Goal: Information Seeking & Learning: Learn about a topic

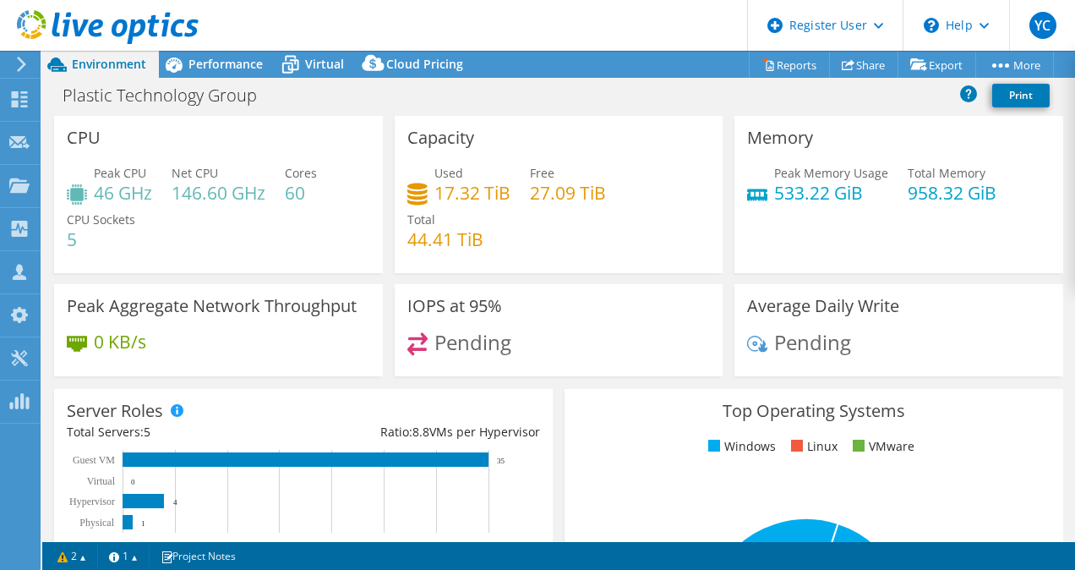
select select "USD"
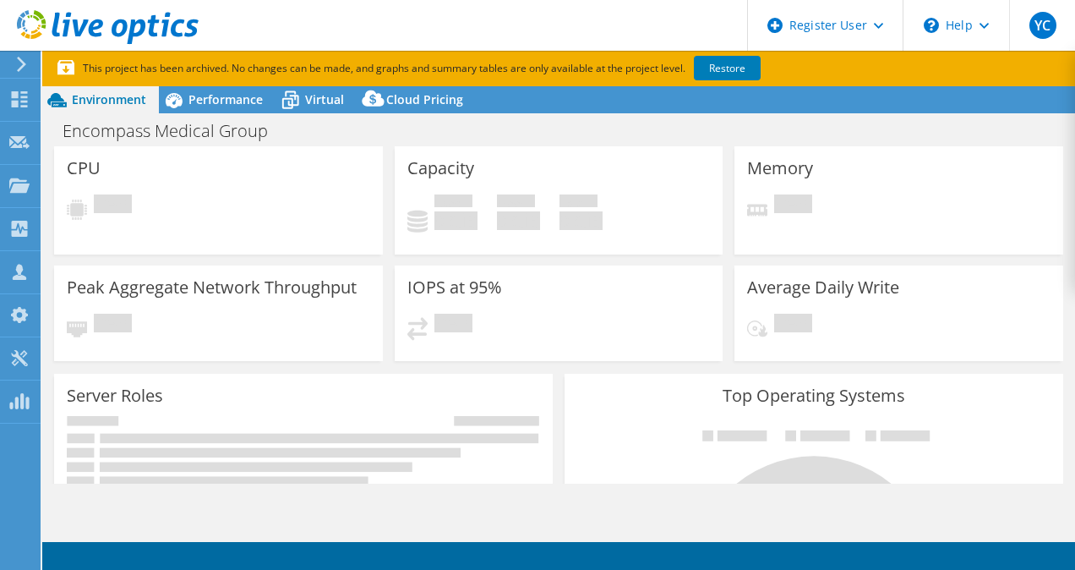
select select "USEast"
select select "USD"
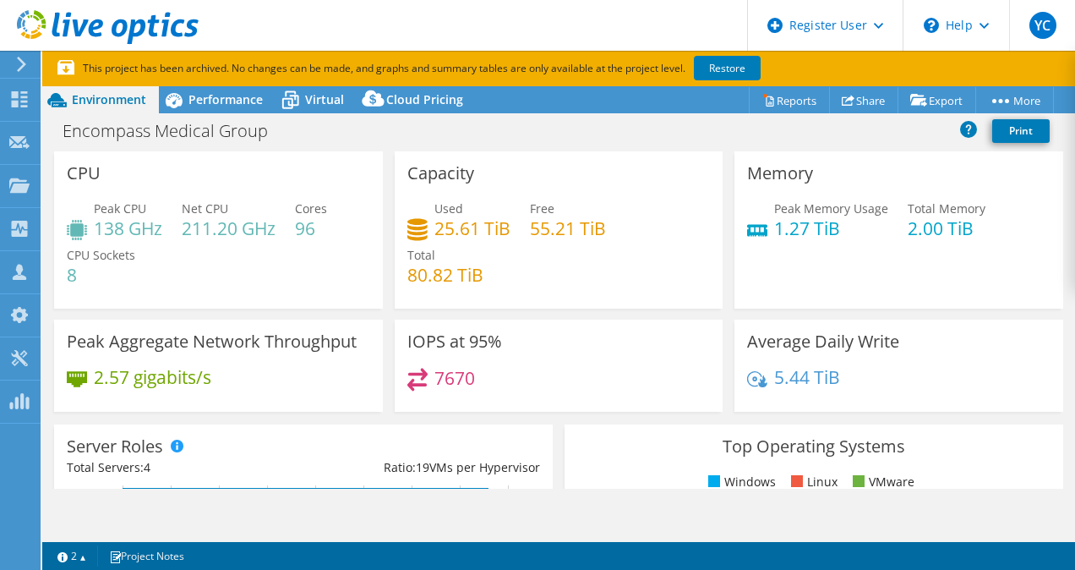
click at [582, 30] on header "YC Dell User Yash Chahal Yash.Chahal@dell.com Dell My Profile Log Out \n Help E…" at bounding box center [537, 25] width 1075 height 51
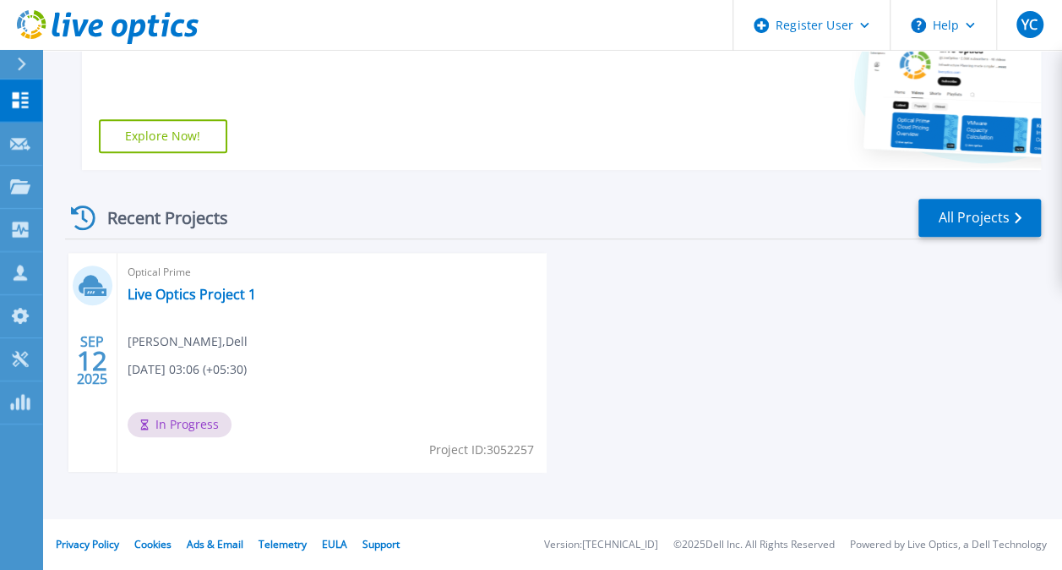
scroll to position [397, 0]
click at [297, 390] on div "Optical Prime Live Optics Project 1 [PERSON_NAME] , Dell [DATE] 03:06 (+05:30) …" at bounding box center [331, 363] width 429 height 219
click at [199, 426] on span "In Progress" at bounding box center [180, 424] width 104 height 25
click at [198, 293] on link "Live Optics Project 1" at bounding box center [192, 294] width 128 height 17
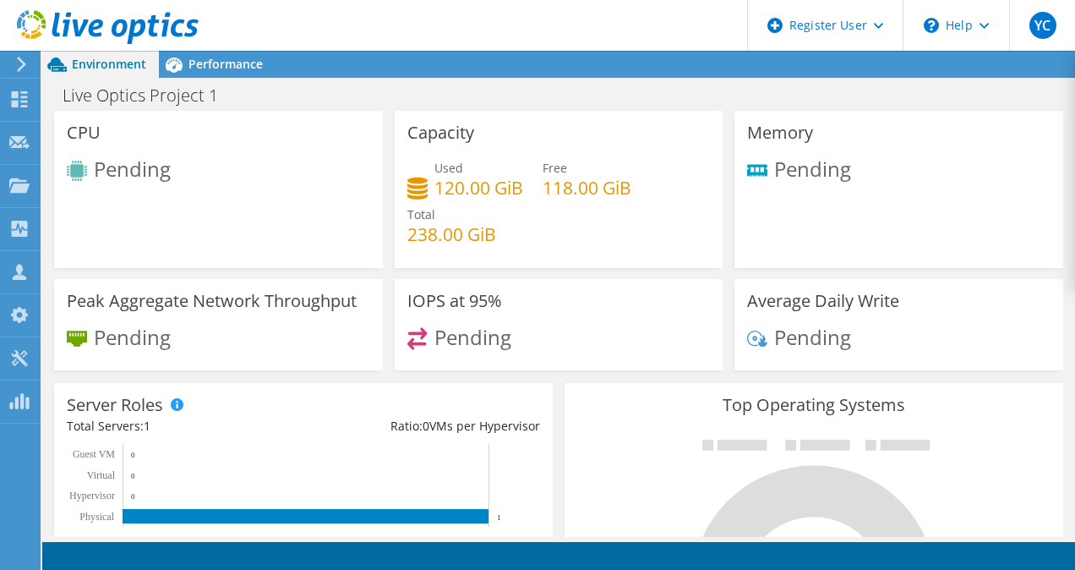
scroll to position [1, 0]
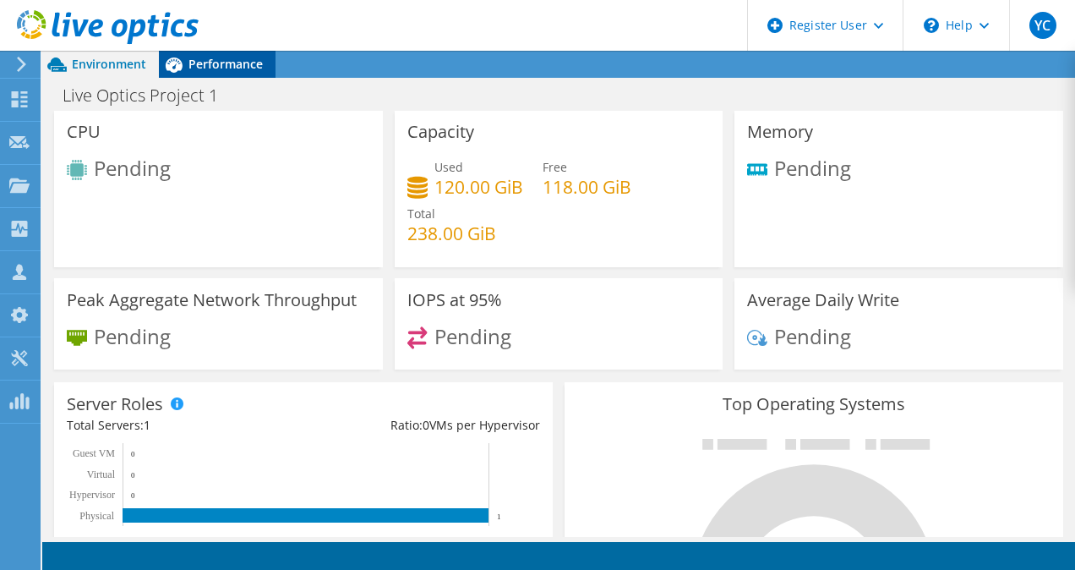
click at [232, 60] on span "Performance" at bounding box center [225, 64] width 74 height 16
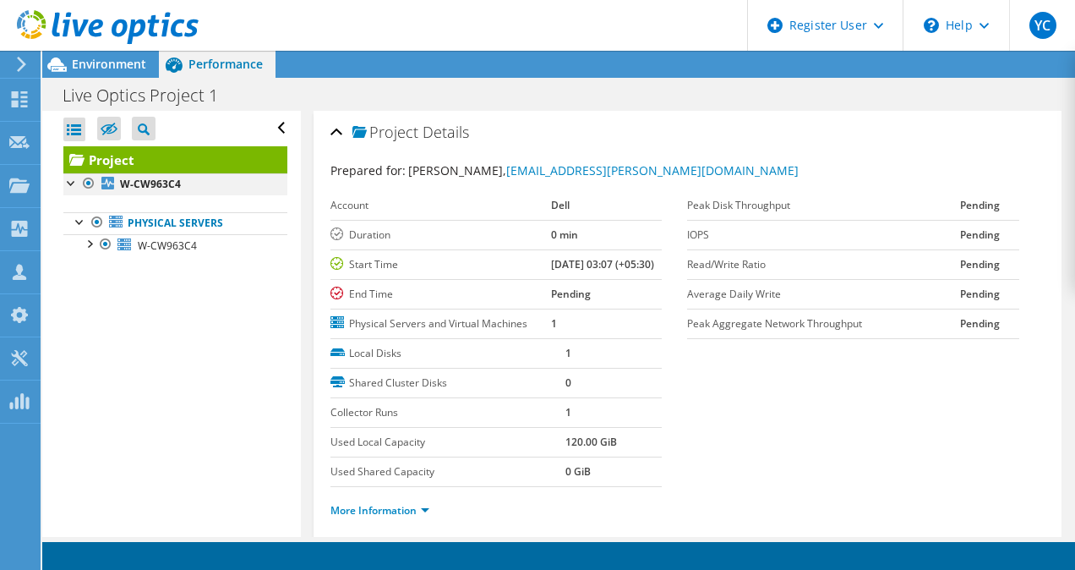
click at [70, 183] on div at bounding box center [71, 181] width 17 height 17
click at [73, 225] on div at bounding box center [80, 220] width 17 height 17
click at [132, 70] on span "Environment" at bounding box center [109, 64] width 74 height 16
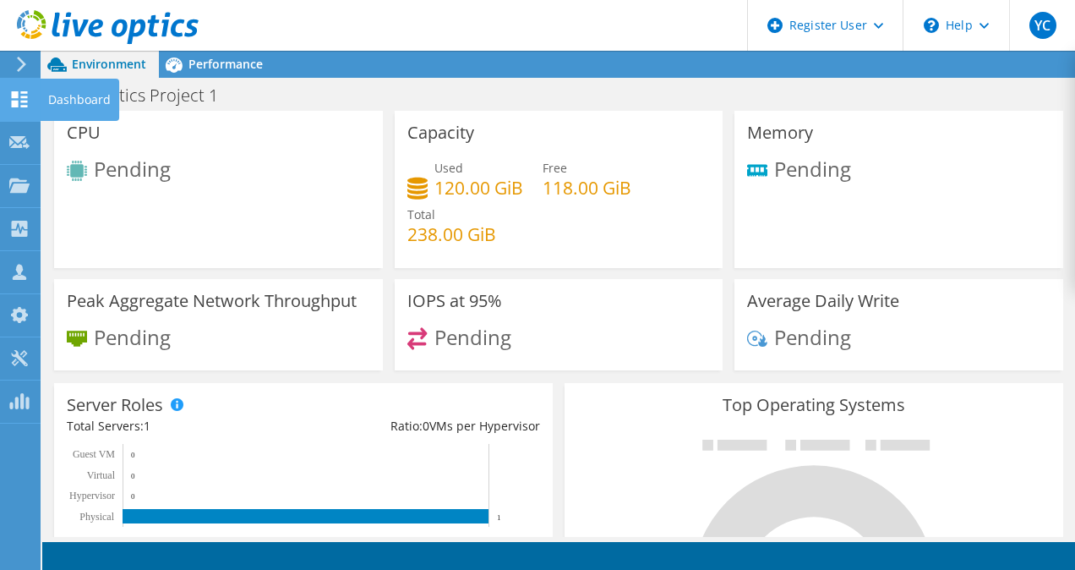
click at [24, 101] on use at bounding box center [20, 99] width 16 height 16
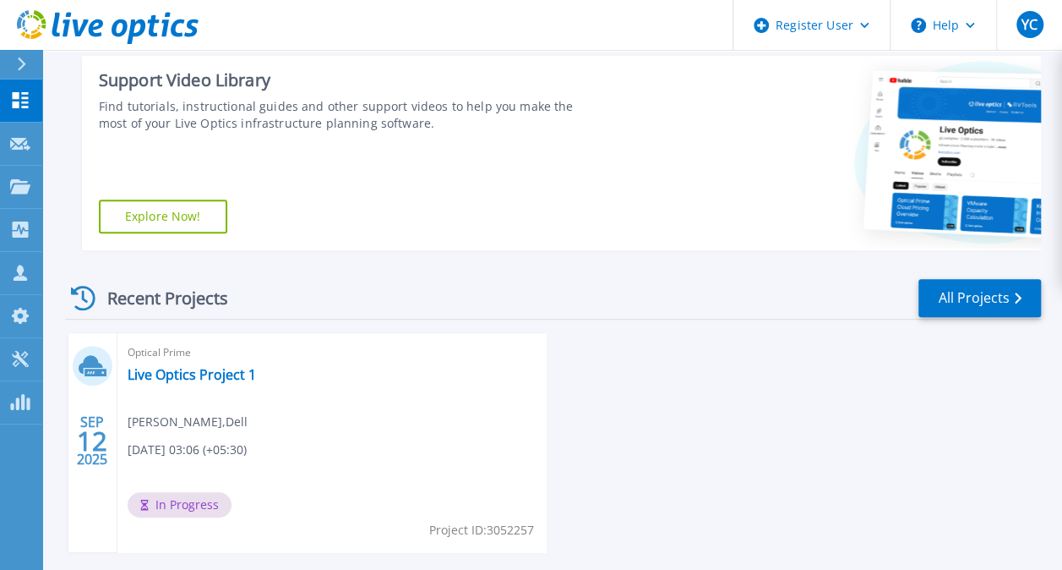
scroll to position [398, 0]
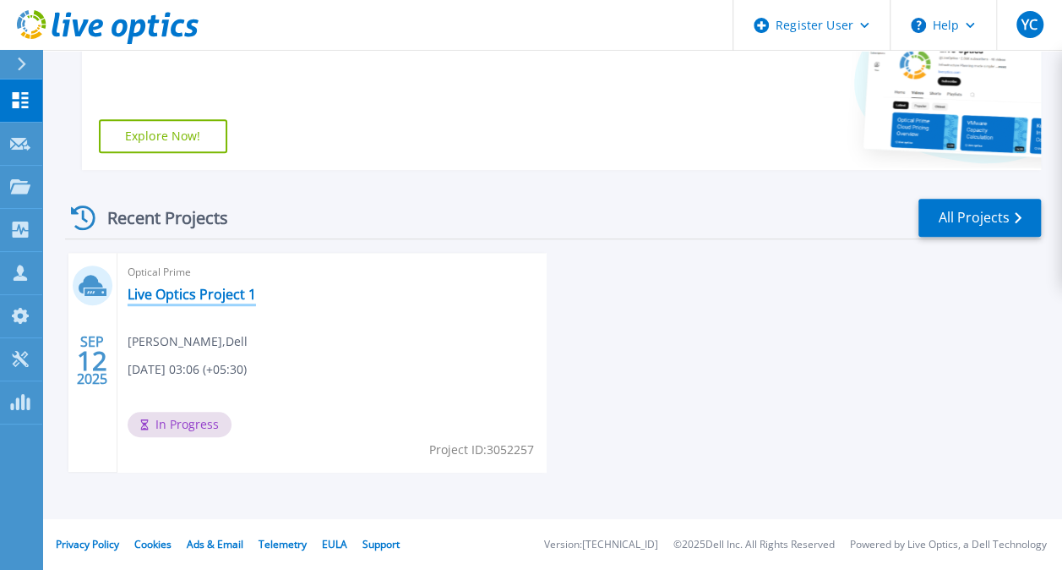
click at [208, 290] on link "Live Optics Project 1" at bounding box center [192, 294] width 128 height 17
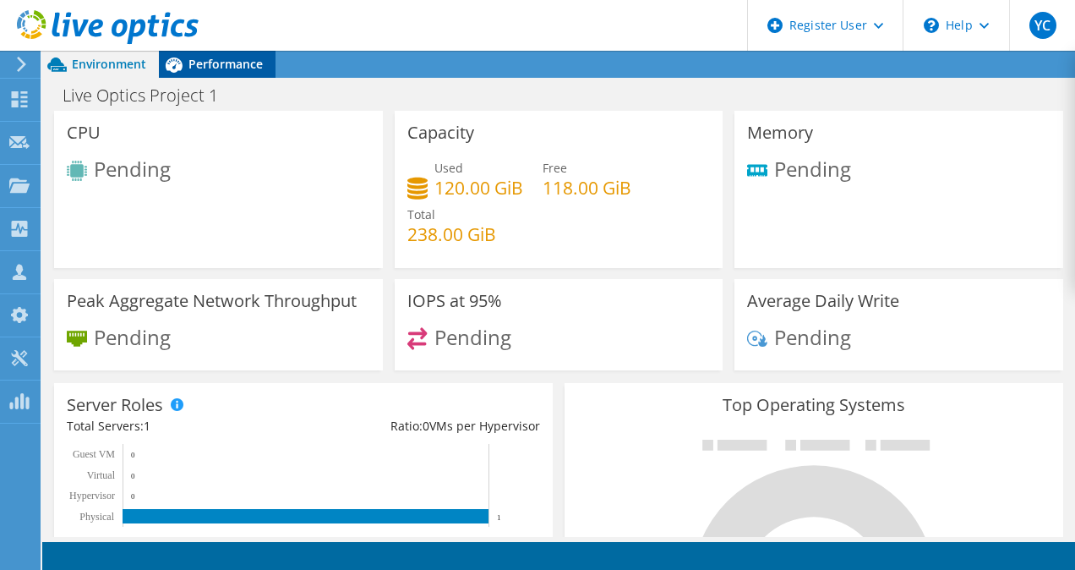
click at [183, 59] on icon at bounding box center [174, 65] width 30 height 30
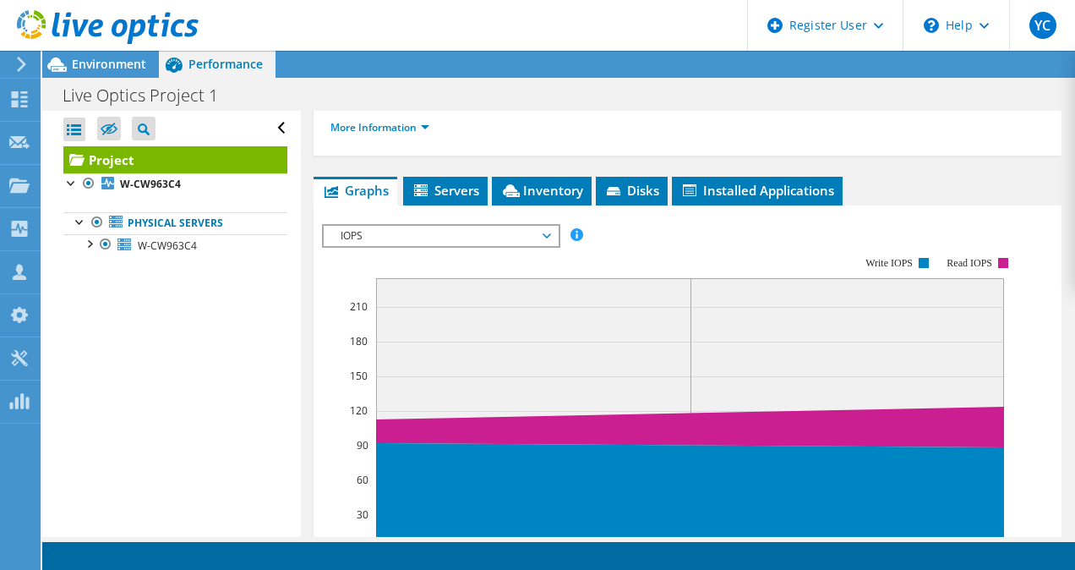
scroll to position [380, 0]
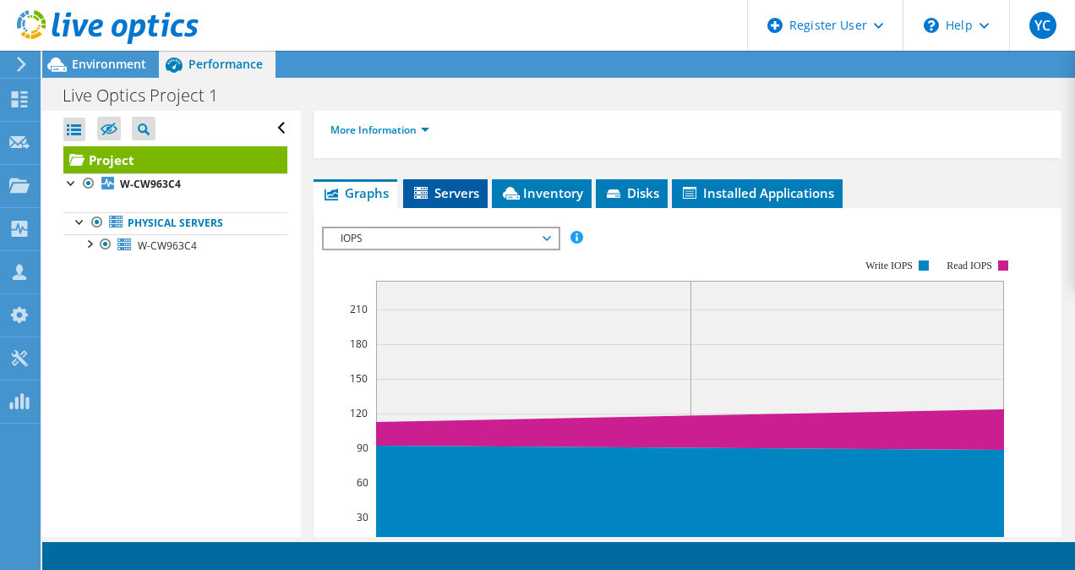
click at [456, 201] on span "Servers" at bounding box center [446, 192] width 68 height 17
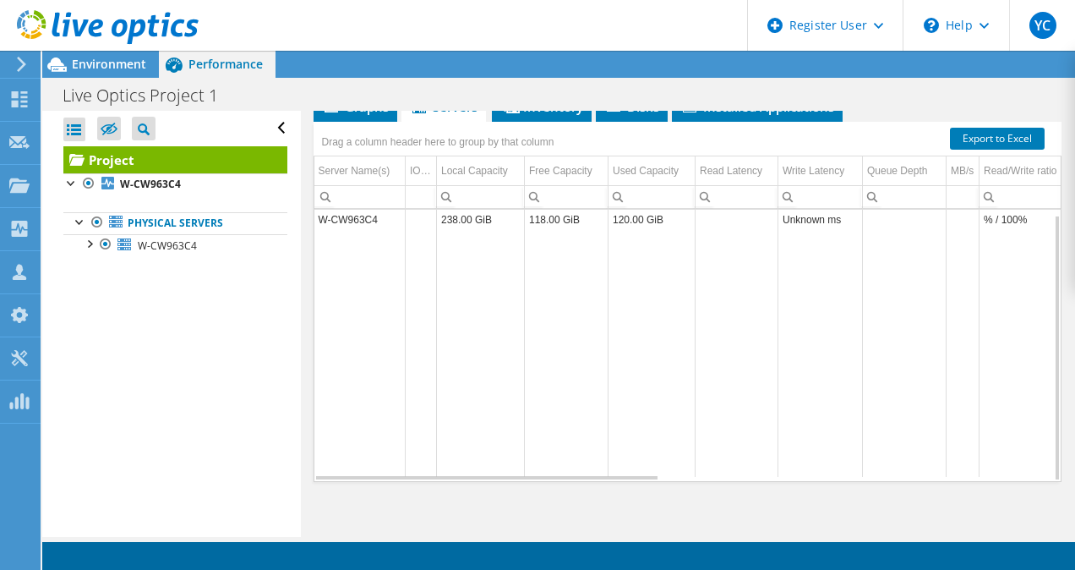
scroll to position [6, 0]
click at [532, 115] on span "Inventory" at bounding box center [541, 106] width 83 height 17
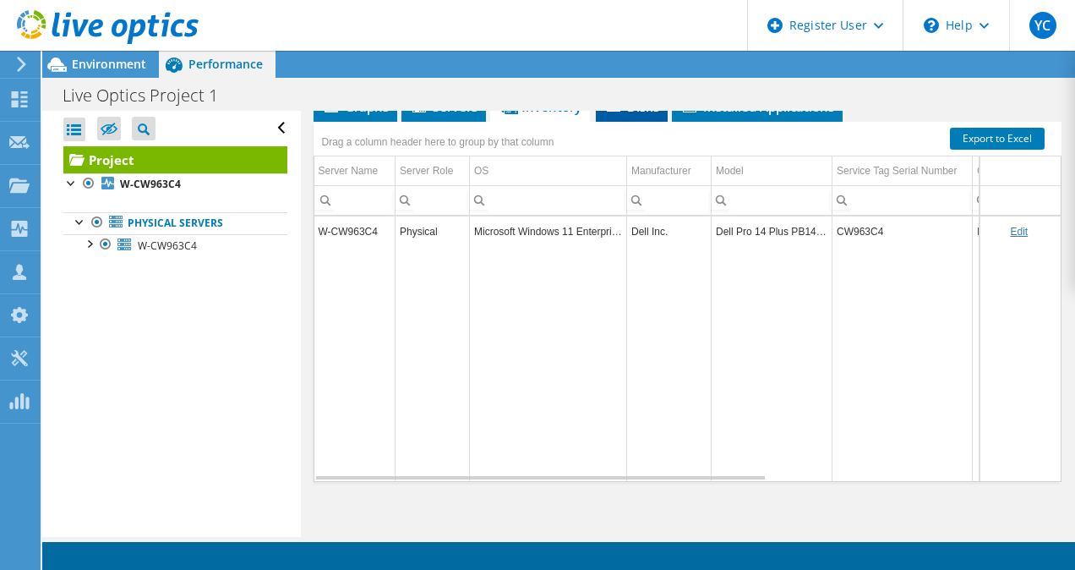
click at [654, 122] on li "Disks" at bounding box center [632, 107] width 72 height 29
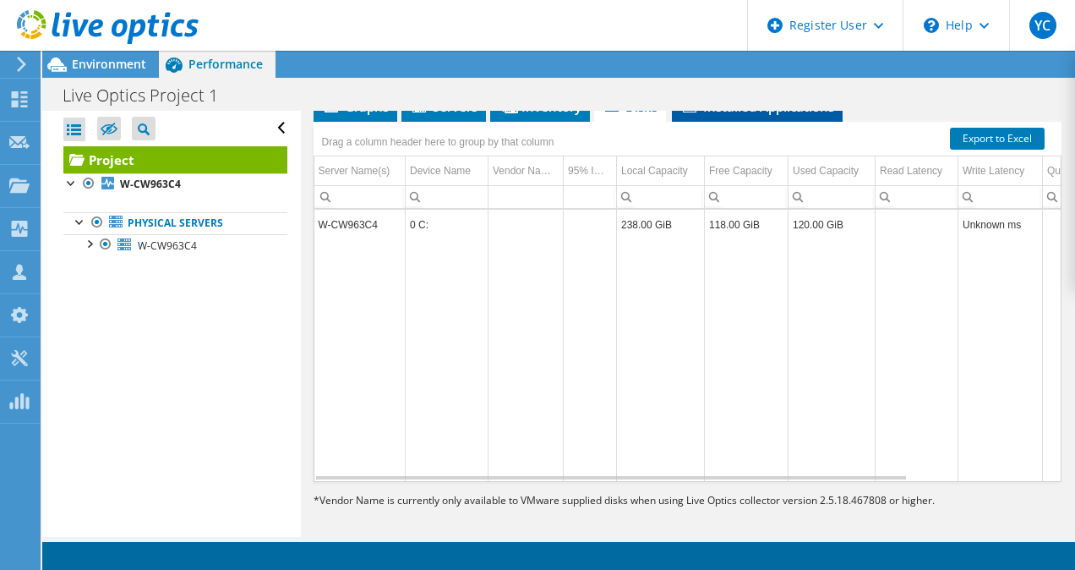
click at [732, 115] on span "Installed Applications" at bounding box center [757, 106] width 154 height 17
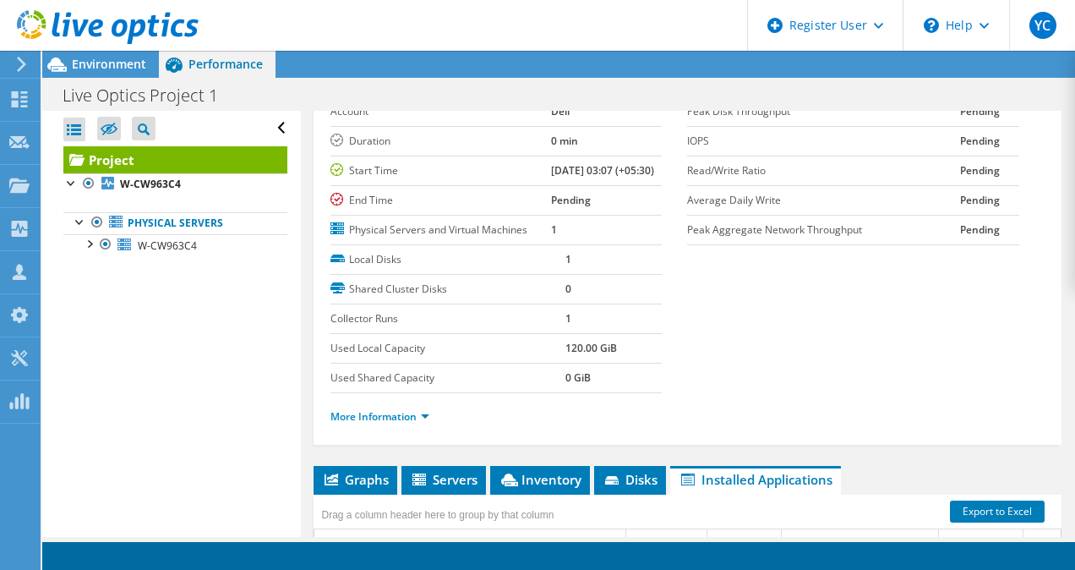
scroll to position [95, 0]
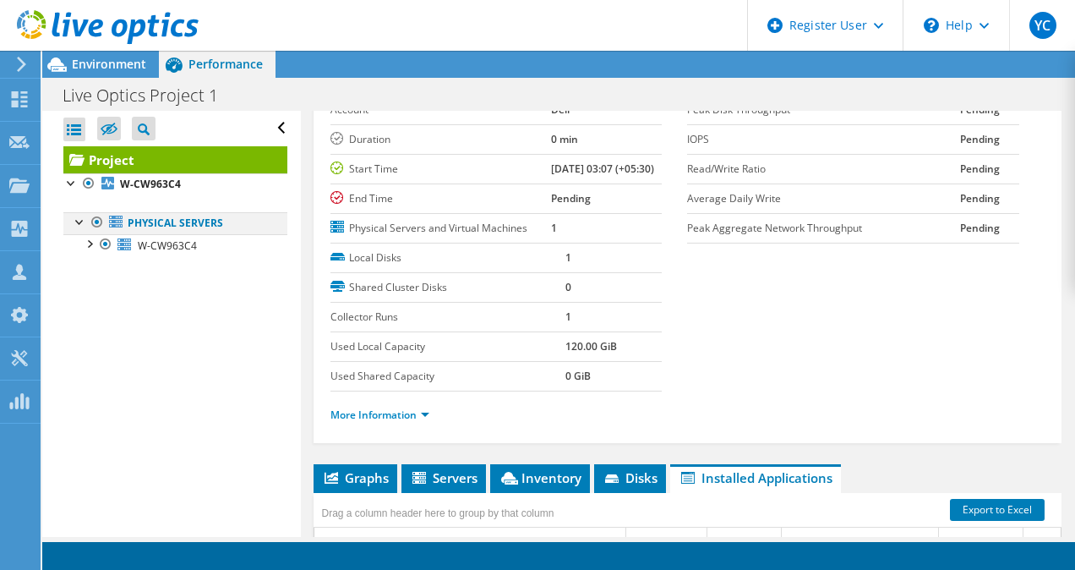
click at [73, 223] on div at bounding box center [80, 220] width 17 height 17
click at [88, 244] on div at bounding box center [88, 242] width 17 height 17
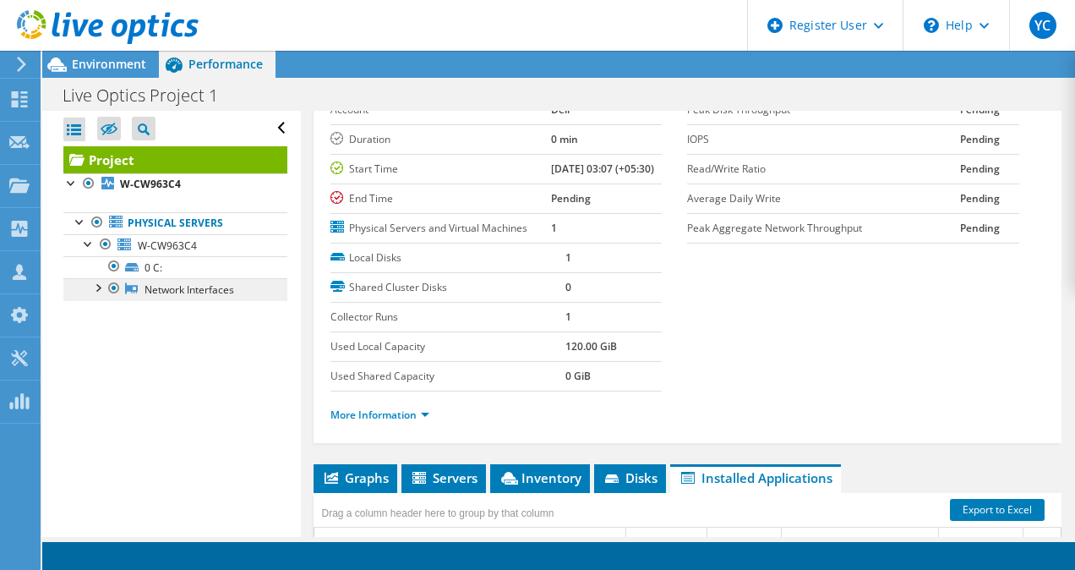
click at [144, 281] on link "Network Interfaces" at bounding box center [175, 289] width 224 height 22
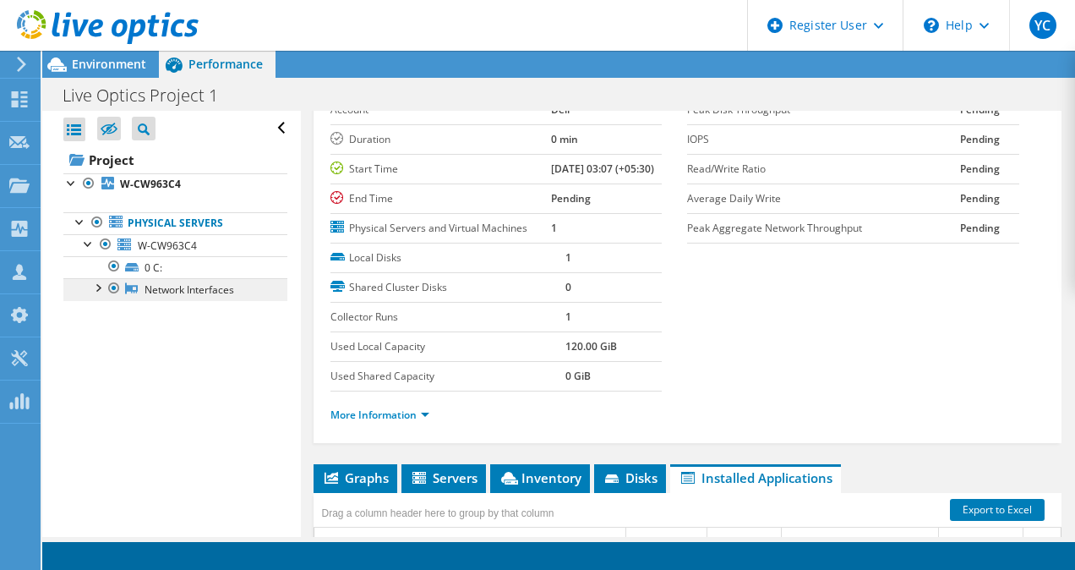
click at [144, 281] on link "Network Interfaces" at bounding box center [175, 289] width 224 height 22
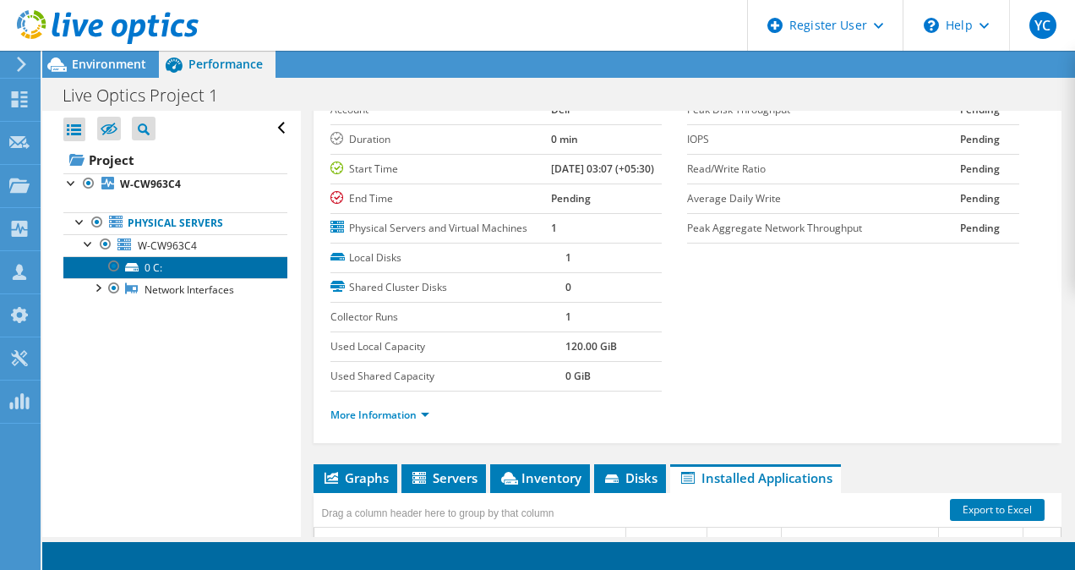
click at [130, 260] on link "0 C:" at bounding box center [175, 267] width 224 height 22
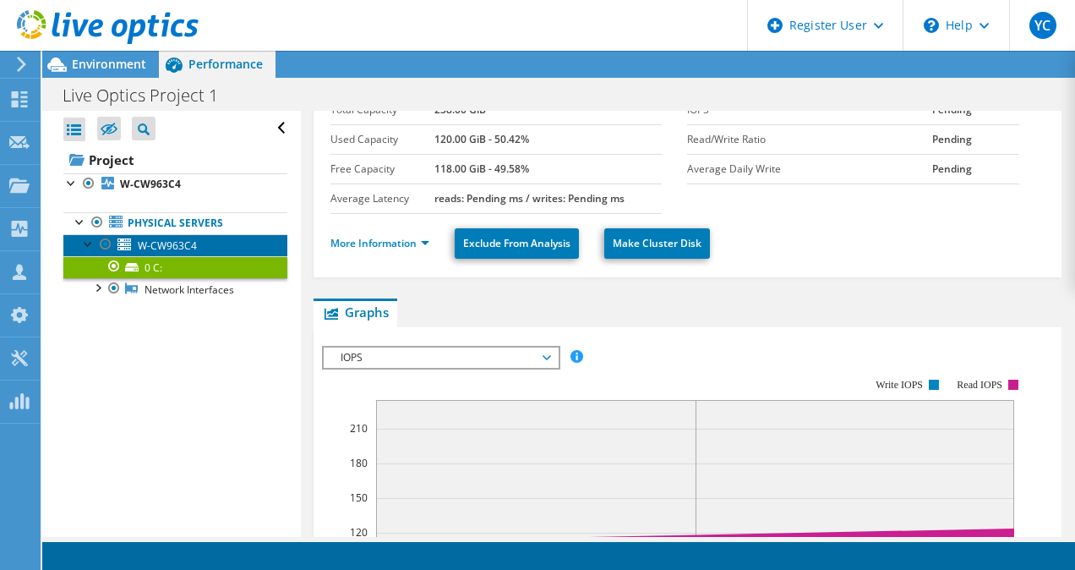
click at [145, 239] on span "W-CW963C4" at bounding box center [167, 245] width 59 height 14
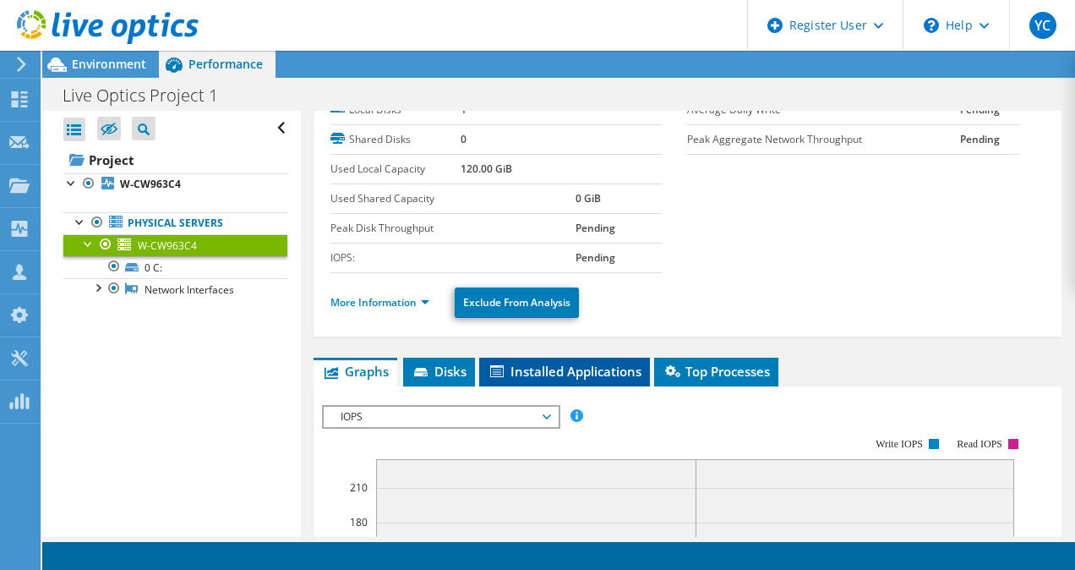
scroll to position [0, 0]
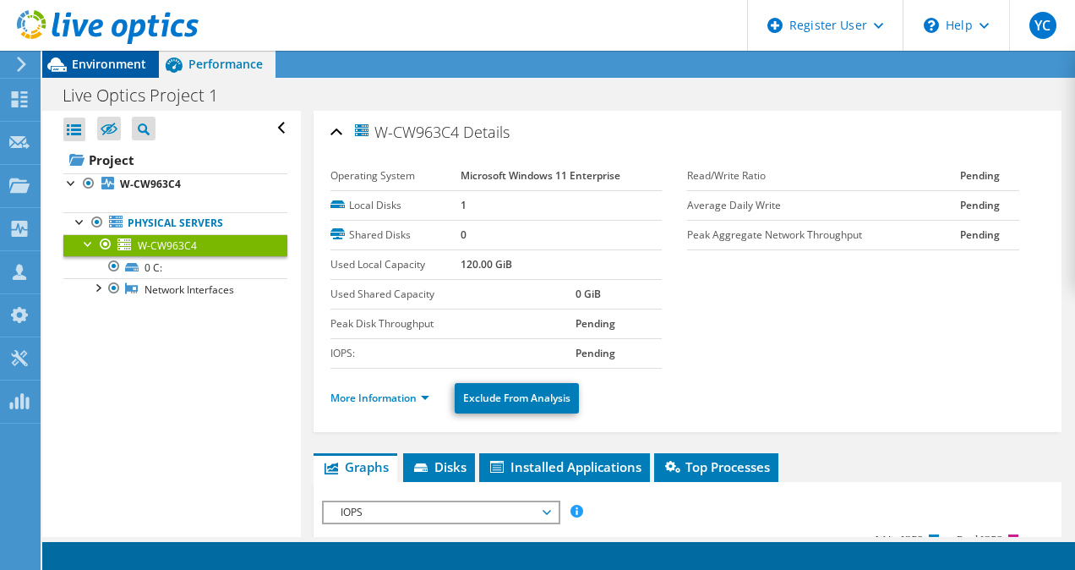
click at [149, 66] on div "Environment" at bounding box center [100, 64] width 117 height 27
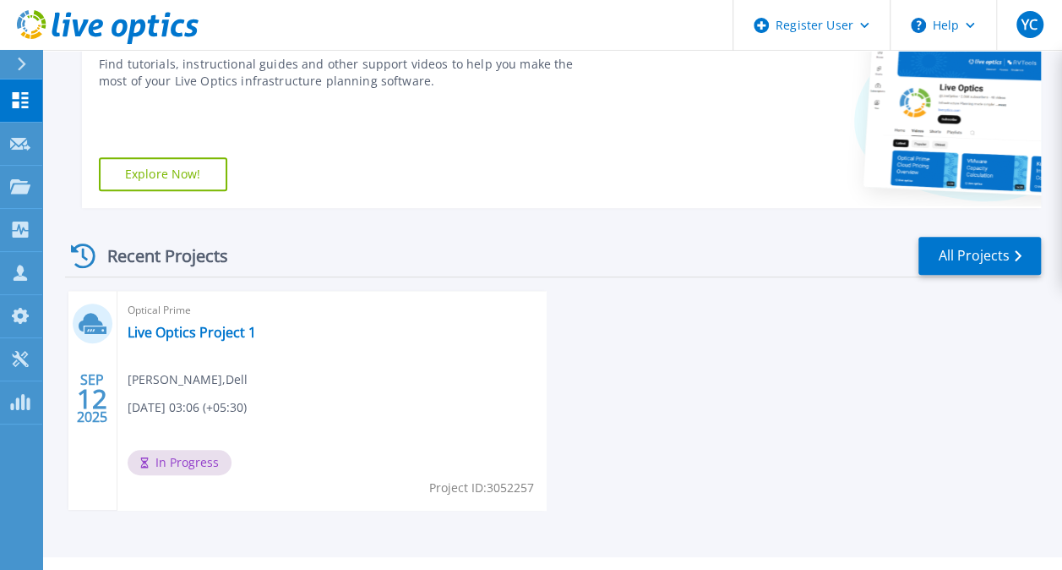
scroll to position [398, 0]
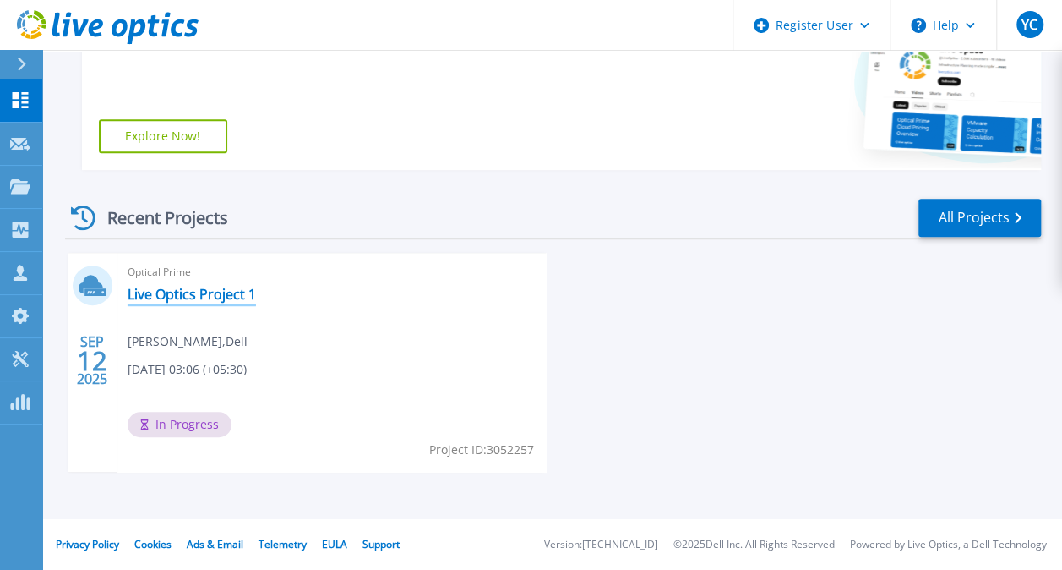
click at [226, 303] on link "Live Optics Project 1" at bounding box center [192, 294] width 128 height 17
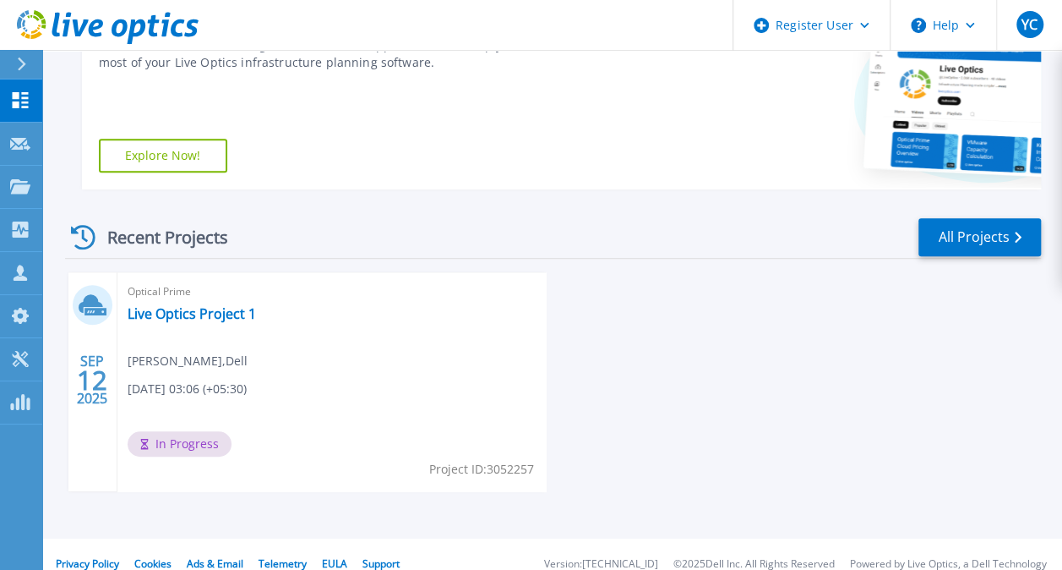
scroll to position [388, 0]
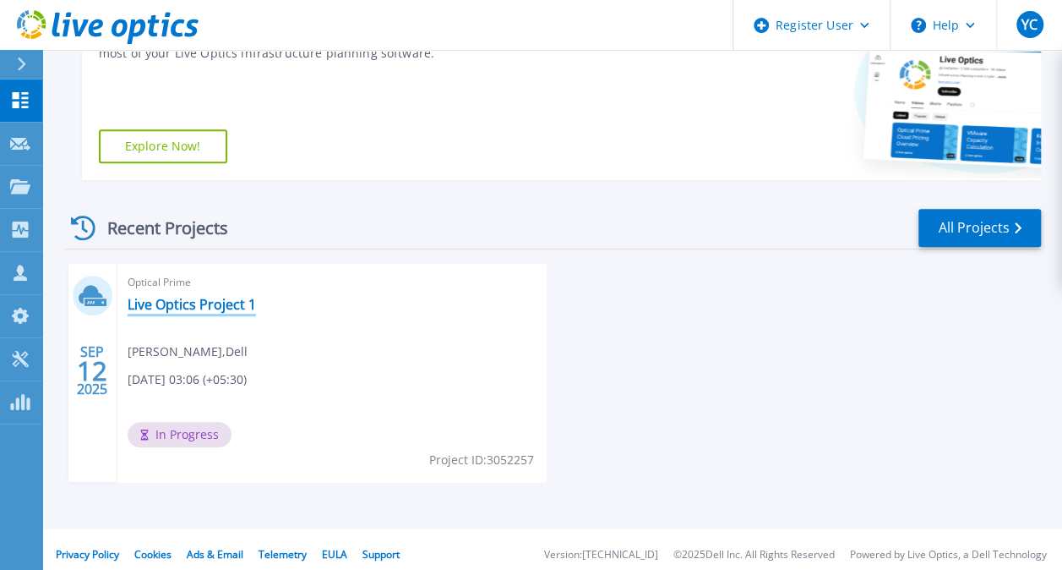
click at [204, 296] on link "Live Optics Project 1" at bounding box center [192, 304] width 128 height 17
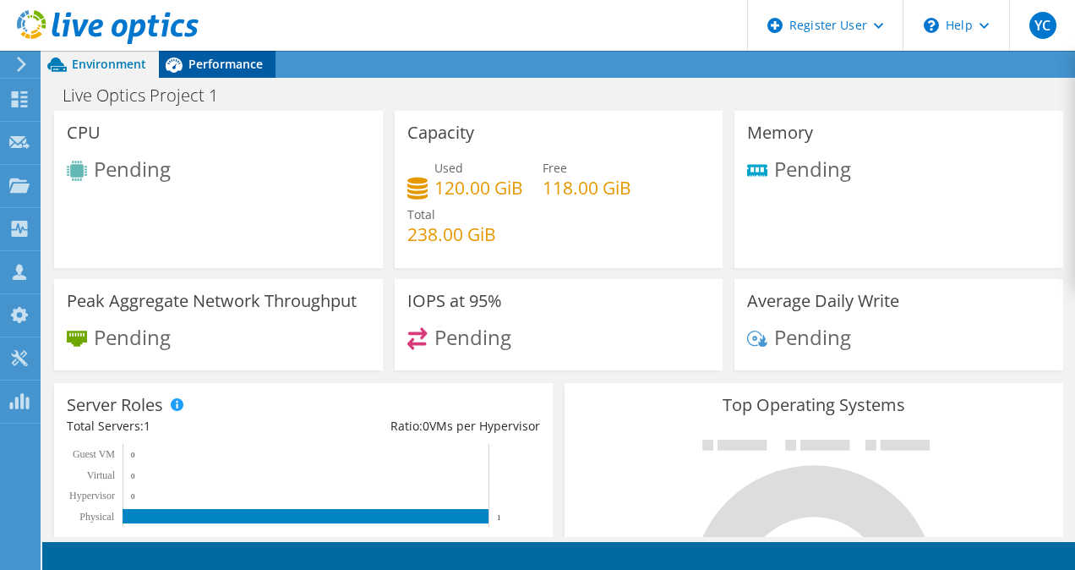
click at [211, 60] on span "Performance" at bounding box center [225, 64] width 74 height 16
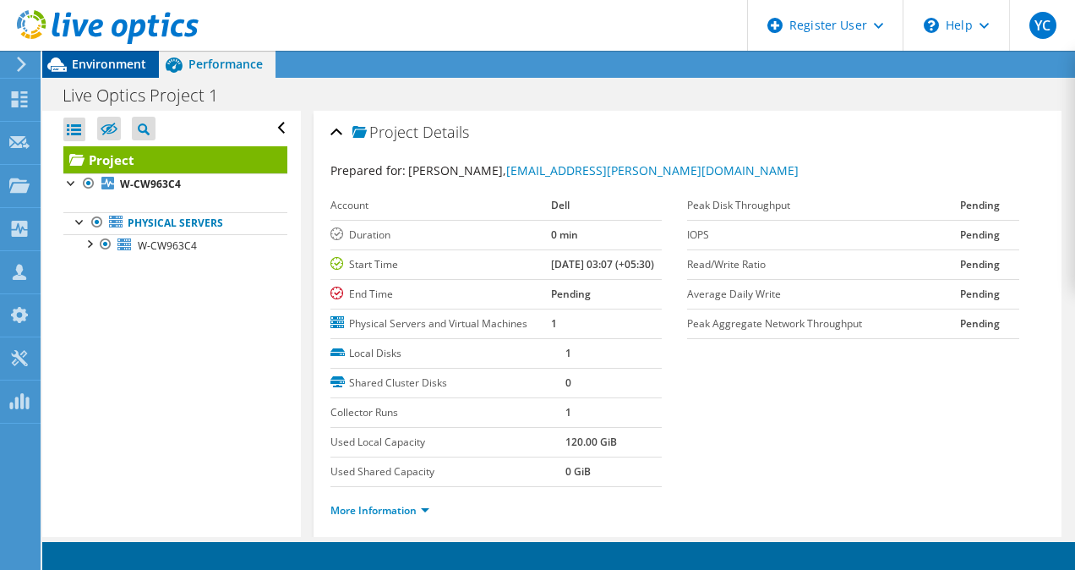
click at [76, 58] on span "Environment" at bounding box center [109, 64] width 74 height 16
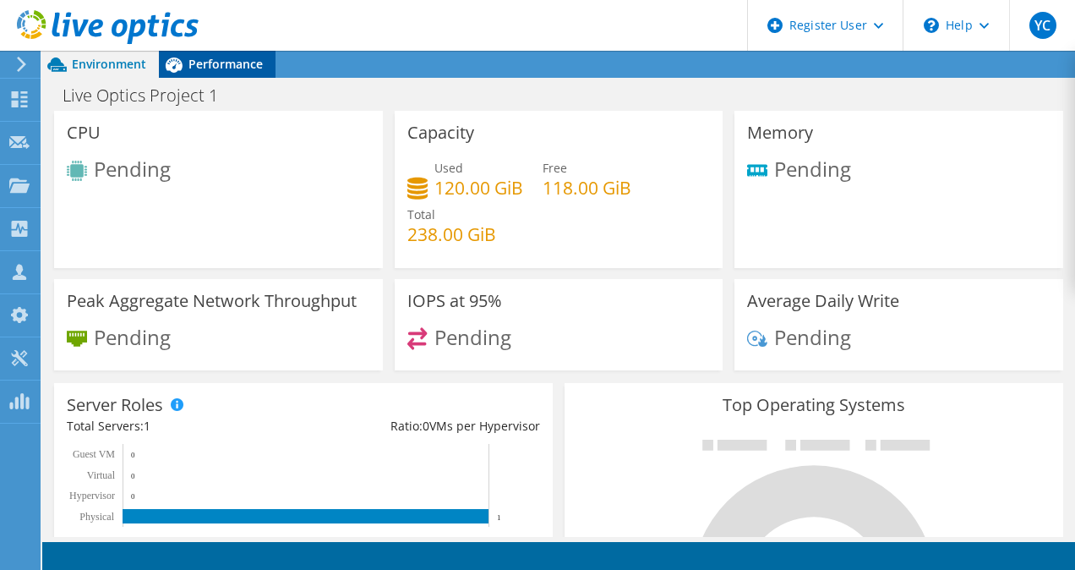
click at [189, 71] on span "Performance" at bounding box center [225, 64] width 74 height 16
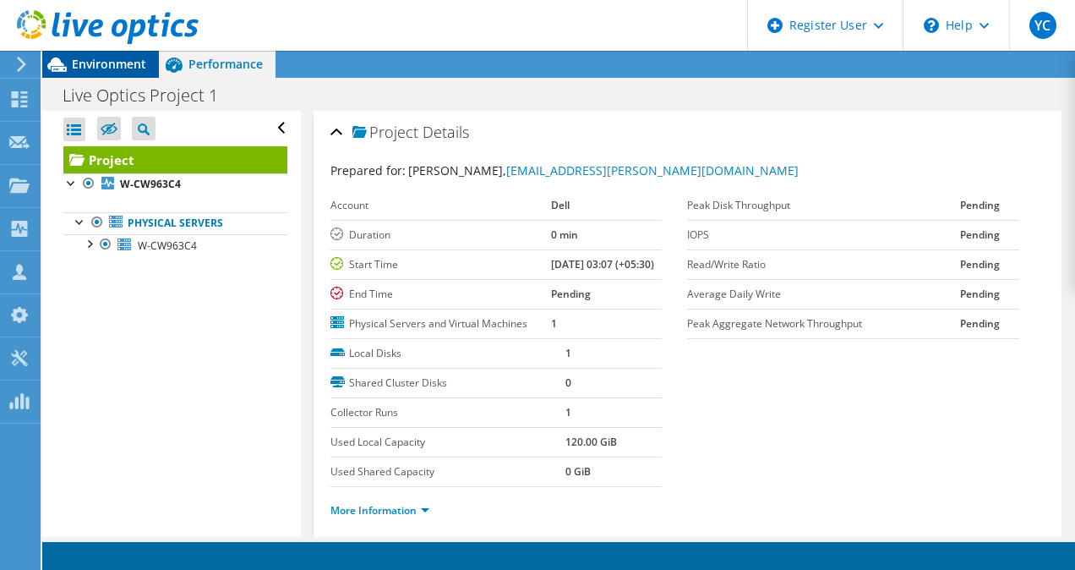
click at [127, 66] on span "Environment" at bounding box center [109, 64] width 74 height 16
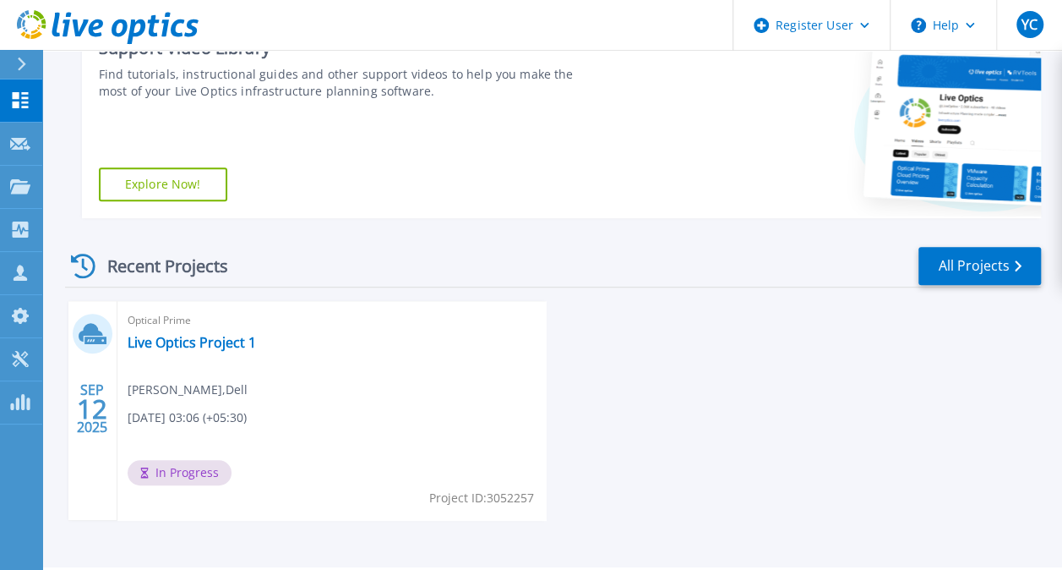
scroll to position [398, 0]
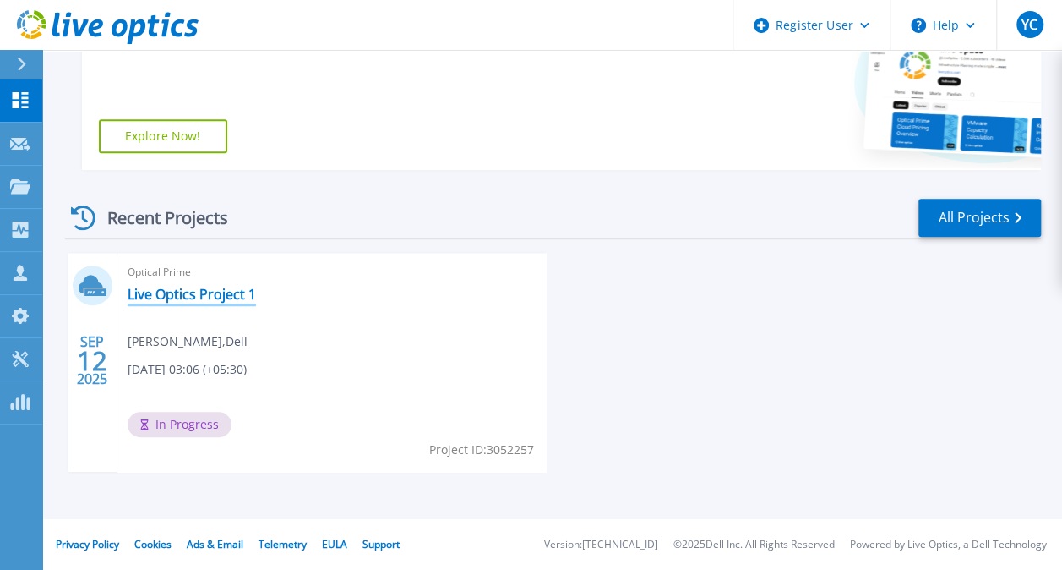
click at [188, 300] on link "Live Optics Project 1" at bounding box center [192, 294] width 128 height 17
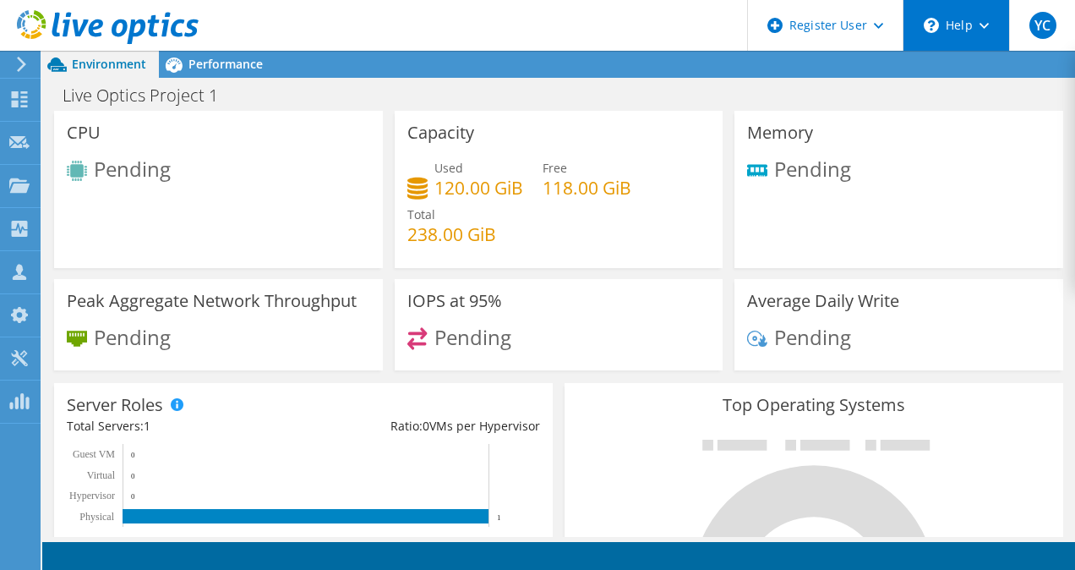
click at [958, 25] on div "\n Help" at bounding box center [955, 25] width 106 height 51
click at [887, 83] on div "Live Optics Project 1 Print" at bounding box center [558, 94] width 1033 height 31
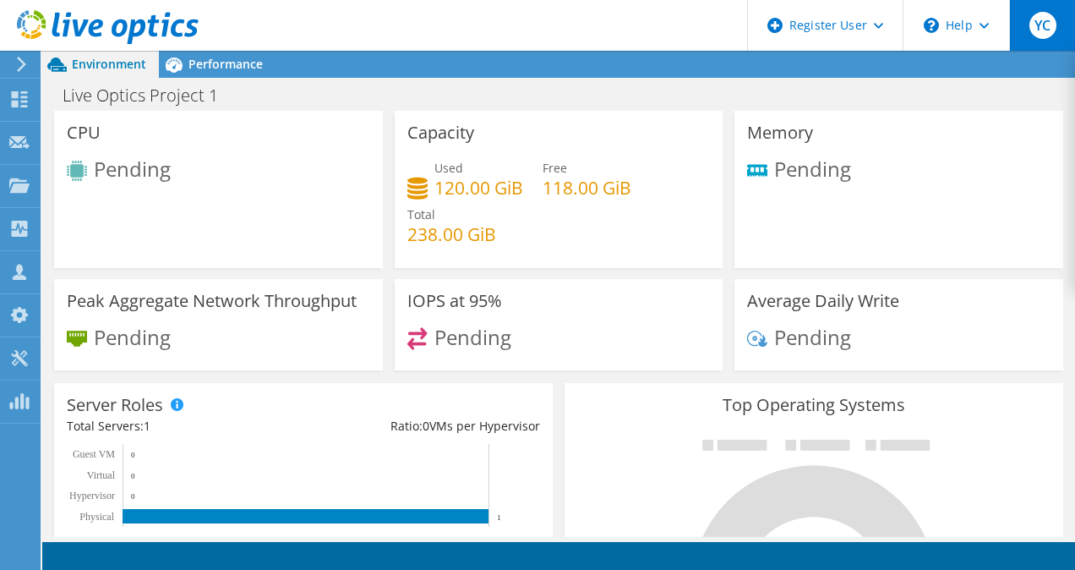
click at [1031, 30] on span "YC" at bounding box center [1042, 25] width 27 height 27
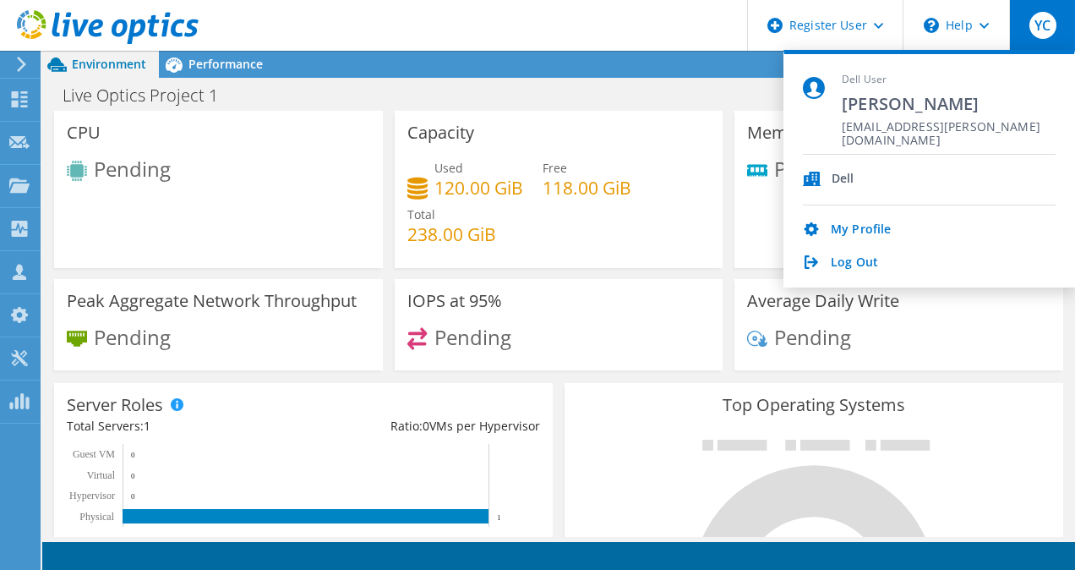
click at [684, 72] on div "Environment Performance Upgrades" at bounding box center [558, 64] width 1033 height 27
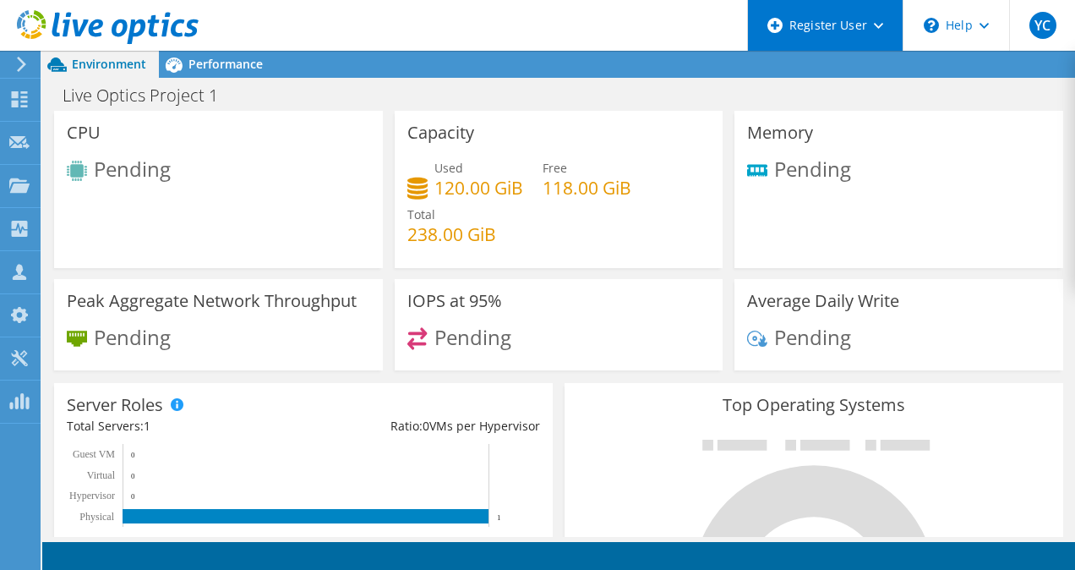
click at [877, 34] on div "Register User" at bounding box center [824, 25] width 155 height 51
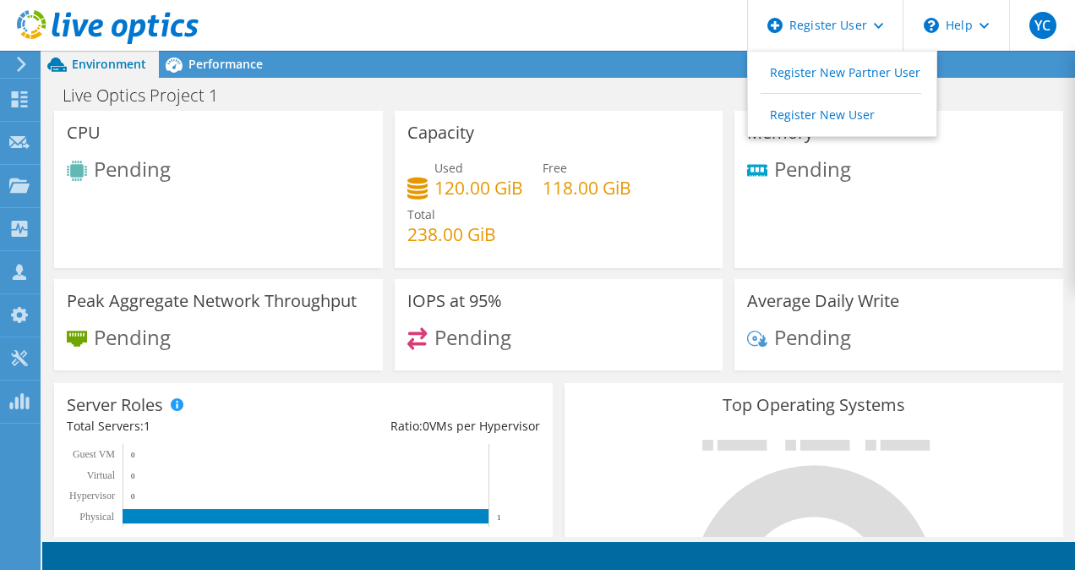
click at [990, 107] on div "Live Optics Project 1 Print" at bounding box center [558, 94] width 1033 height 31
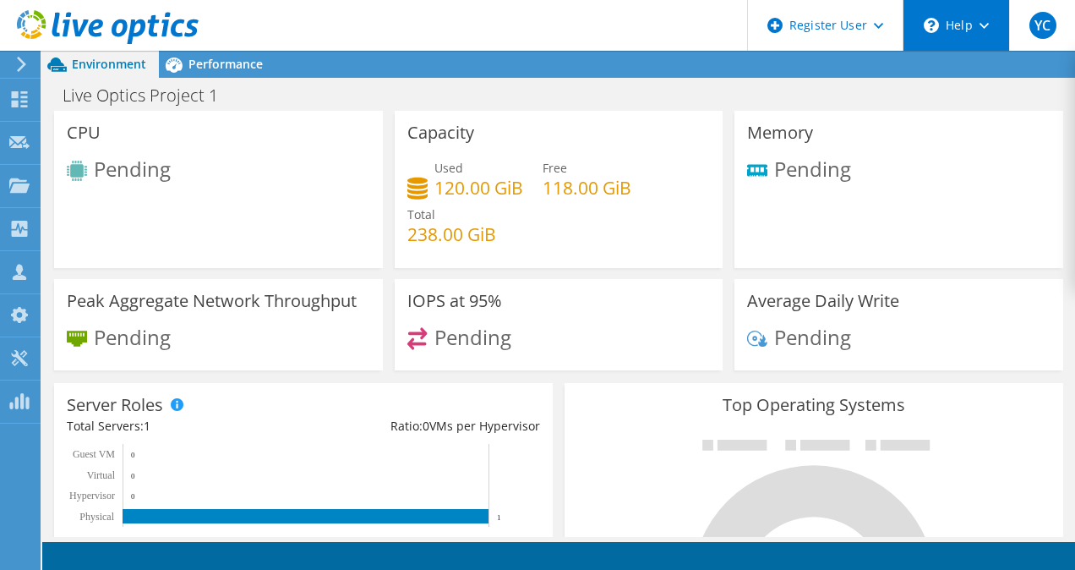
click at [984, 15] on div "\n Help" at bounding box center [955, 25] width 106 height 51
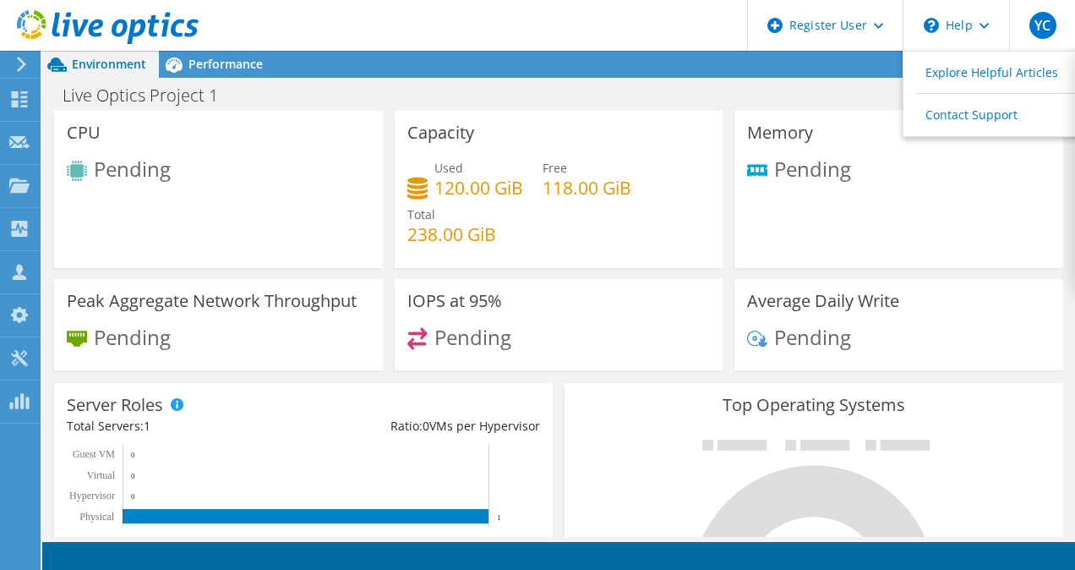
click at [870, 74] on div "Environment Performance Upgrades" at bounding box center [558, 64] width 1033 height 27
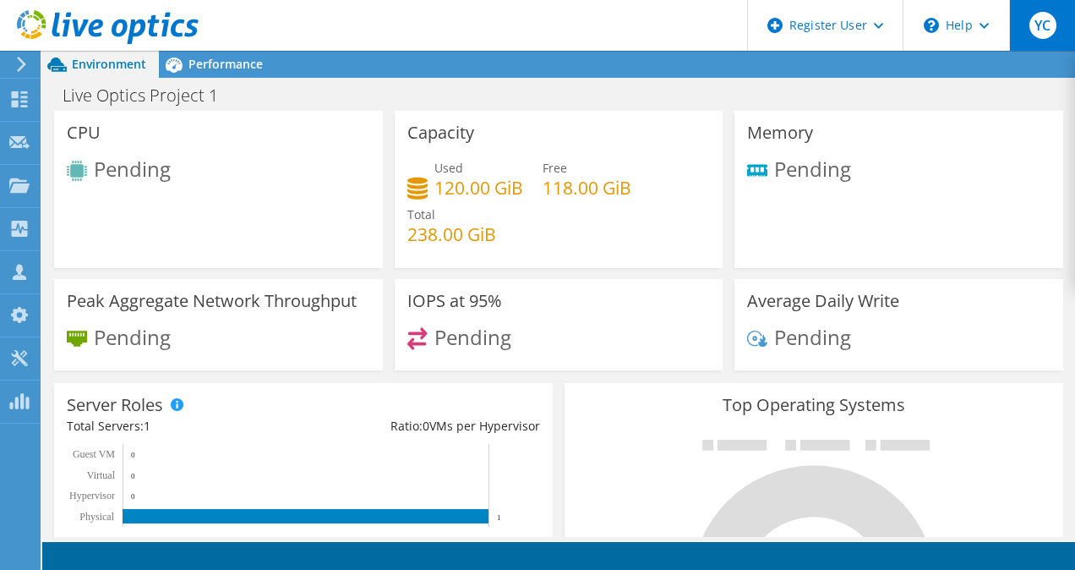
click at [1034, 23] on span "YC" at bounding box center [1042, 25] width 27 height 27
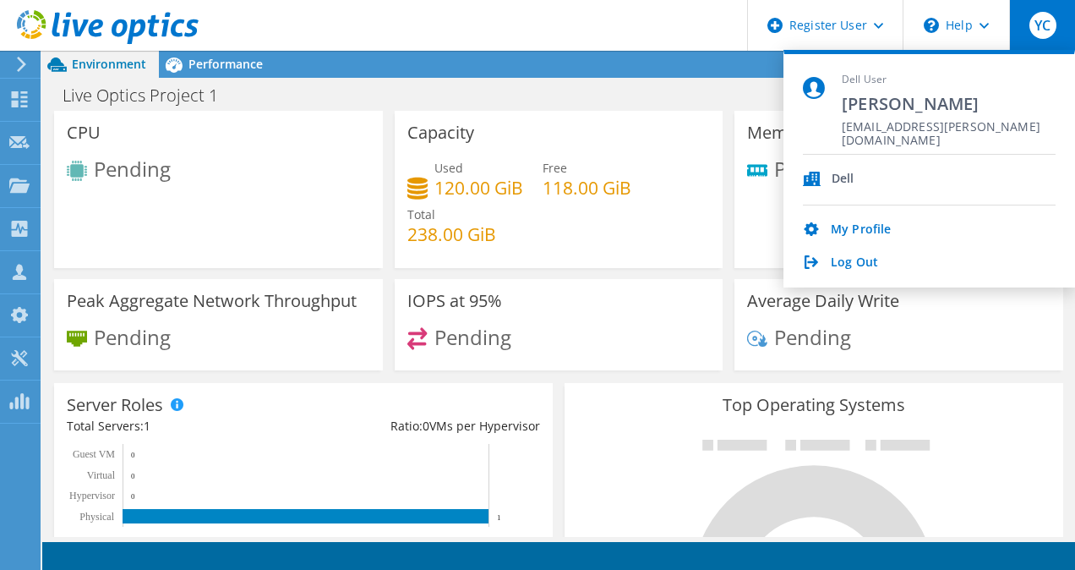
click at [751, 93] on div "Live Optics Project 1 Print" at bounding box center [558, 94] width 1033 height 31
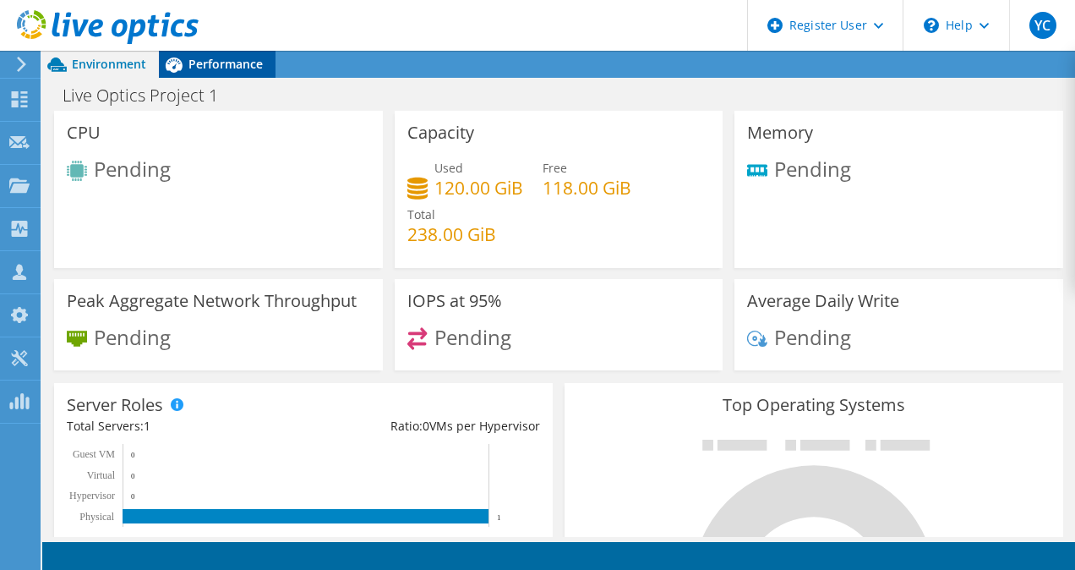
click at [194, 63] on span "Performance" at bounding box center [225, 64] width 74 height 16
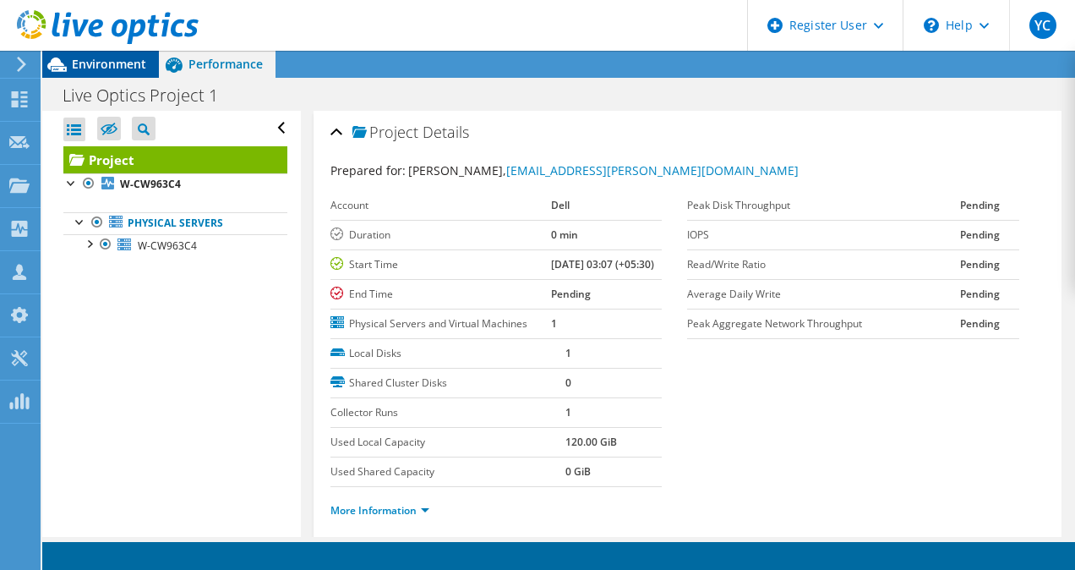
click at [140, 66] on span "Environment" at bounding box center [109, 64] width 74 height 16
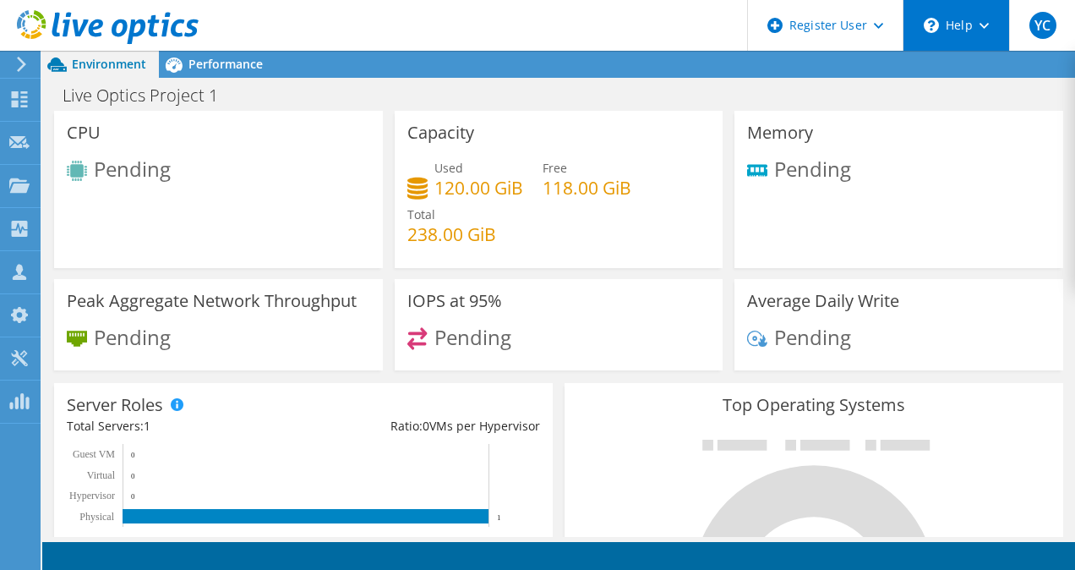
click at [918, 22] on div "\n Help" at bounding box center [955, 25] width 106 height 51
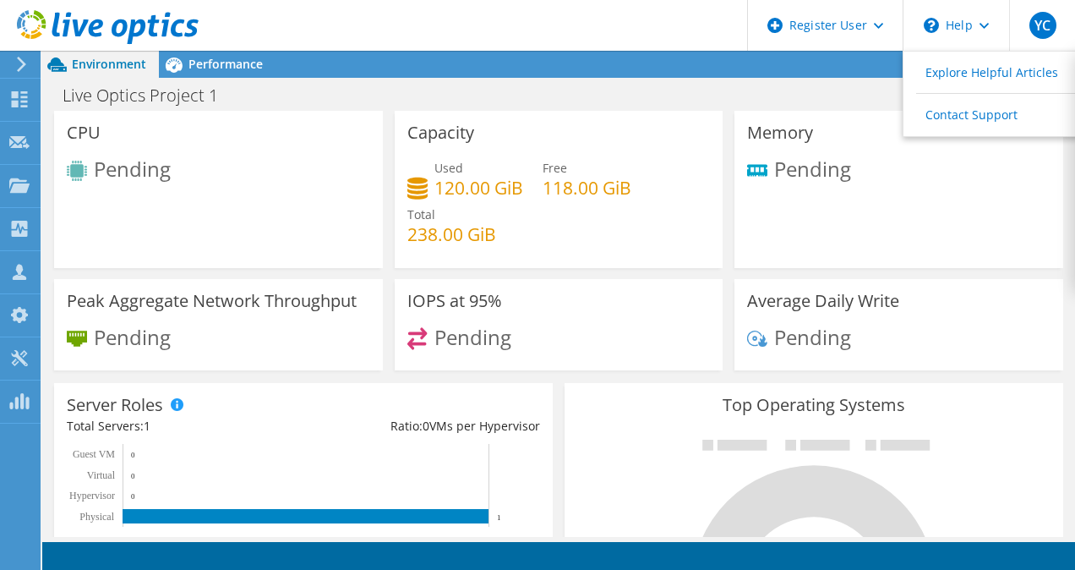
click at [586, 39] on header "YC Dell User Yash Chahal Yash.Chahal@dell.com Dell My Profile Log Out \n Help E…" at bounding box center [537, 25] width 1075 height 51
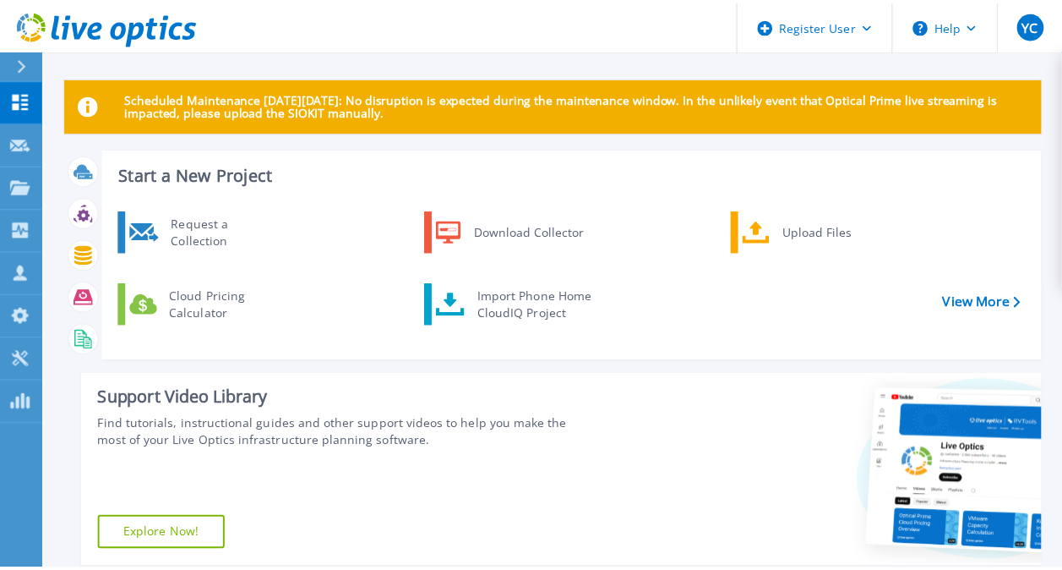
scroll to position [398, 0]
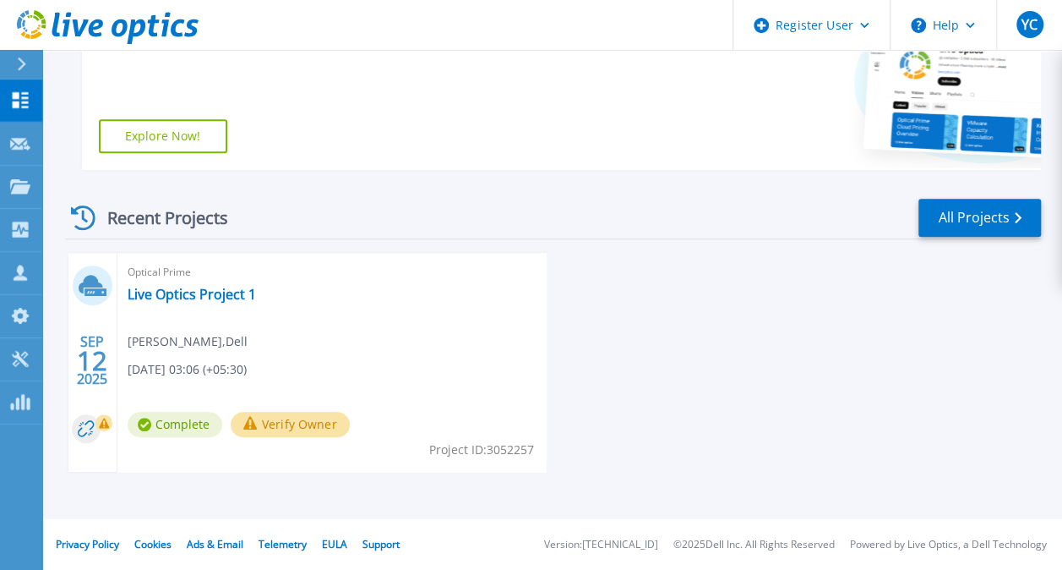
click at [292, 382] on div "Optical Prime Live Optics Project 1 [PERSON_NAME] , Dell [DATE] 03:06 (+05:30) …" at bounding box center [331, 362] width 429 height 219
click at [274, 423] on button "Verify Owner" at bounding box center [290, 424] width 119 height 25
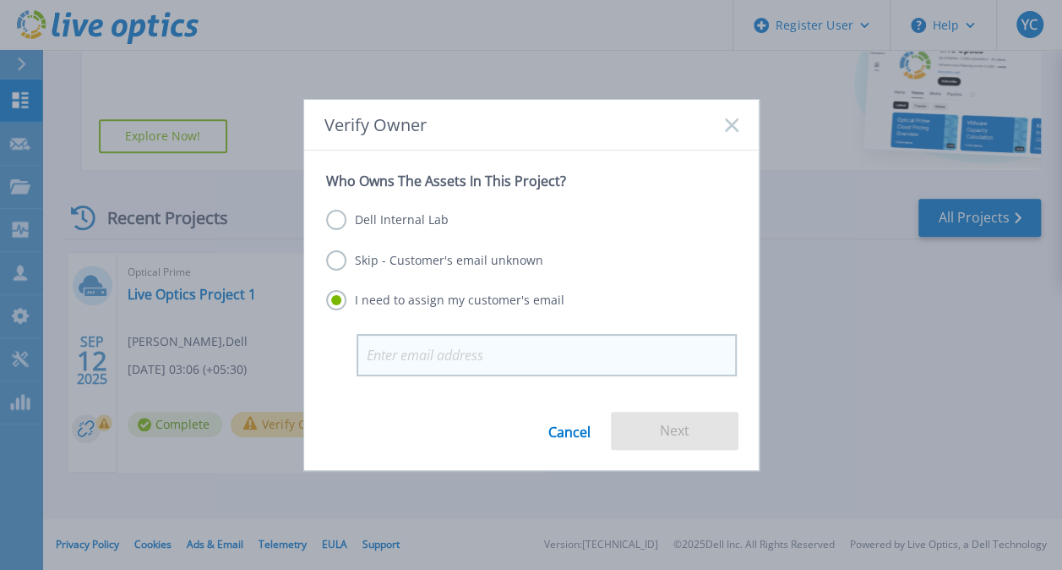
click at [432, 355] on input "email" at bounding box center [547, 355] width 380 height 42
type input "[EMAIL_ADDRESS][PERSON_NAME][DOMAIN_NAME]"
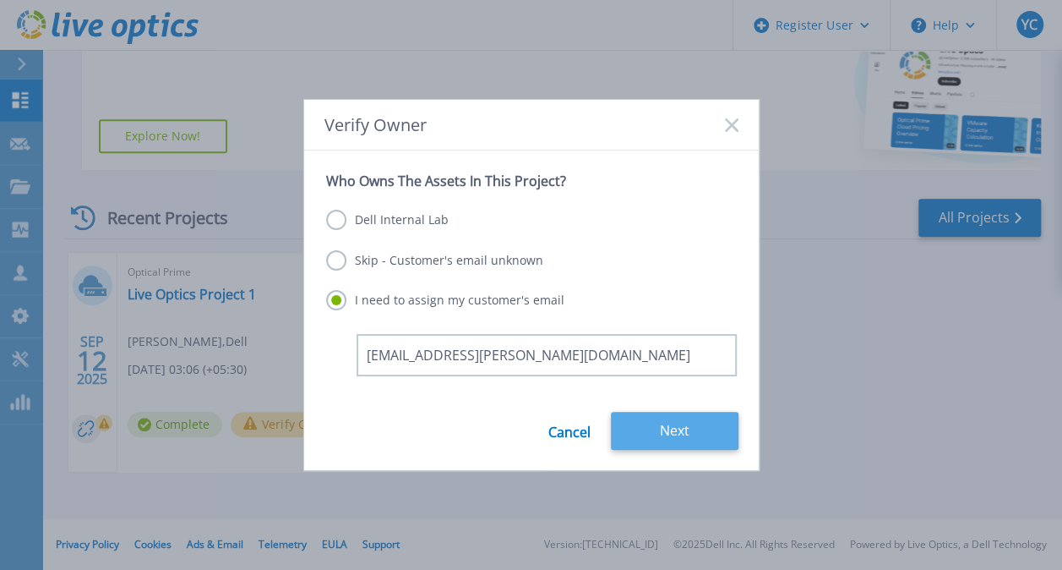
click at [666, 433] on button "Next" at bounding box center [675, 431] width 128 height 38
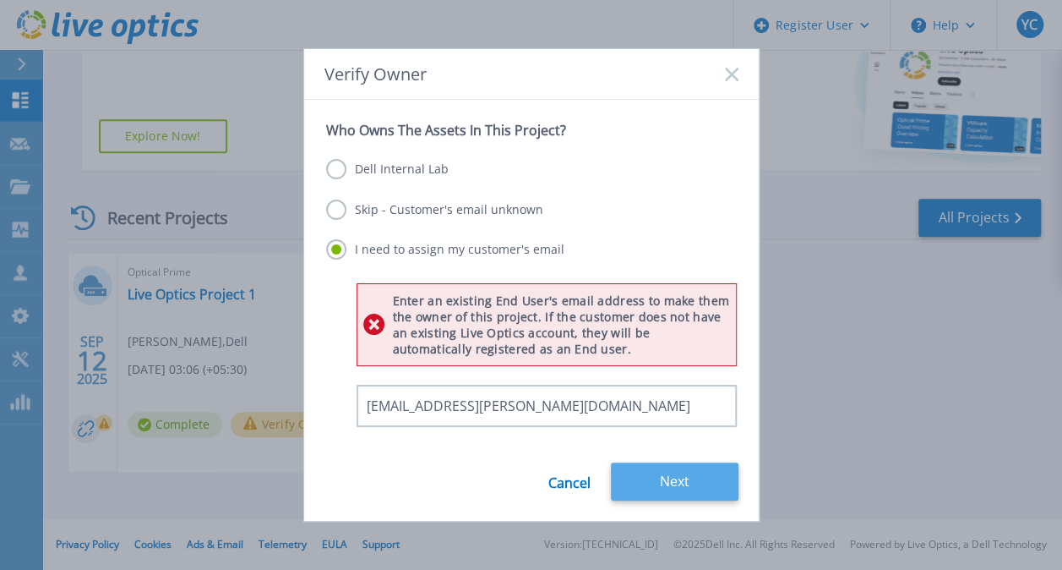
click at [667, 464] on button "Next" at bounding box center [675, 481] width 128 height 38
click at [424, 215] on label "Skip - Customer's email unknown" at bounding box center [434, 209] width 217 height 20
click at [0, 0] on input "Skip - Customer's email unknown" at bounding box center [0, 0] width 0 height 0
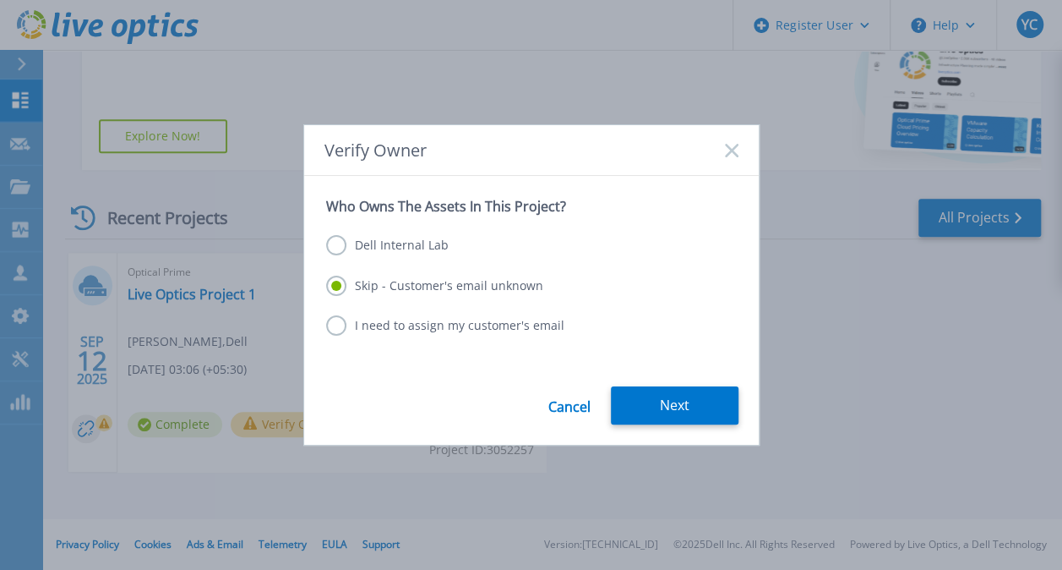
click at [395, 247] on label "Dell Internal Lab" at bounding box center [387, 245] width 123 height 20
click at [0, 0] on input "Dell Internal Lab" at bounding box center [0, 0] width 0 height 0
click at [434, 275] on label "Skip - Customer's email unknown" at bounding box center [434, 285] width 217 height 20
click at [0, 0] on input "Skip - Customer's email unknown" at bounding box center [0, 0] width 0 height 0
click at [666, 407] on button "Next" at bounding box center [675, 405] width 128 height 38
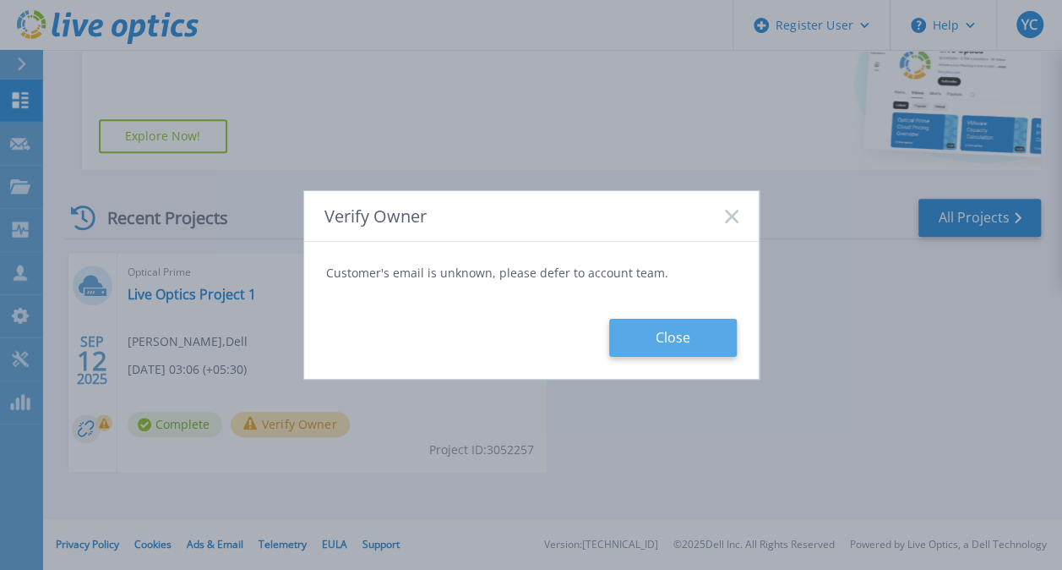
click at [651, 346] on button "Close" at bounding box center [673, 338] width 128 height 38
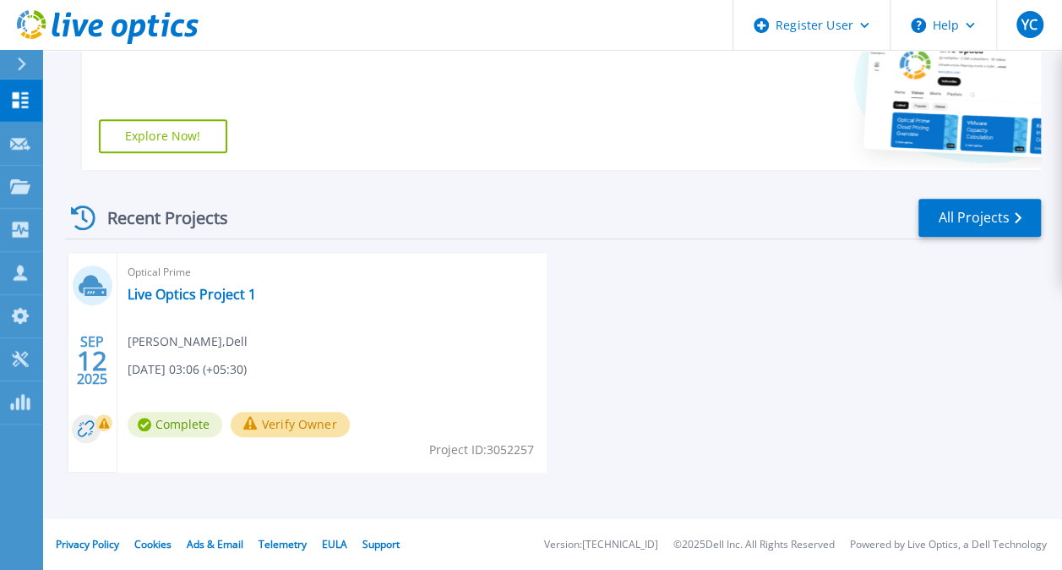
click at [272, 354] on div "Optical Prime Live Optics Project 1 [PERSON_NAME] , Dell [DATE] 03:06 (+05:30) …" at bounding box center [331, 362] width 429 height 219
click at [235, 303] on link "Live Optics Project 1" at bounding box center [192, 294] width 128 height 17
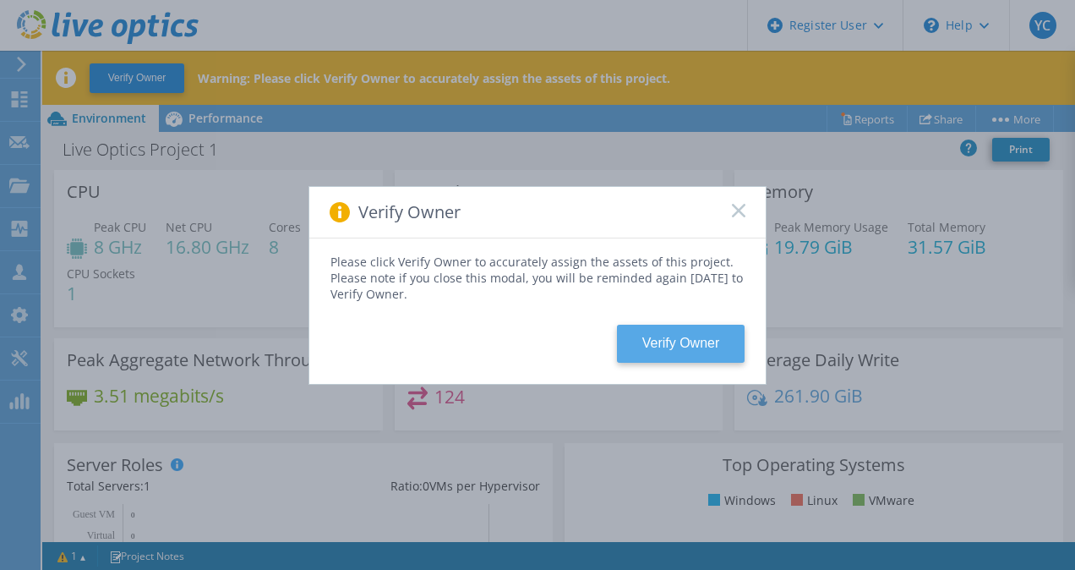
click at [711, 336] on button "Verify Owner" at bounding box center [681, 343] width 128 height 38
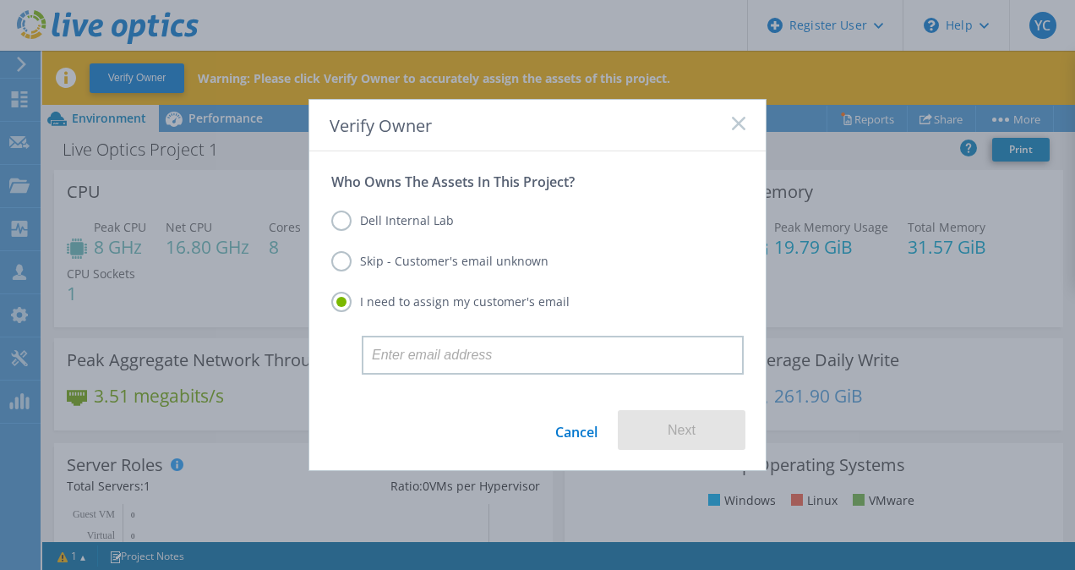
click at [414, 226] on label "Dell Internal Lab" at bounding box center [392, 220] width 123 height 20
click at [0, 0] on input "Dell Internal Lab" at bounding box center [0, 0] width 0 height 0
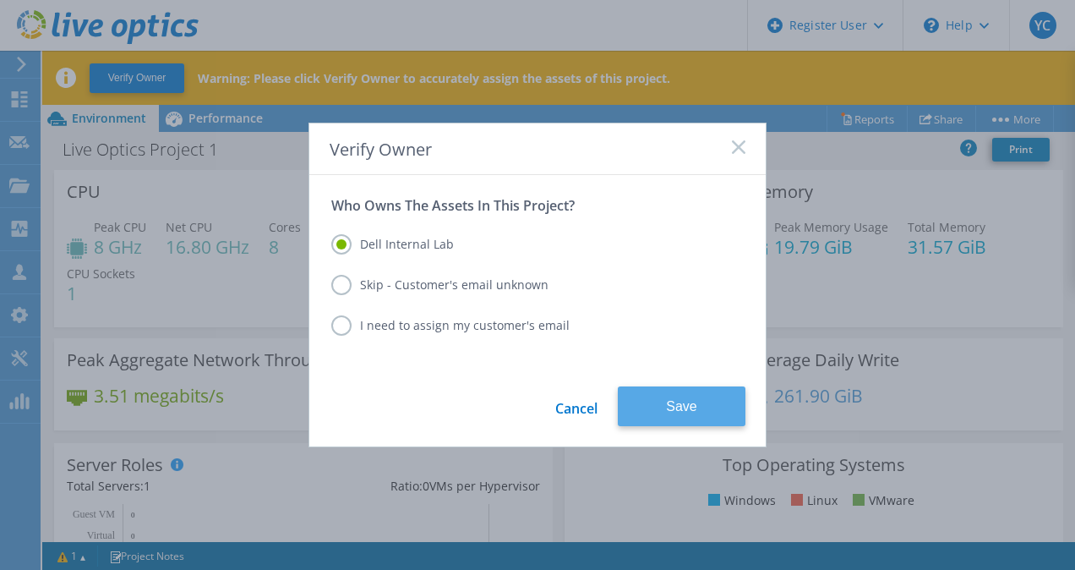
click at [656, 398] on button "Save" at bounding box center [682, 406] width 128 height 40
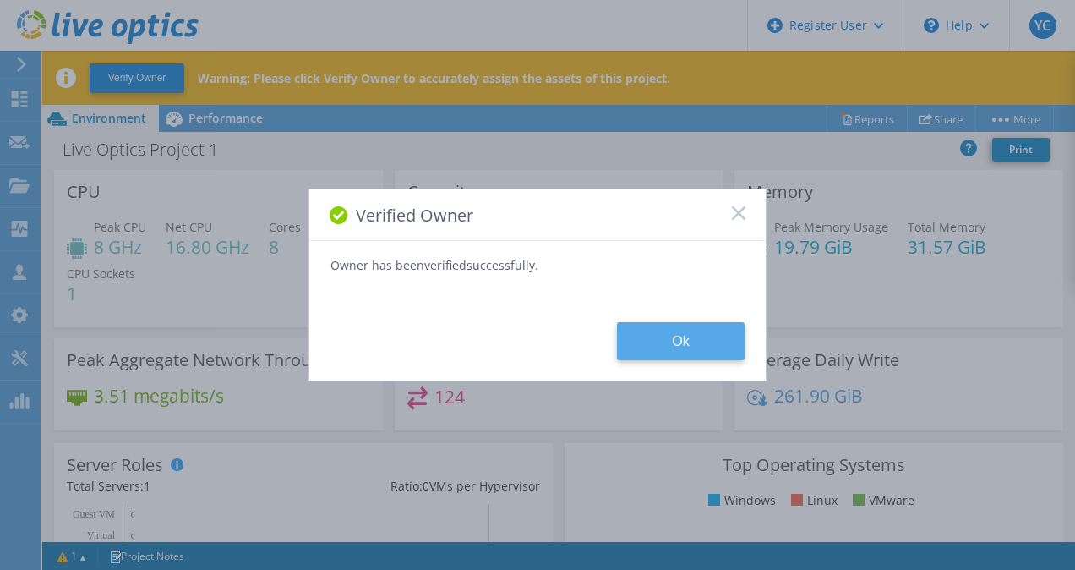
click at [659, 348] on button "Ok" at bounding box center [681, 341] width 128 height 38
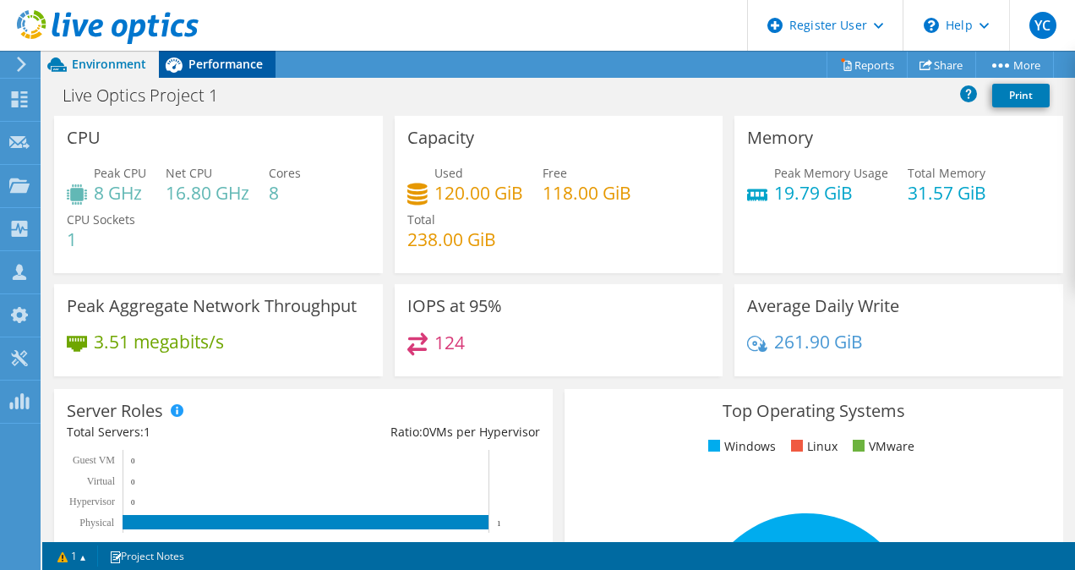
click at [204, 65] on span "Performance" at bounding box center [225, 64] width 74 height 16
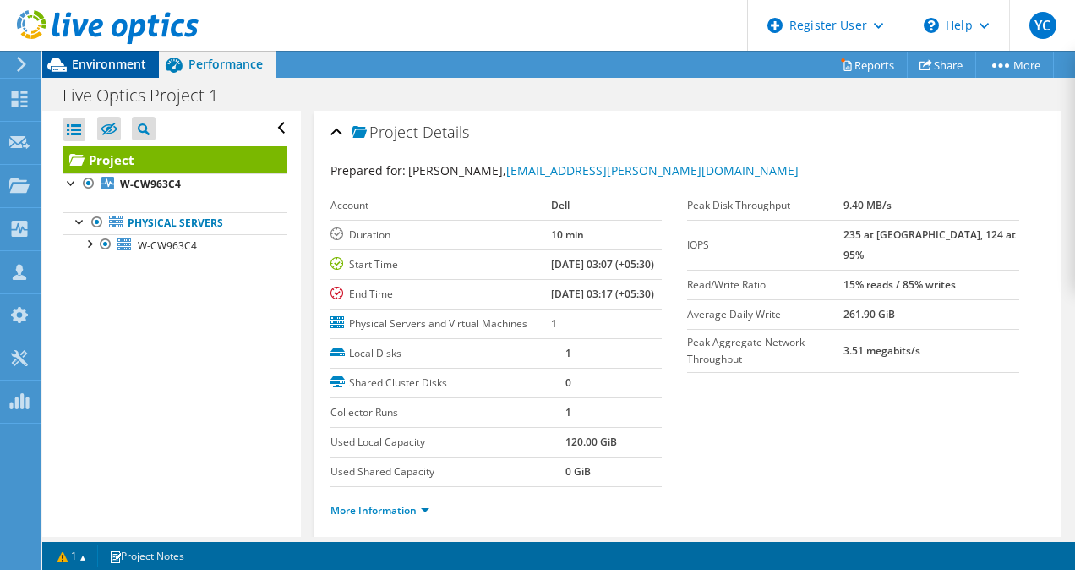
click at [135, 74] on div "Environment" at bounding box center [100, 64] width 117 height 27
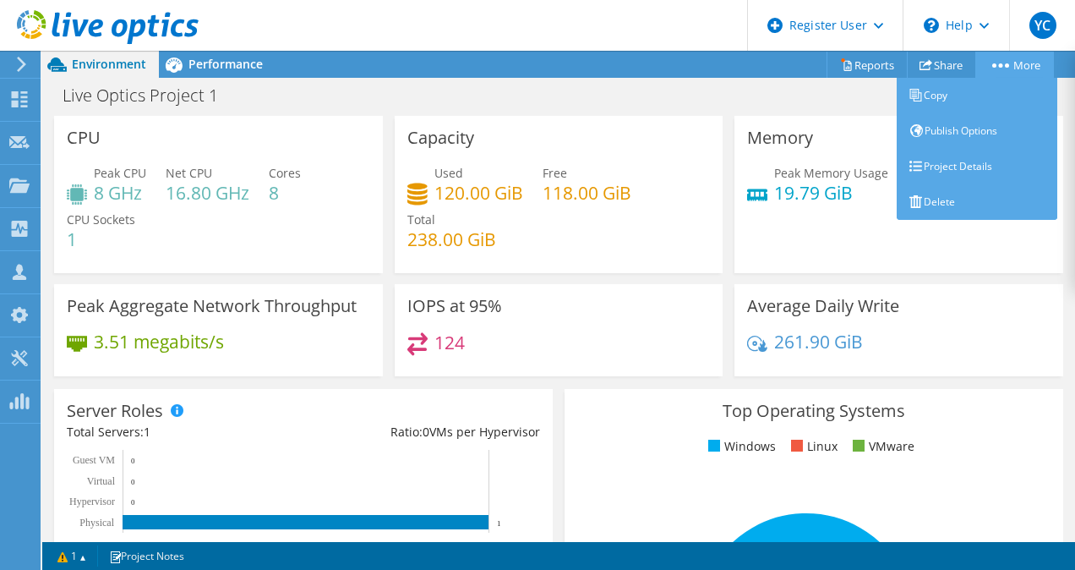
click at [1006, 57] on link "More" at bounding box center [1014, 65] width 79 height 26
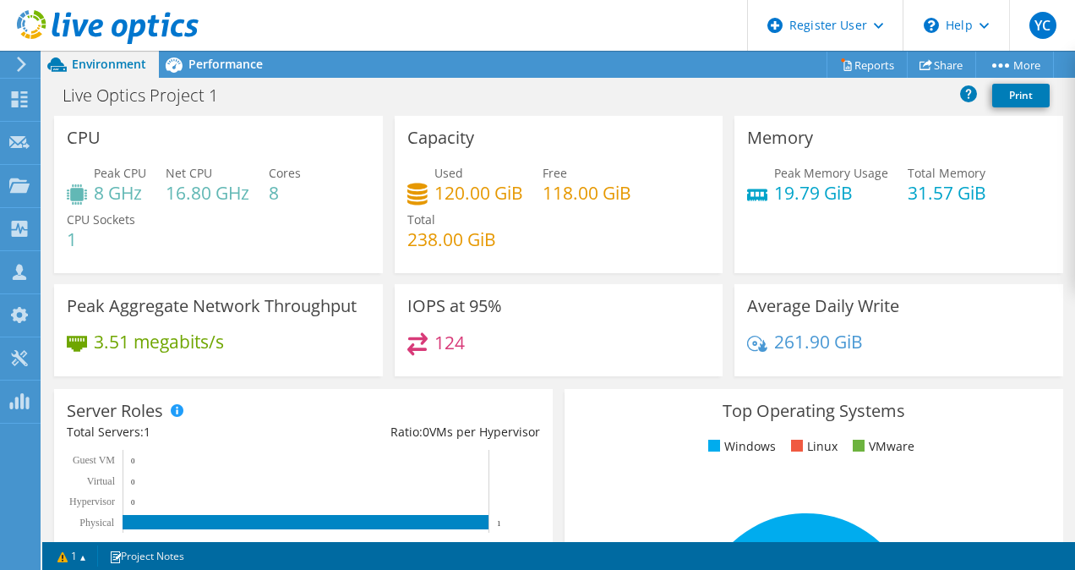
click at [847, 90] on div "Live Optics Project 1 Print" at bounding box center [558, 94] width 1033 height 31
click at [947, 71] on link "Share" at bounding box center [941, 65] width 69 height 26
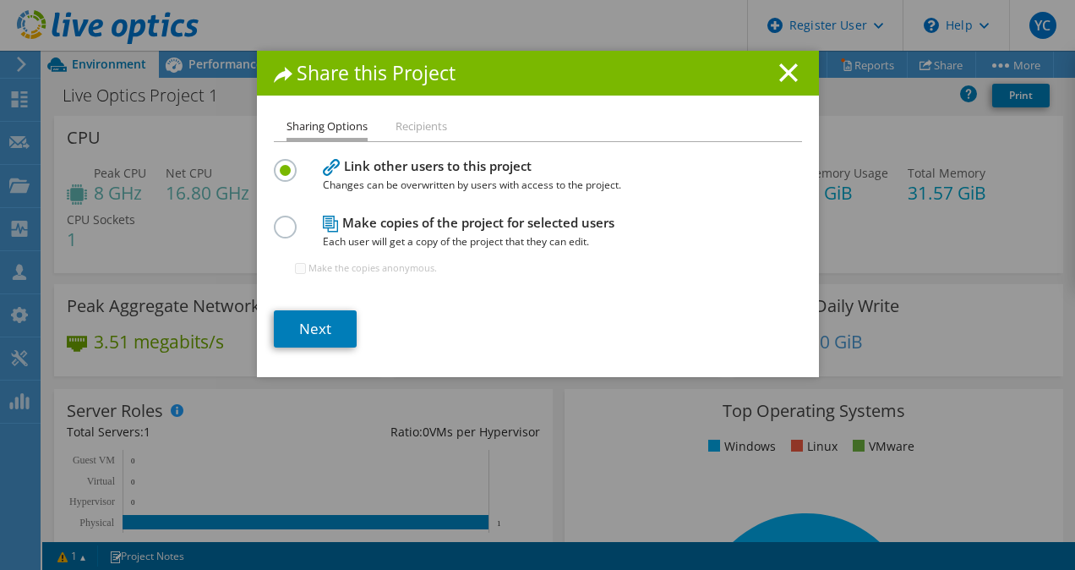
click at [783, 85] on div "Share this Project" at bounding box center [538, 73] width 562 height 45
click at [789, 73] on icon at bounding box center [788, 72] width 19 height 19
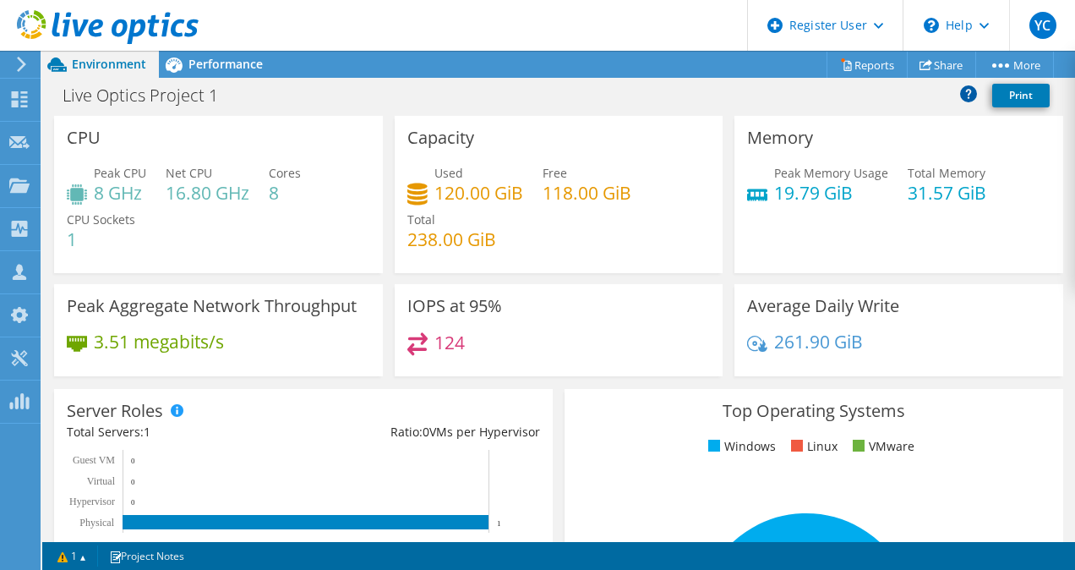
click at [976, 93] on link at bounding box center [969, 92] width 19 height 14
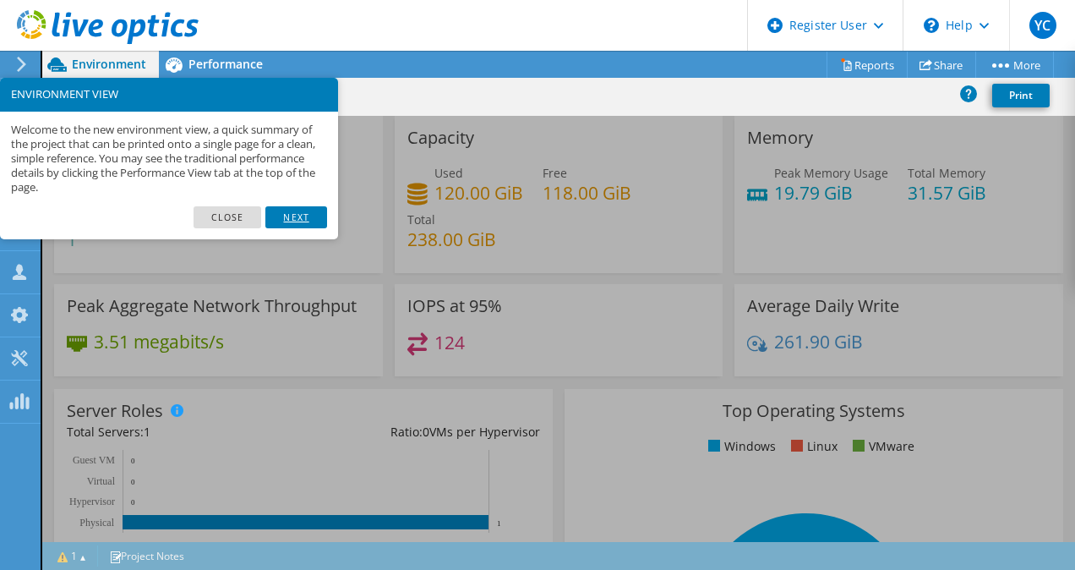
click at [285, 215] on link "Next" at bounding box center [295, 217] width 61 height 22
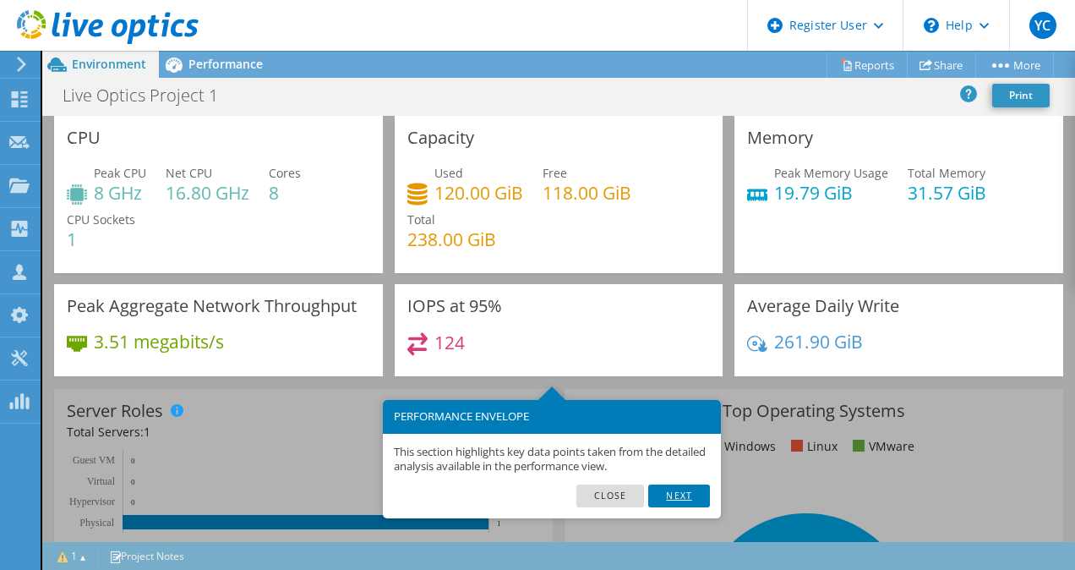
click at [679, 496] on link "Next" at bounding box center [678, 495] width 61 height 22
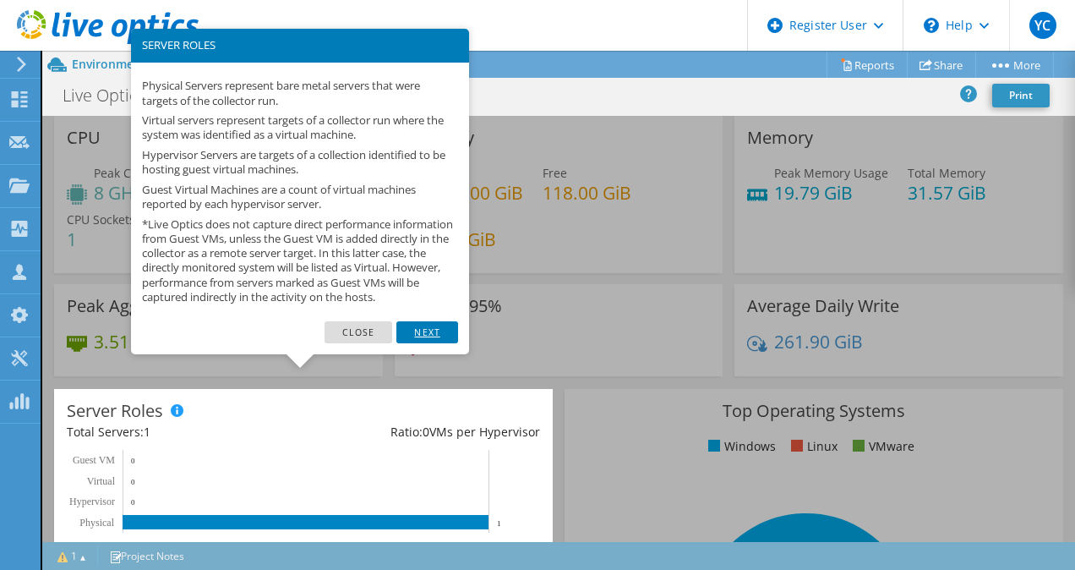
click at [402, 340] on link "Next" at bounding box center [426, 332] width 61 height 22
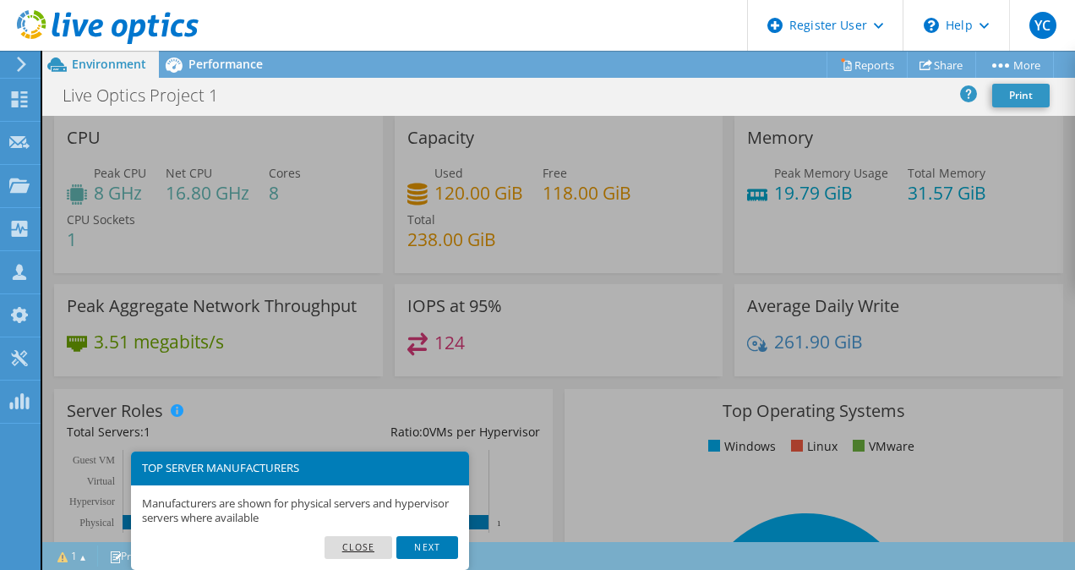
click at [382, 546] on link "Close" at bounding box center [358, 547] width 68 height 22
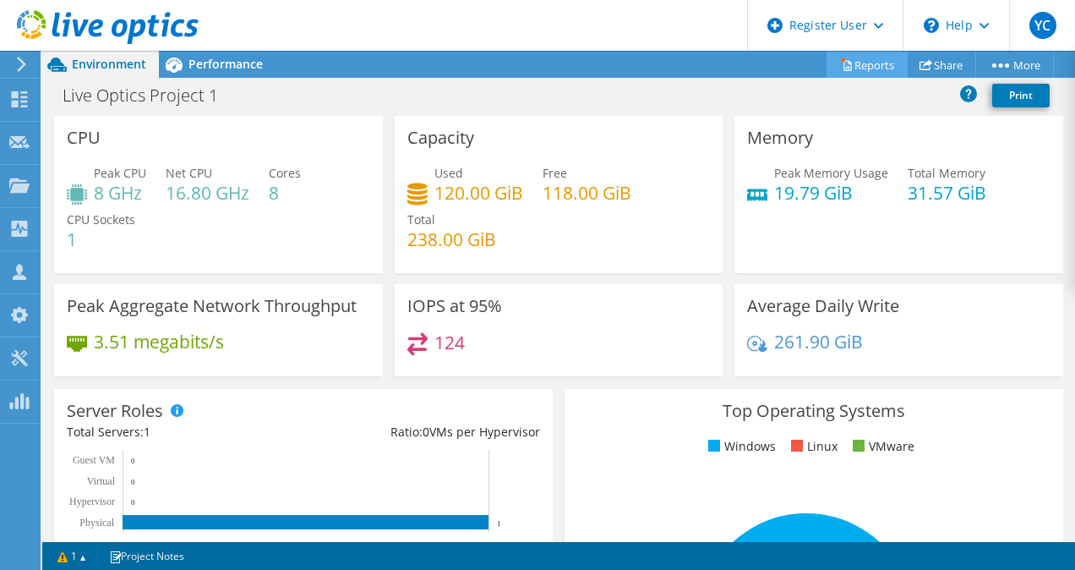
click at [875, 61] on link "Reports" at bounding box center [866, 65] width 81 height 26
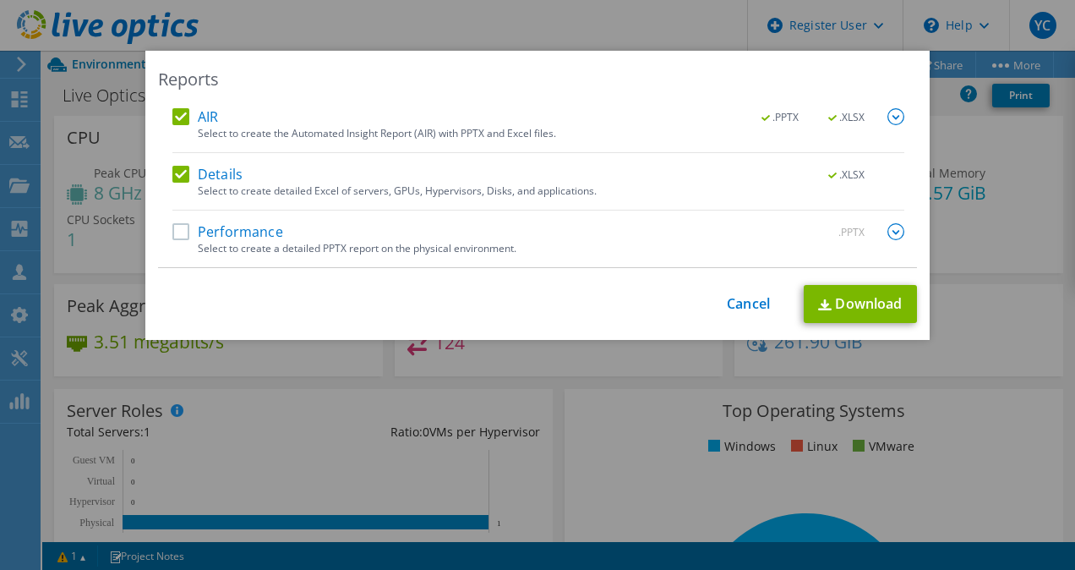
click at [188, 226] on label "Performance" at bounding box center [227, 231] width 111 height 17
click at [0, 0] on input "Performance" at bounding box center [0, 0] width 0 height 0
click at [848, 314] on link "Download" at bounding box center [860, 304] width 113 height 38
click at [744, 316] on div "This process may take a while, please wait... Cancel Download" at bounding box center [537, 304] width 759 height 38
click at [737, 303] on link "Cancel" at bounding box center [748, 304] width 43 height 16
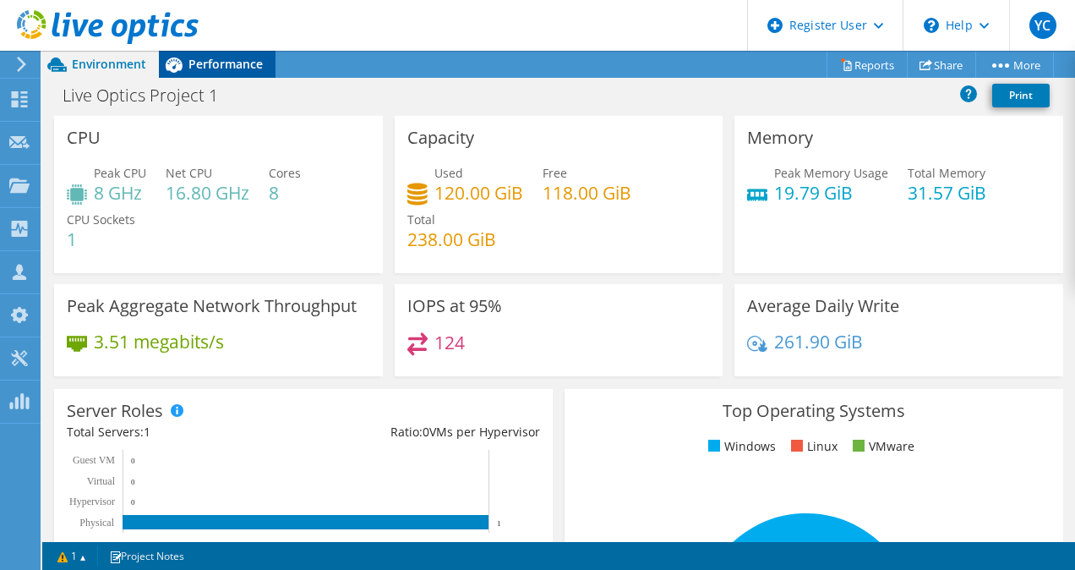
click at [239, 64] on span "Performance" at bounding box center [225, 64] width 74 height 16
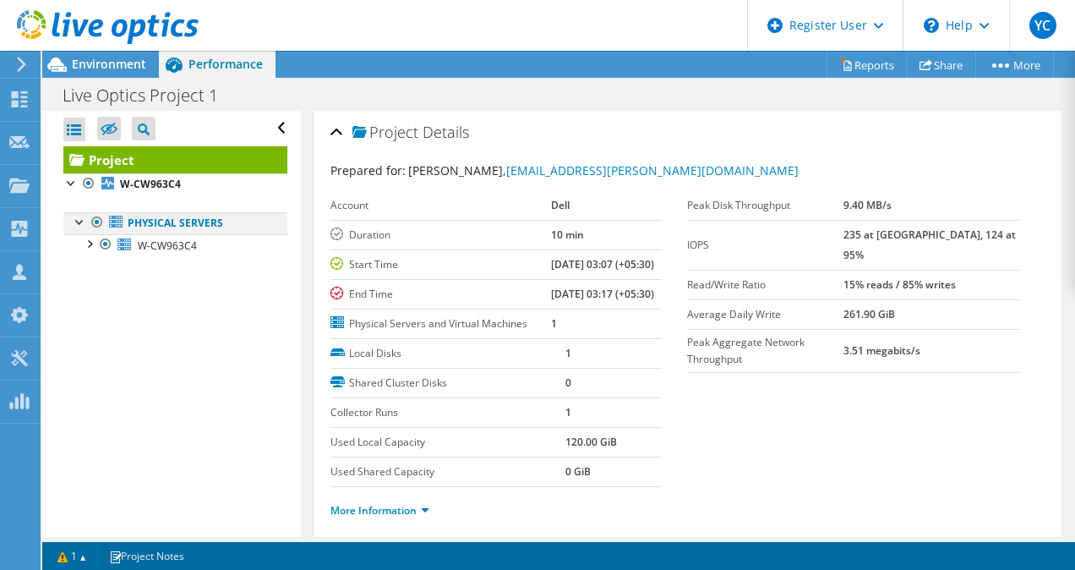
click at [77, 216] on div at bounding box center [80, 220] width 17 height 17
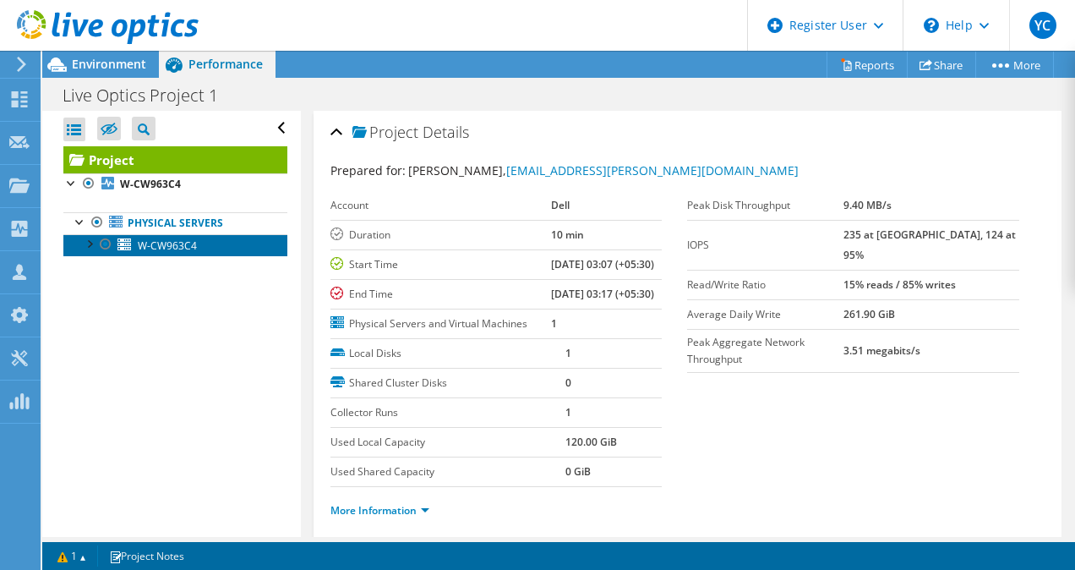
click at [117, 246] on icon at bounding box center [124, 244] width 14 height 13
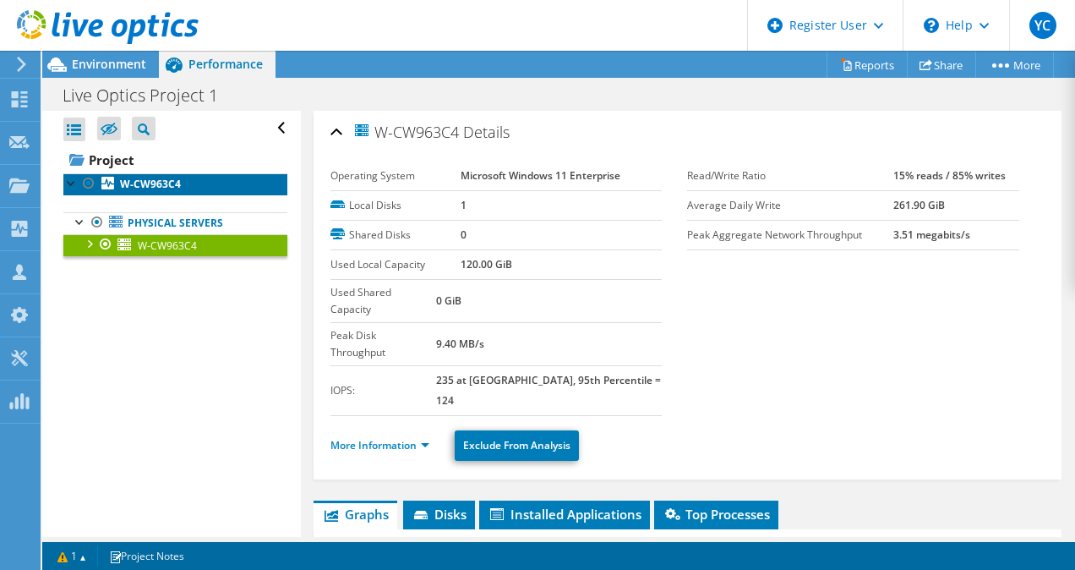
click at [142, 184] on b "W-CW963C4" at bounding box center [150, 184] width 61 height 14
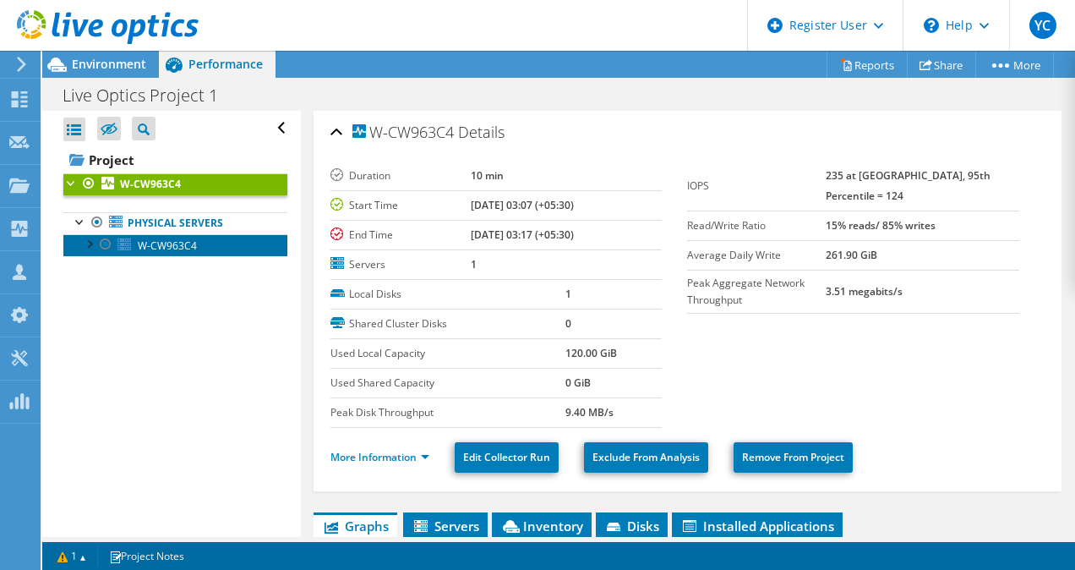
click at [203, 239] on link "W-CW963C4" at bounding box center [175, 245] width 224 height 22
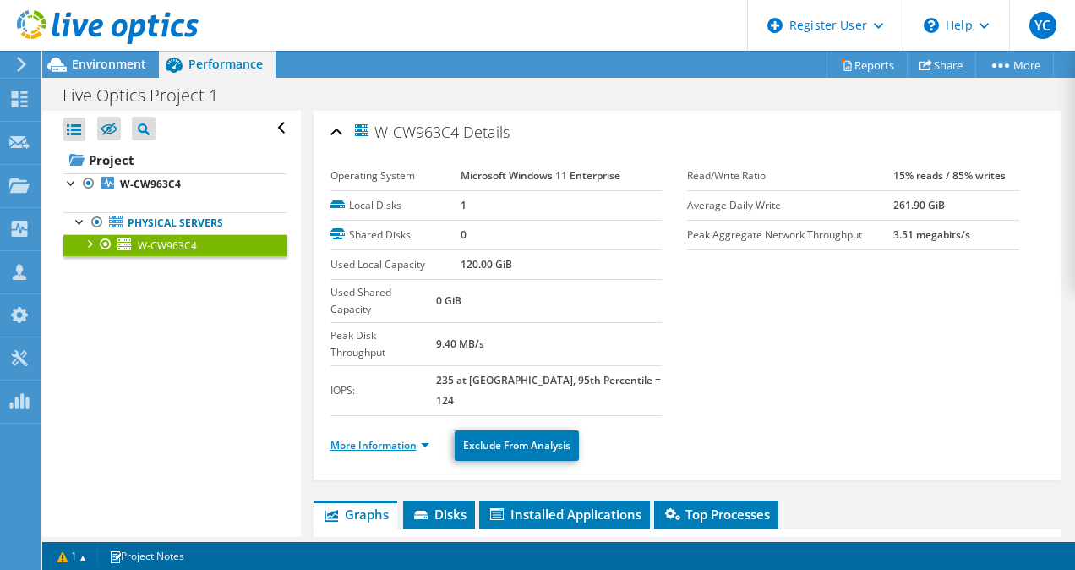
click at [429, 436] on li "More Information" at bounding box center [384, 445] width 109 height 19
click at [428, 438] on link "More Information" at bounding box center [379, 445] width 99 height 14
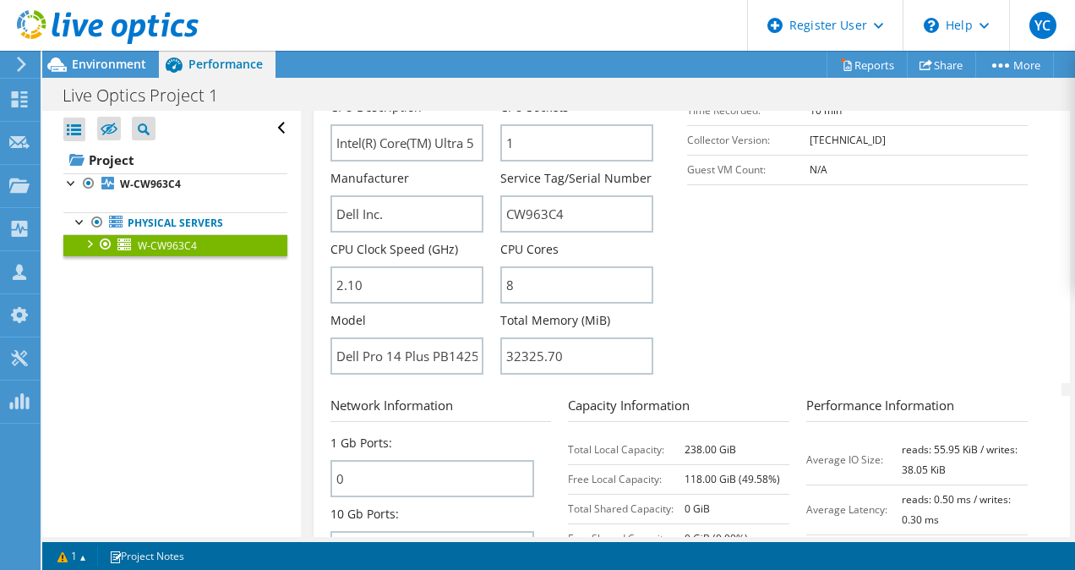
scroll to position [406, 0]
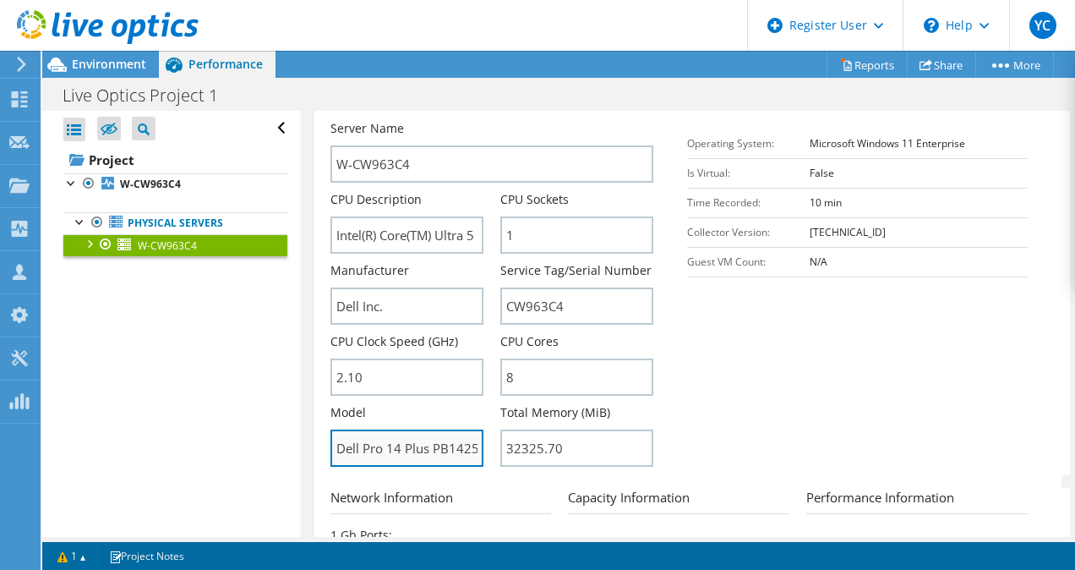
click at [419, 429] on input "Dell Pro 14 Plus PB14250" at bounding box center [406, 447] width 153 height 37
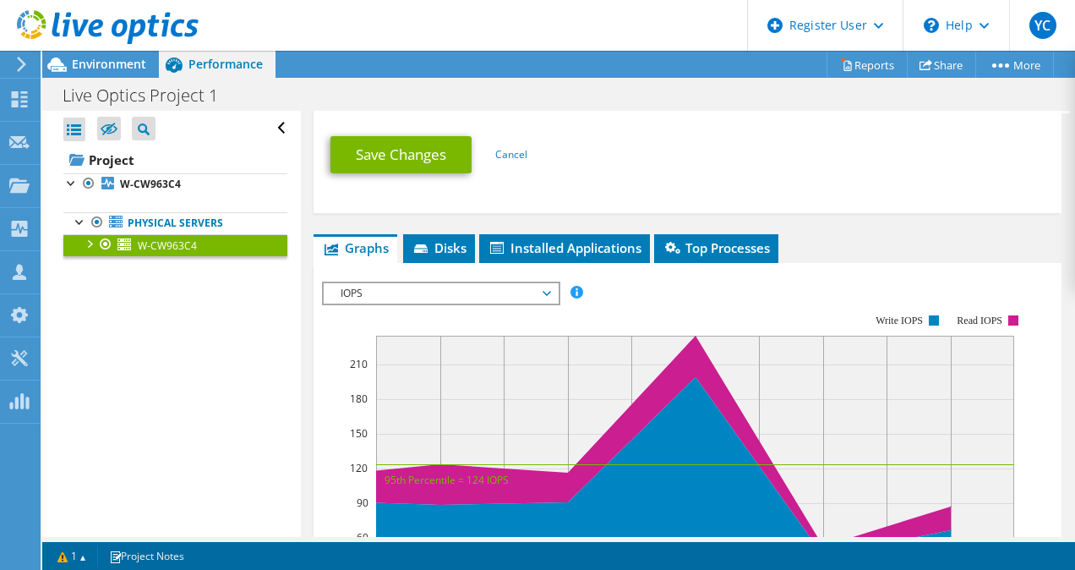
scroll to position [1109, 0]
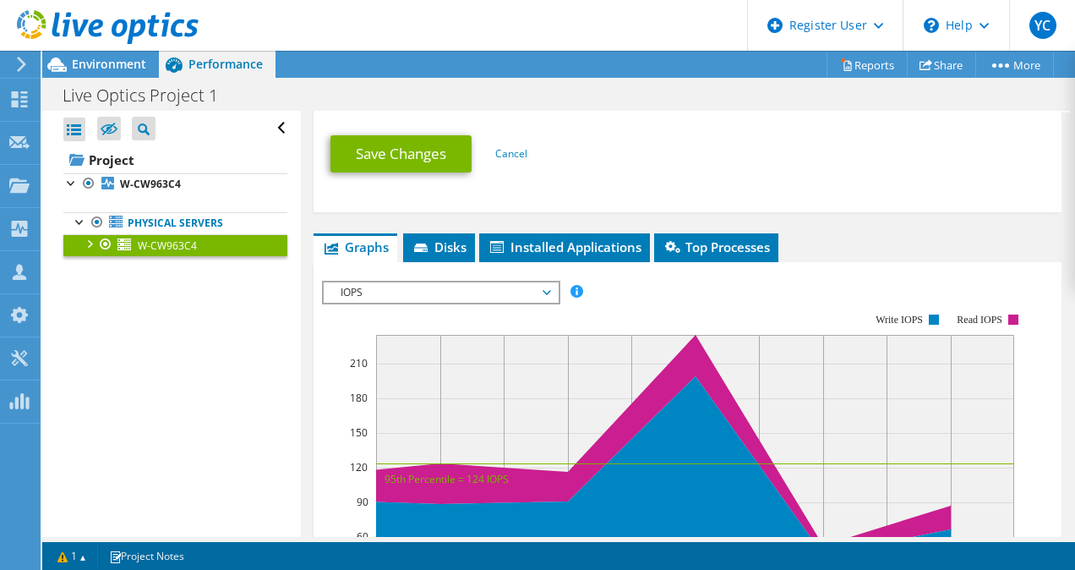
click at [537, 282] on span "IOPS" at bounding box center [440, 292] width 217 height 20
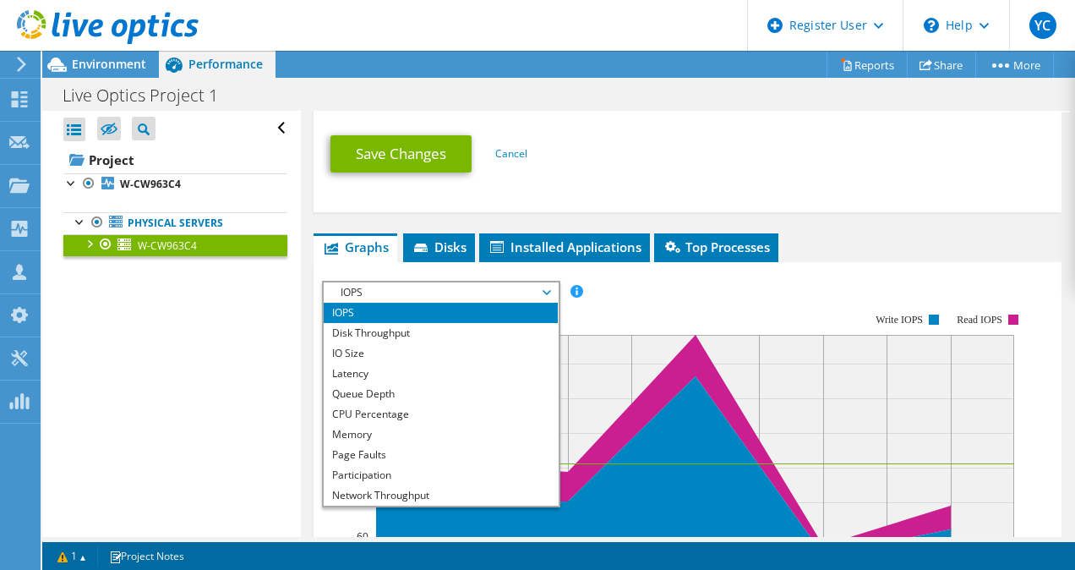
click at [537, 282] on span "IOPS" at bounding box center [440, 292] width 217 height 20
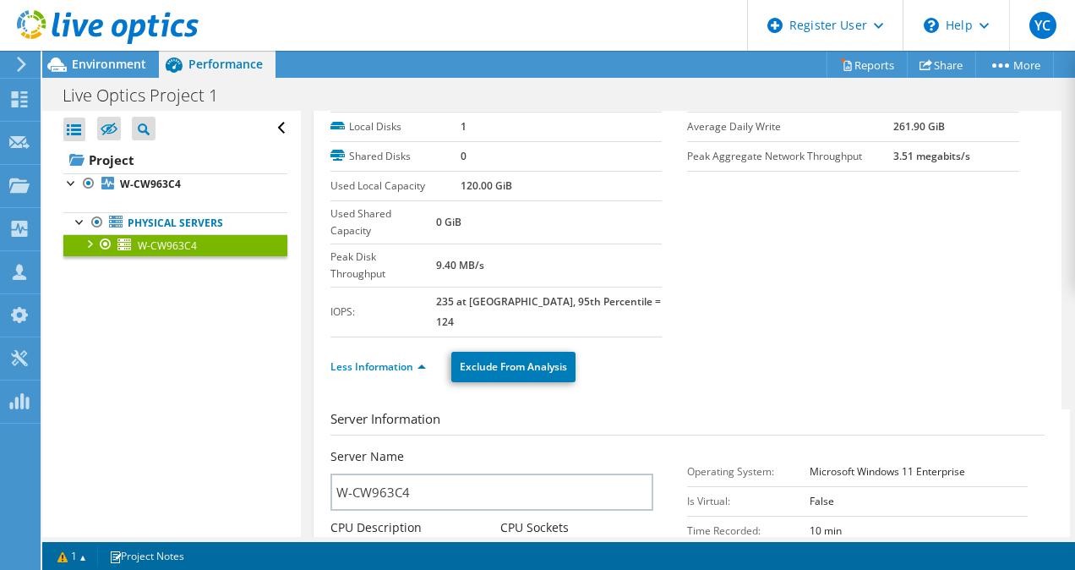
scroll to position [0, 0]
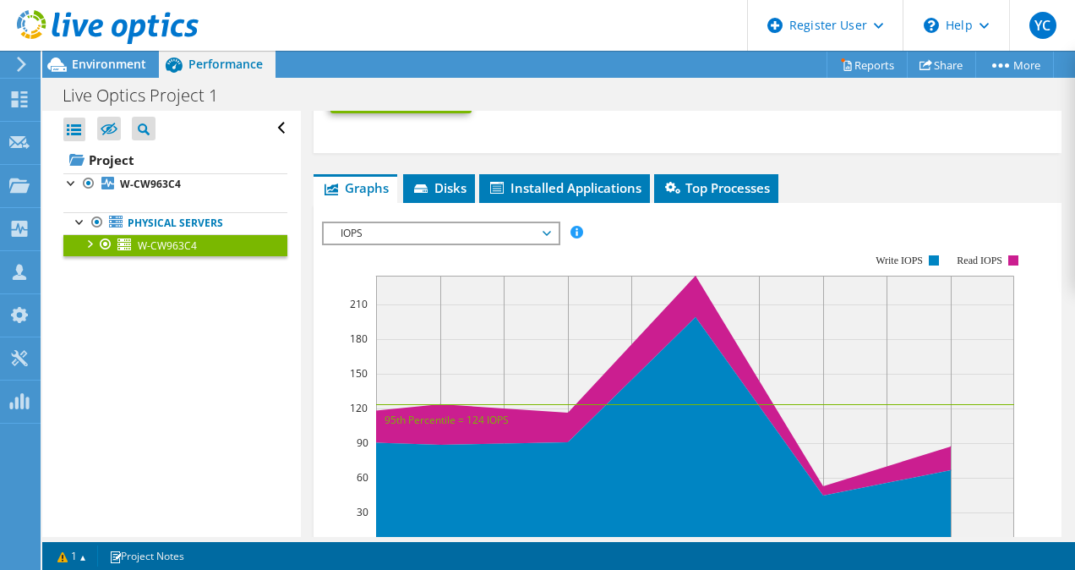
scroll to position [1164, 0]
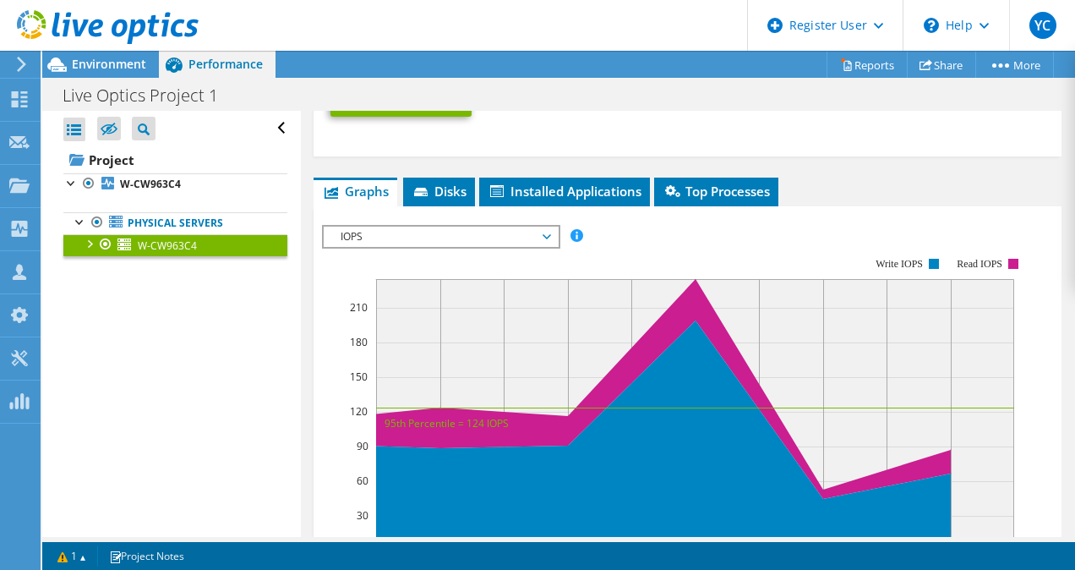
click at [539, 226] on span "IOPS" at bounding box center [440, 236] width 217 height 20
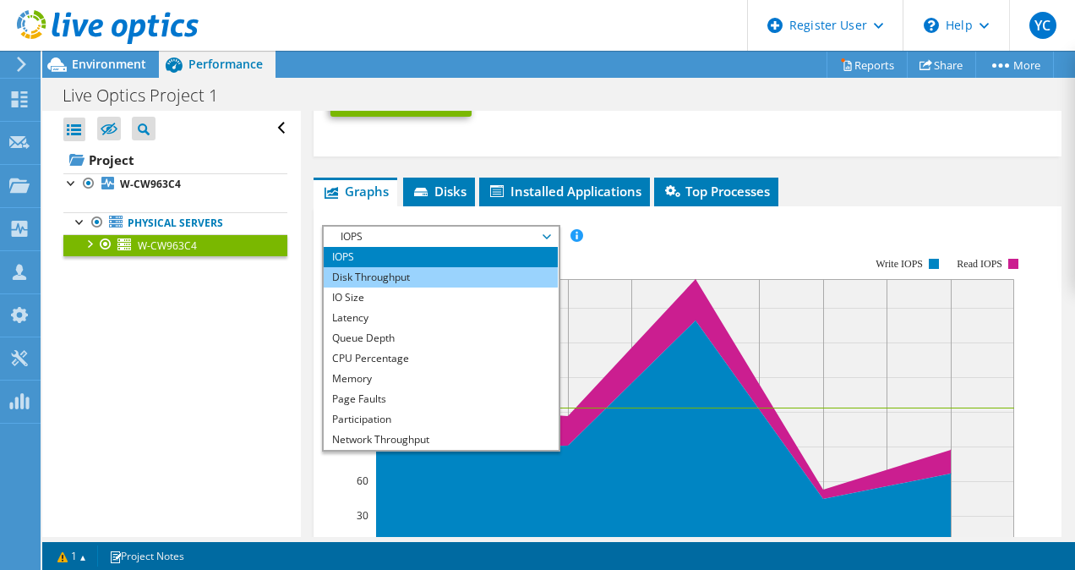
click at [521, 267] on li "Disk Throughput" at bounding box center [441, 277] width 234 height 20
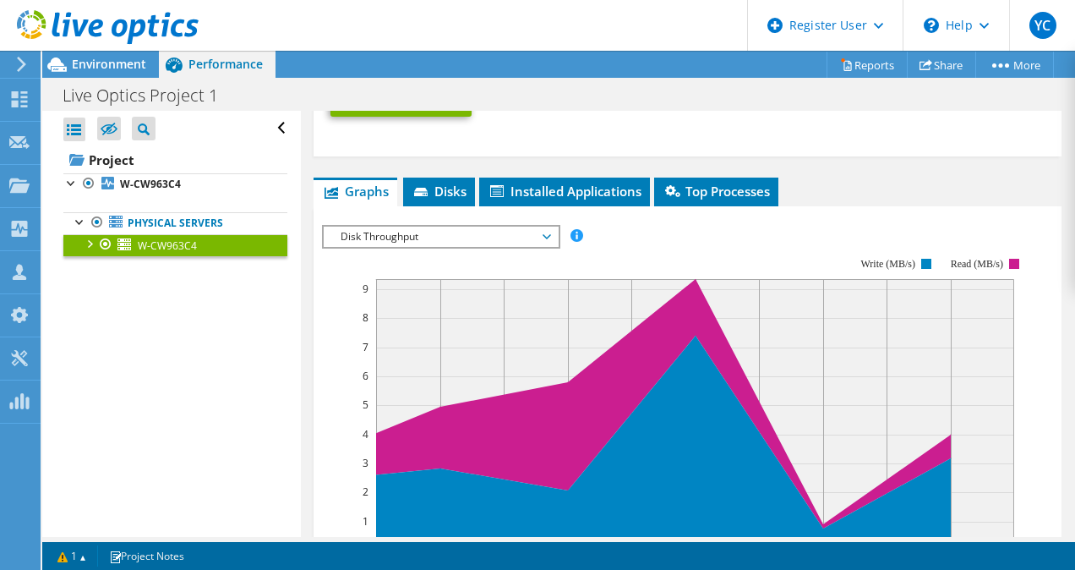
click at [540, 226] on span "Disk Throughput" at bounding box center [440, 236] width 217 height 20
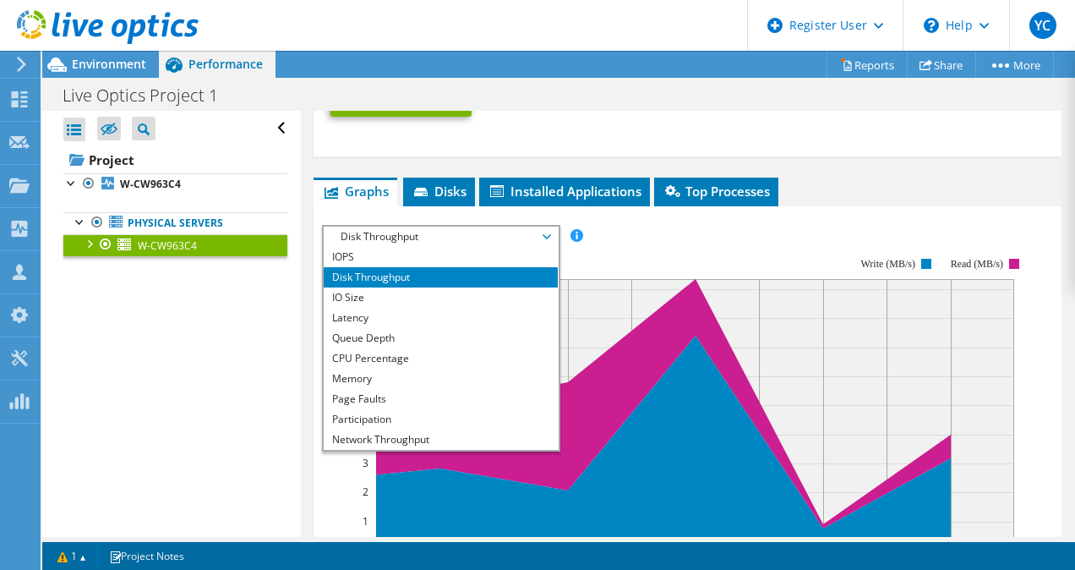
click at [621, 225] on div "IOPS Disk Throughput IO Size Latency Queue Depth CPU Percentage Memory Page Fau…" at bounding box center [688, 236] width 732 height 23
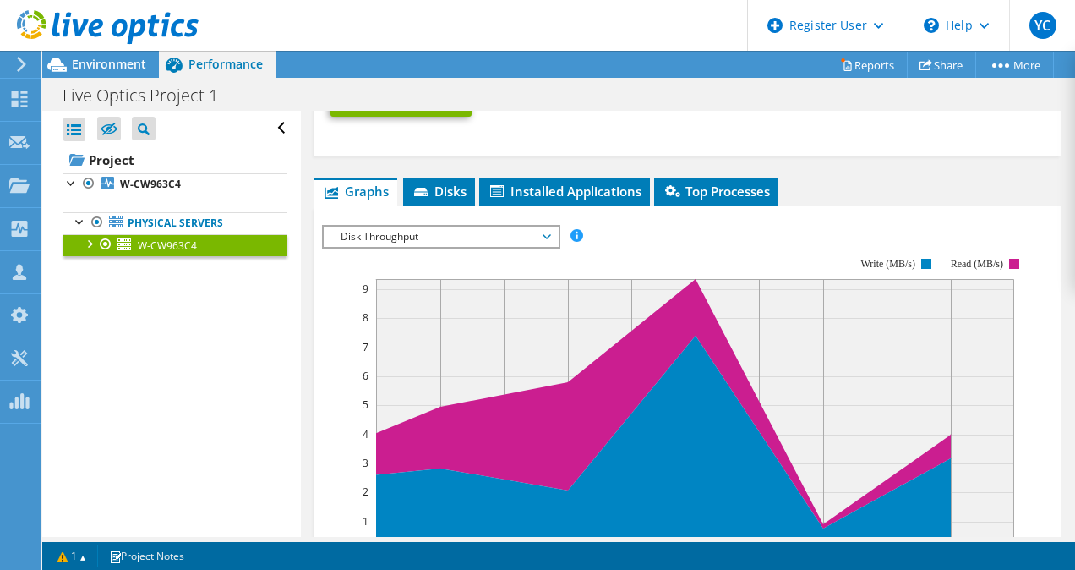
click at [469, 226] on span "Disk Throughput" at bounding box center [440, 236] width 217 height 20
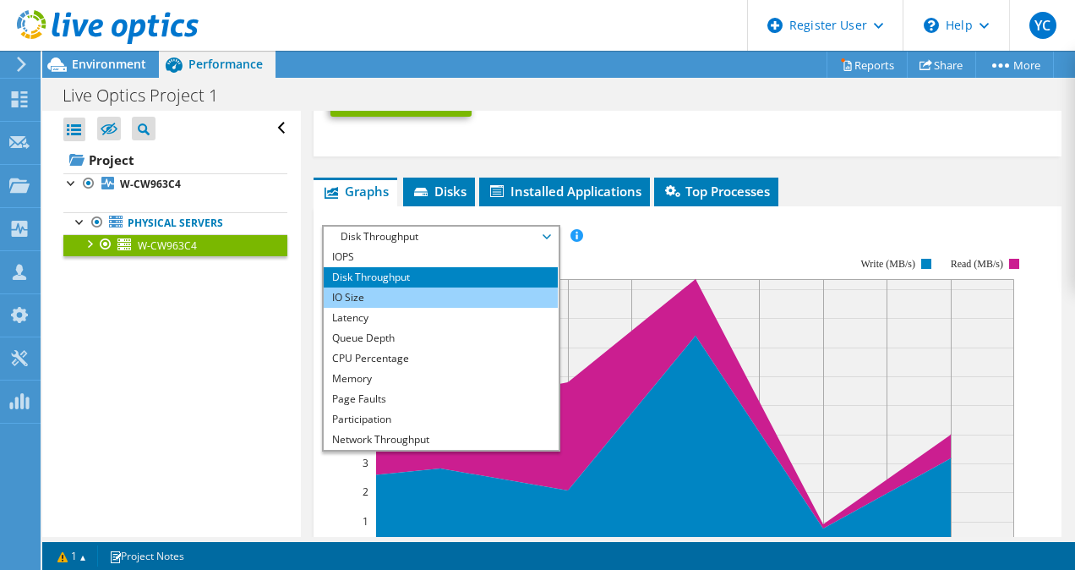
click at [456, 287] on li "IO Size" at bounding box center [441, 297] width 234 height 20
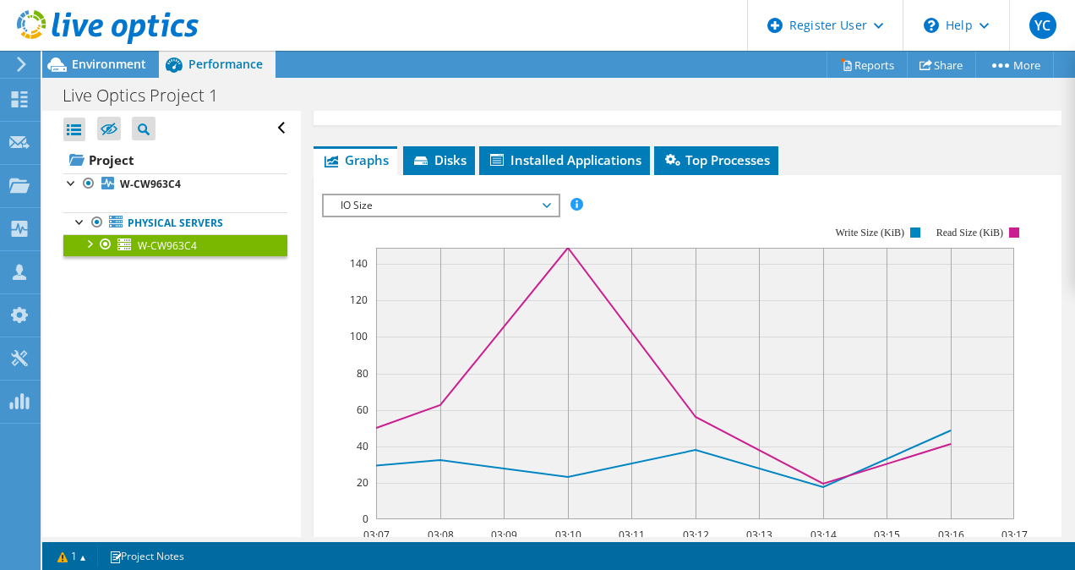
scroll to position [1197, 0]
click at [494, 194] on span "IO Size" at bounding box center [440, 204] width 217 height 20
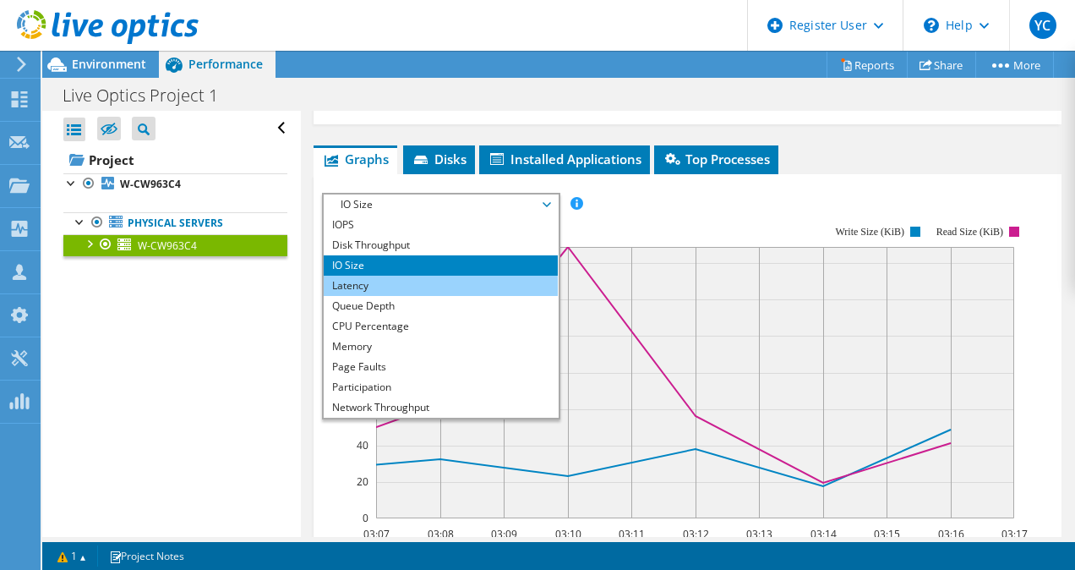
click at [465, 275] on li "Latency" at bounding box center [441, 285] width 234 height 20
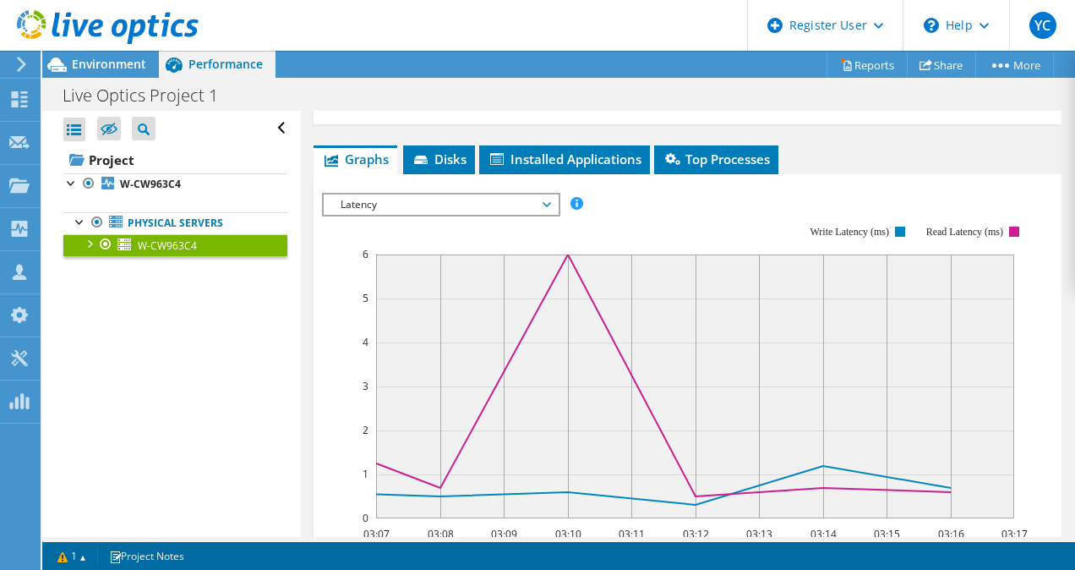
click at [531, 194] on span "Latency" at bounding box center [440, 204] width 217 height 20
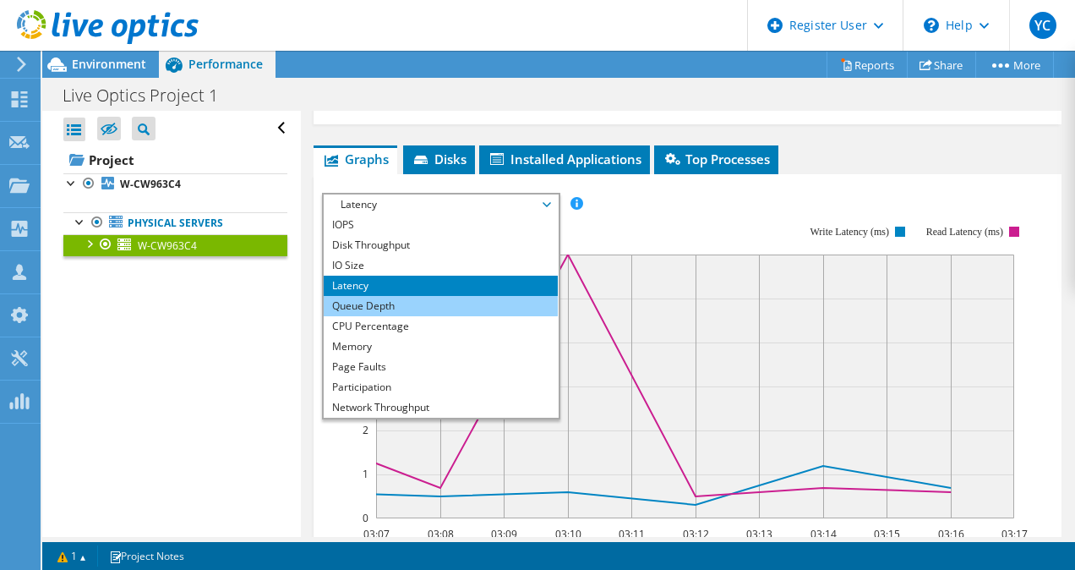
click at [467, 296] on li "Queue Depth" at bounding box center [441, 306] width 234 height 20
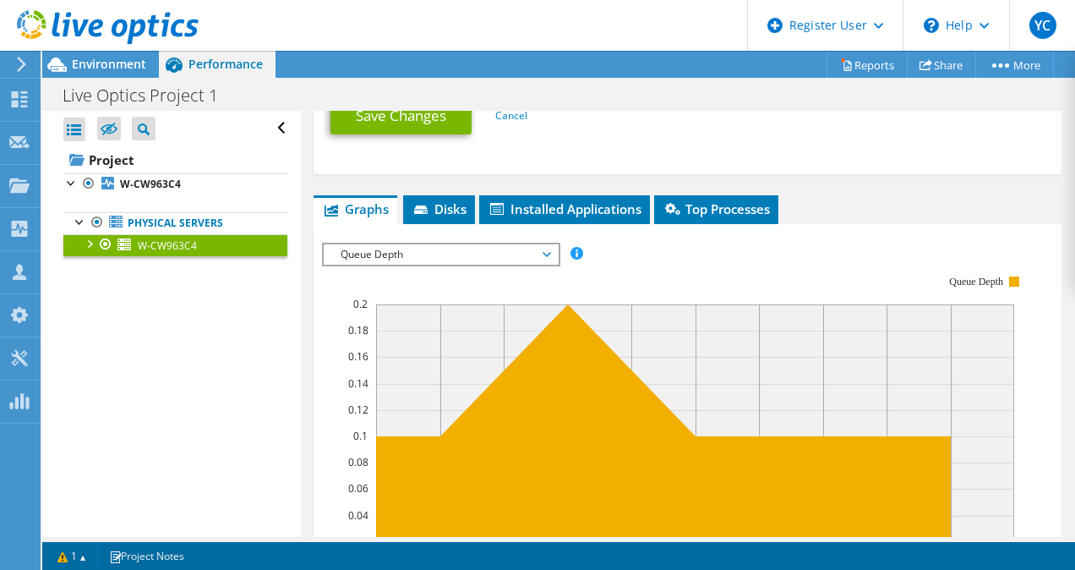
scroll to position [1164, 0]
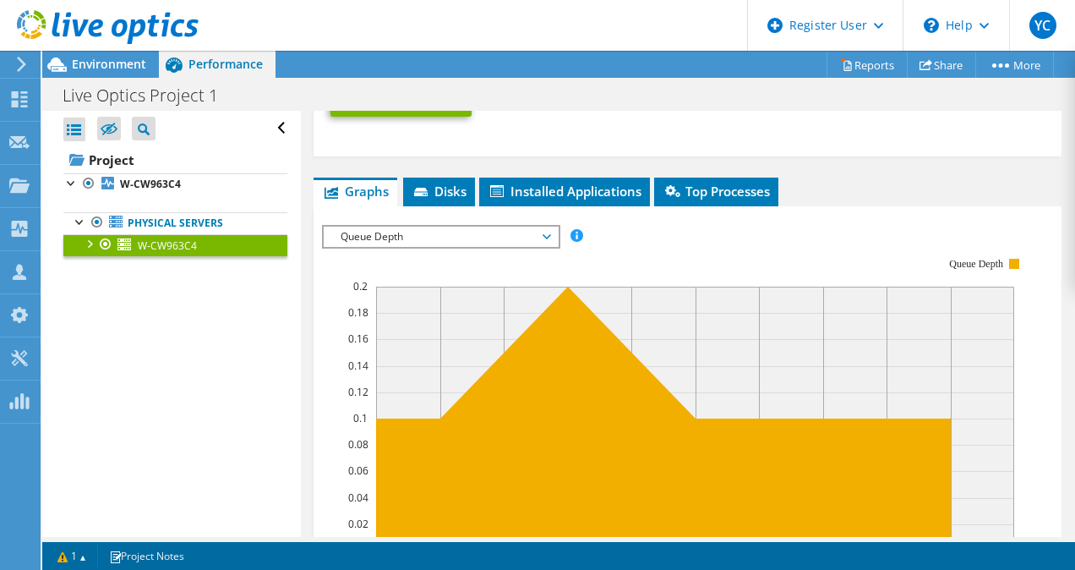
click at [428, 226] on span "Queue Depth" at bounding box center [440, 236] width 217 height 20
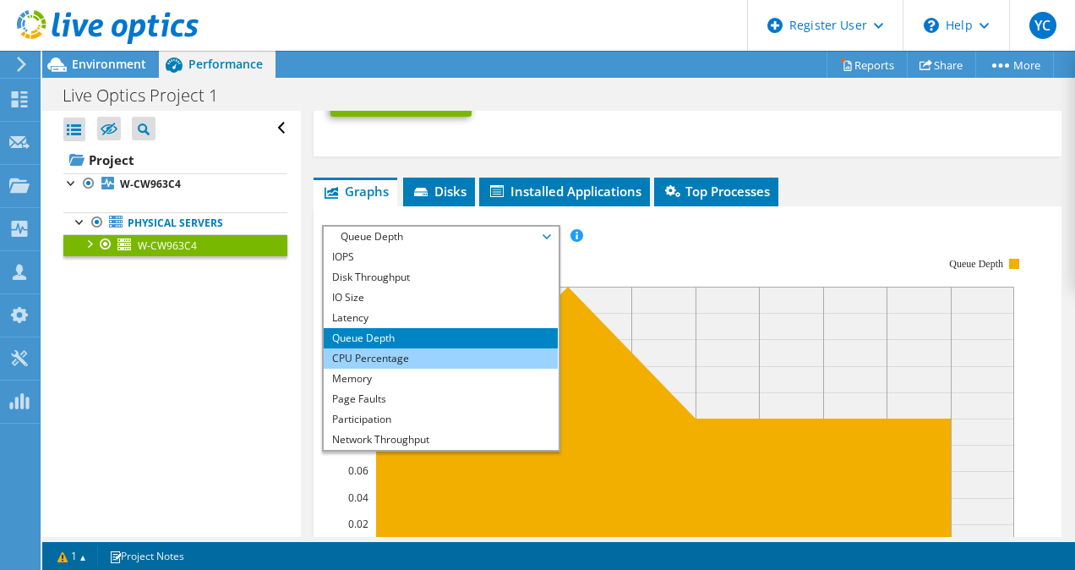
click at [419, 348] on li "CPU Percentage" at bounding box center [441, 358] width 234 height 20
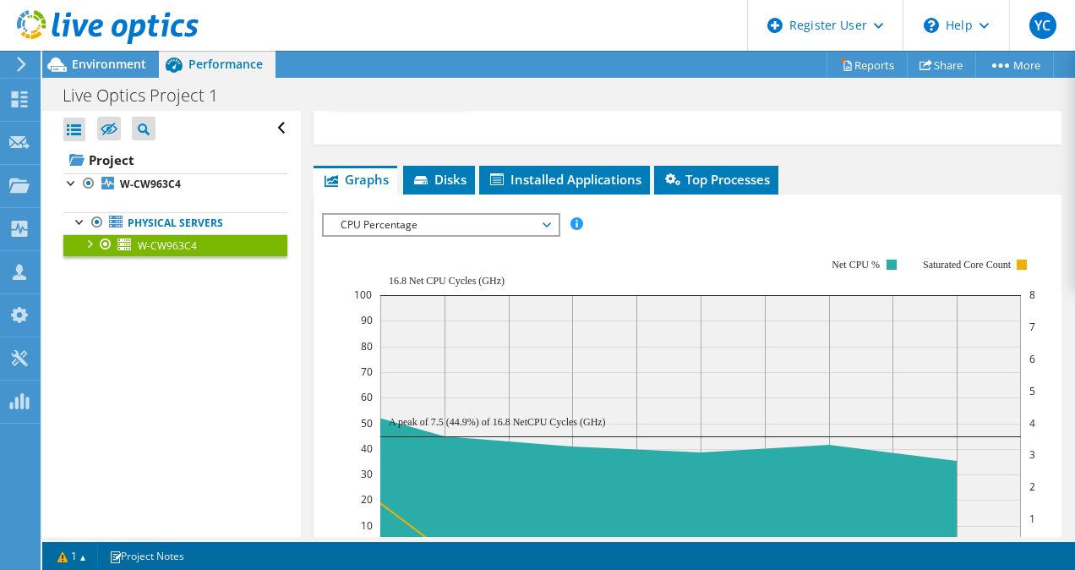
scroll to position [1173, 0]
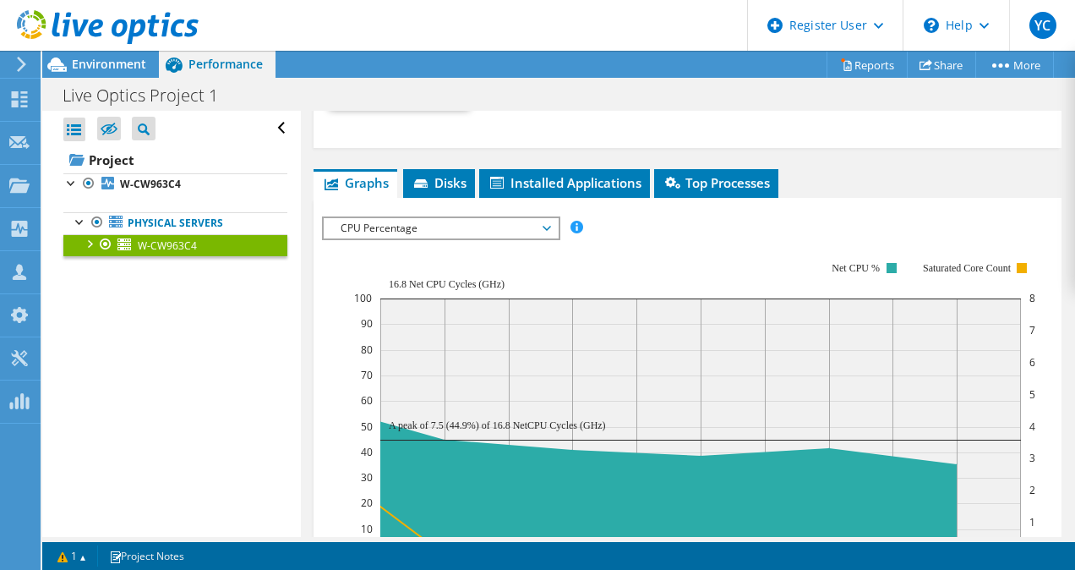
click at [441, 218] on span "CPU Percentage" at bounding box center [440, 228] width 217 height 20
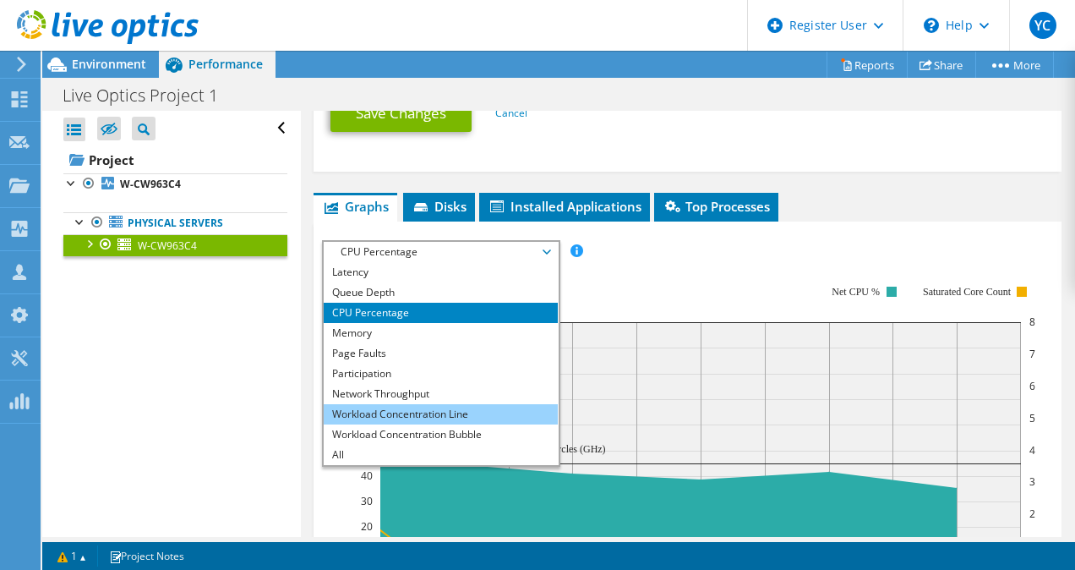
scroll to position [1148, 0]
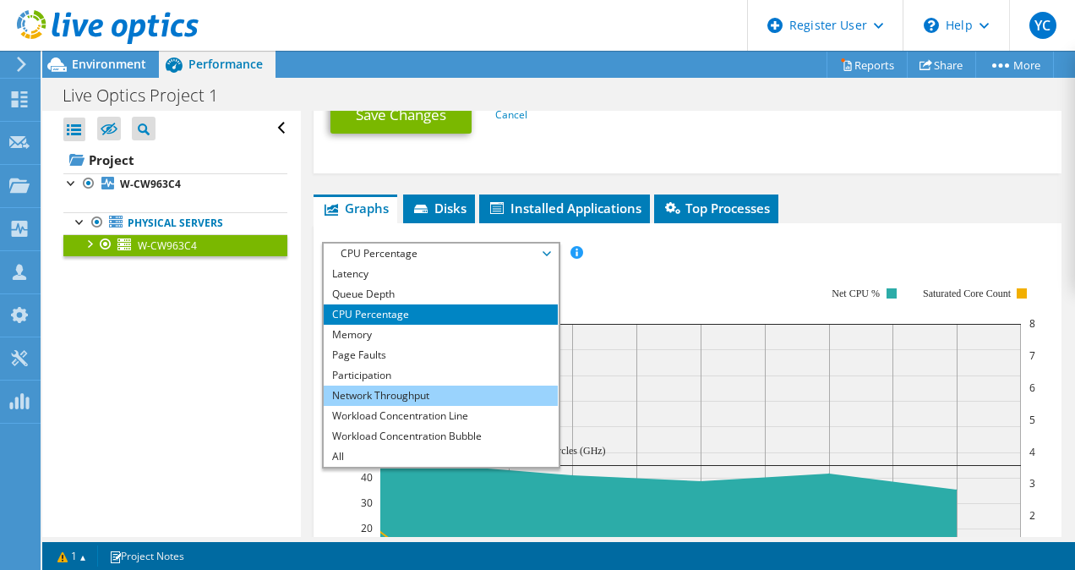
click at [412, 385] on li "Network Throughput" at bounding box center [441, 395] width 234 height 20
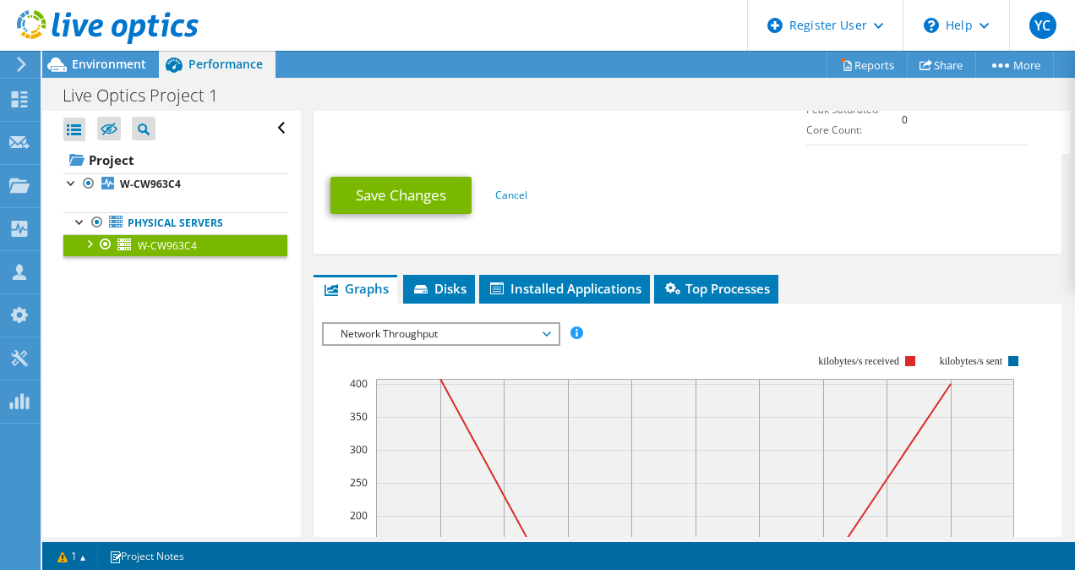
scroll to position [1066, 0]
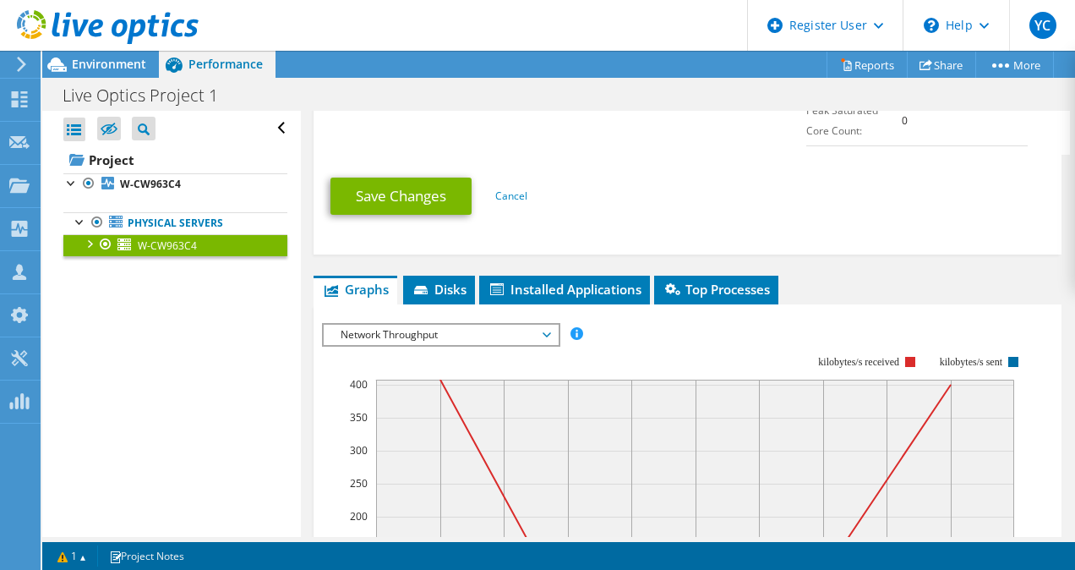
click at [414, 324] on span "Network Throughput" at bounding box center [440, 334] width 217 height 20
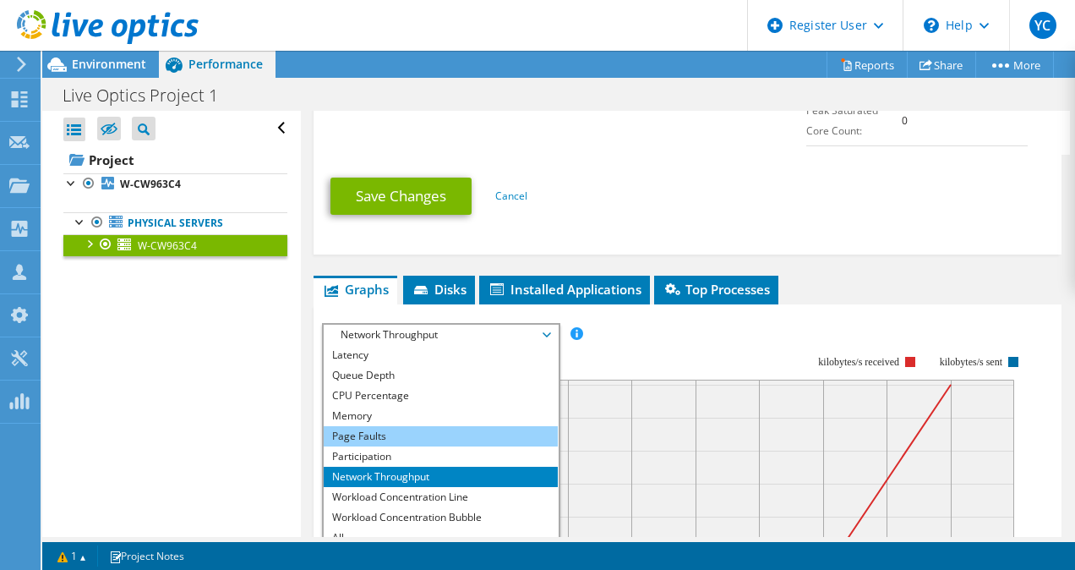
click at [428, 426] on li "Page Faults" at bounding box center [441, 436] width 234 height 20
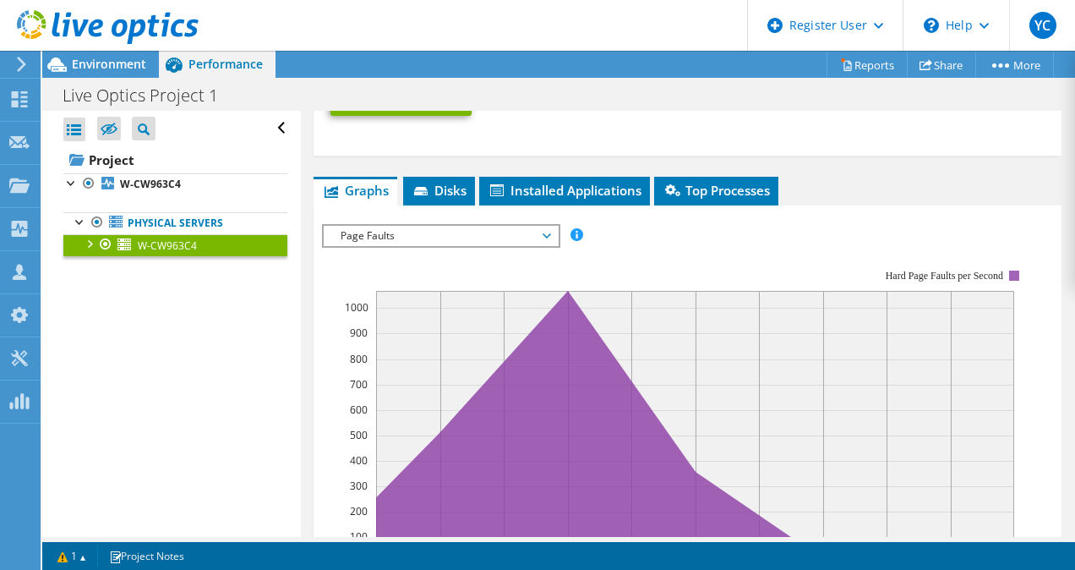
scroll to position [1123, 0]
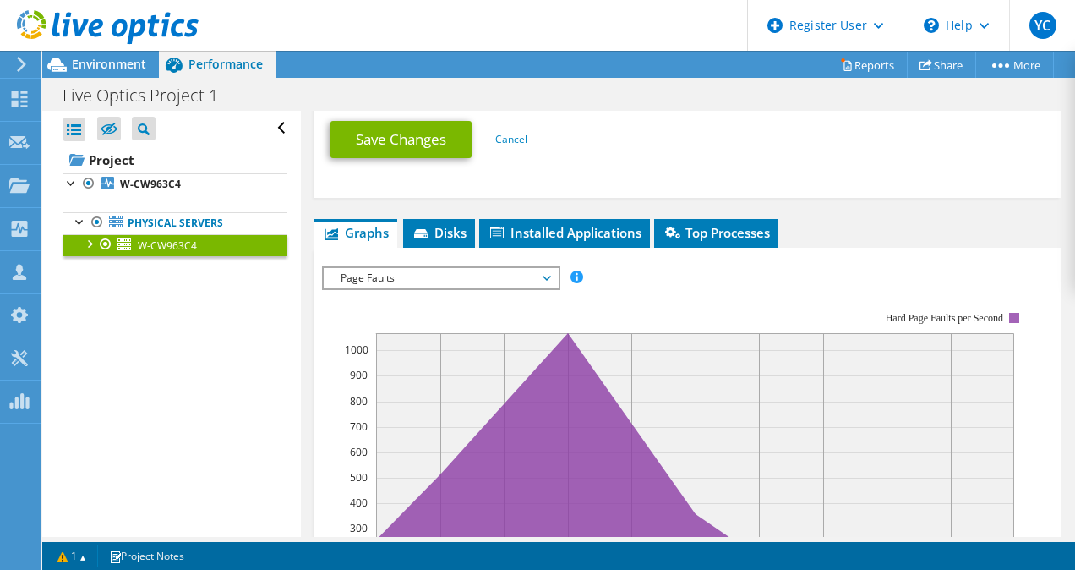
click at [544, 268] on span "Page Faults" at bounding box center [440, 278] width 217 height 20
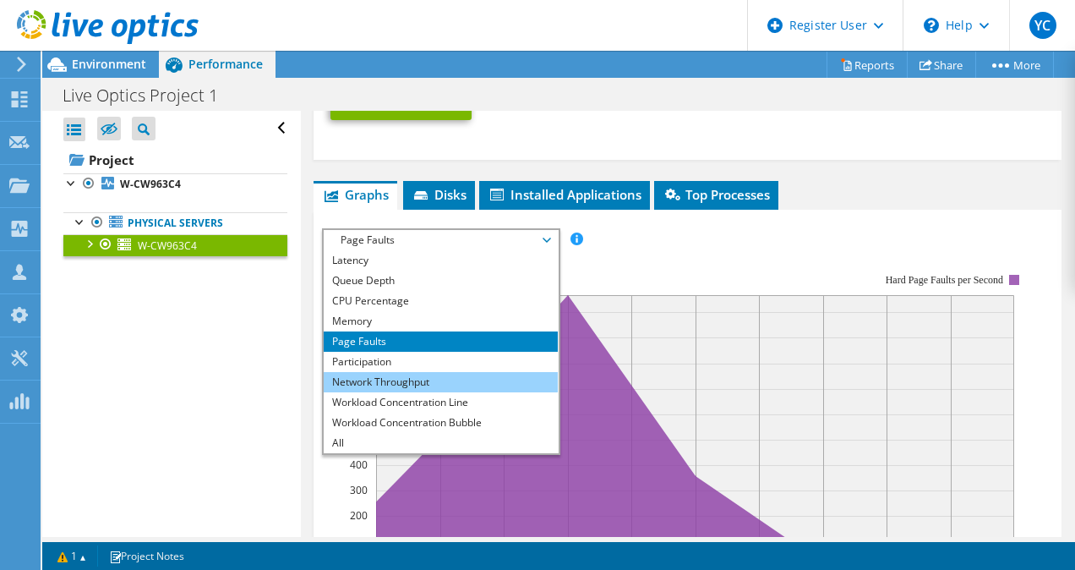
scroll to position [1160, 0]
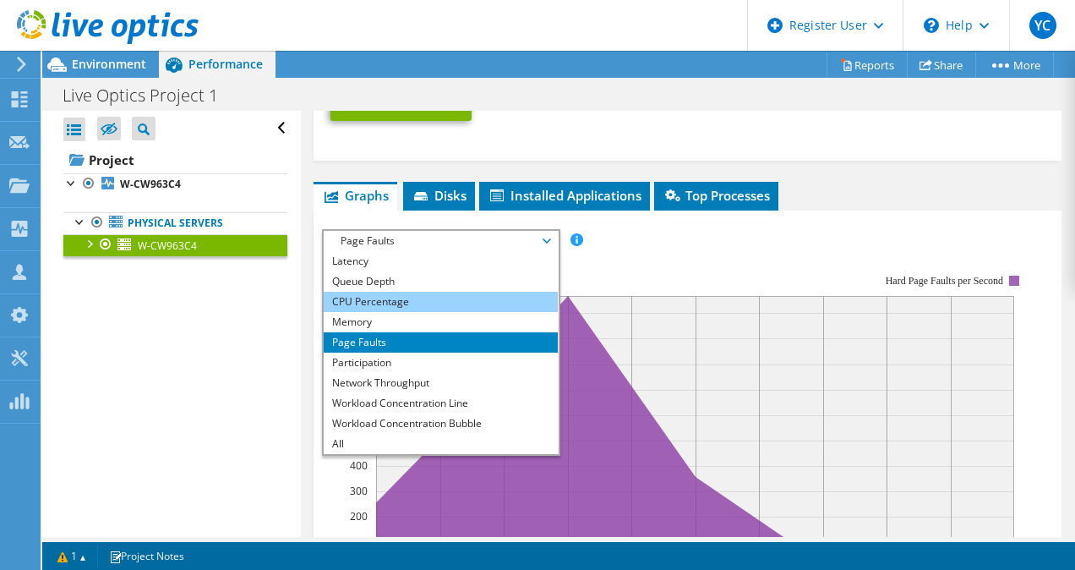
click at [394, 292] on li "CPU Percentage" at bounding box center [441, 302] width 234 height 20
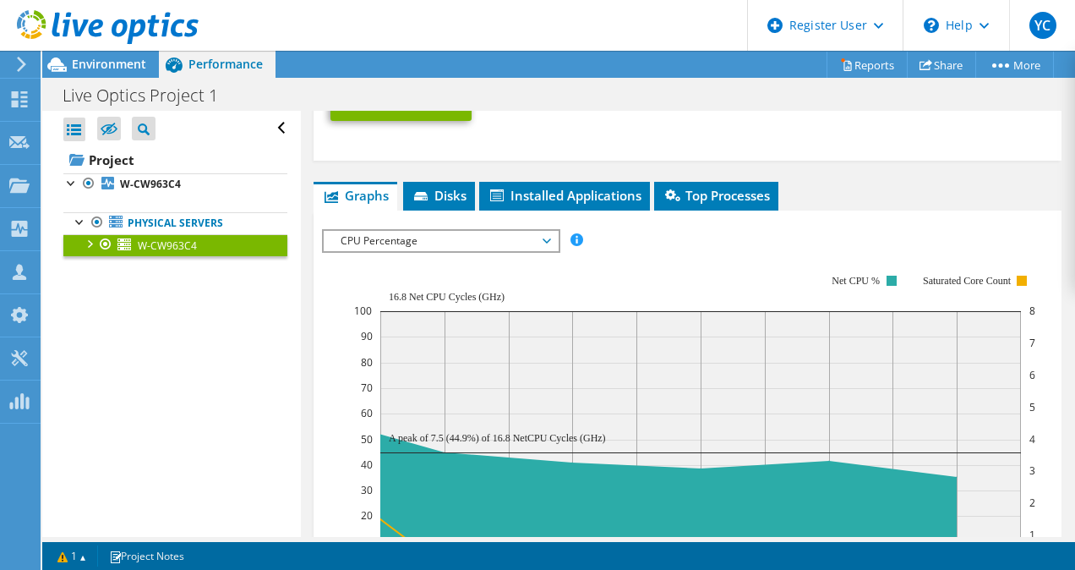
click at [522, 231] on span "CPU Percentage" at bounding box center [440, 241] width 217 height 20
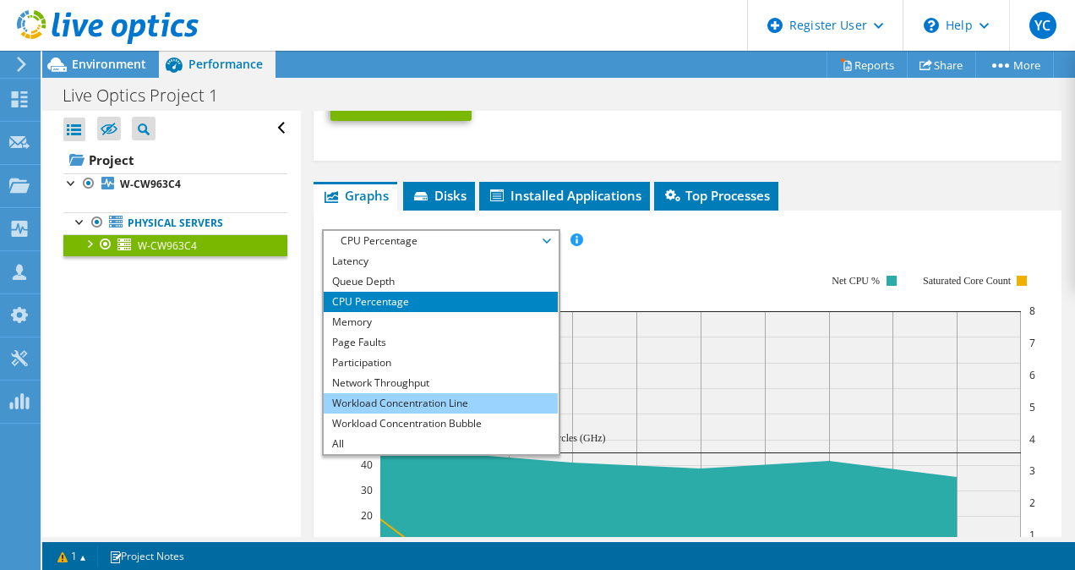
click at [439, 393] on li "Workload Concentration Line" at bounding box center [441, 403] width 234 height 20
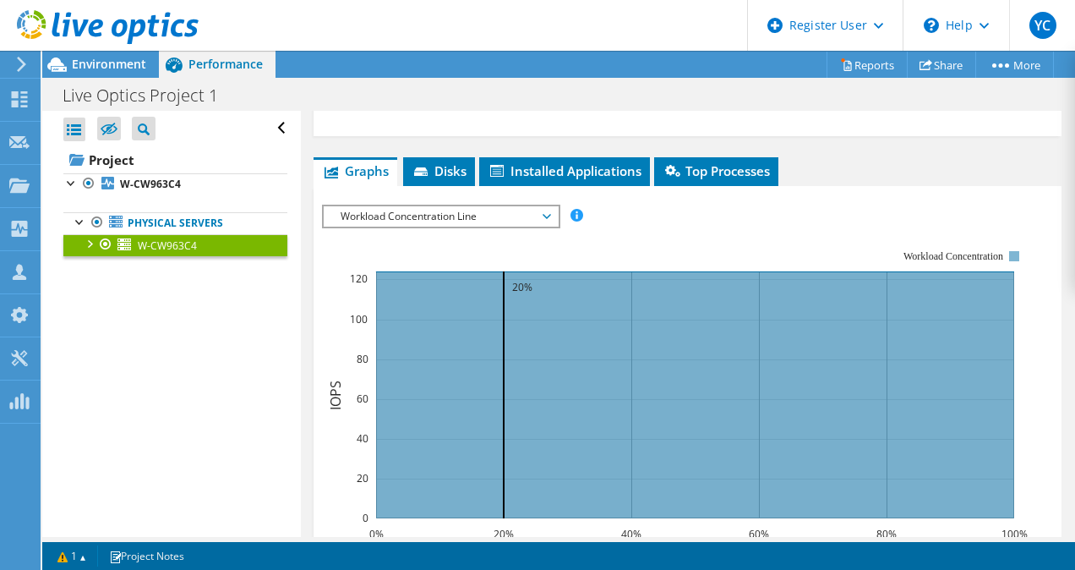
scroll to position [1155, 0]
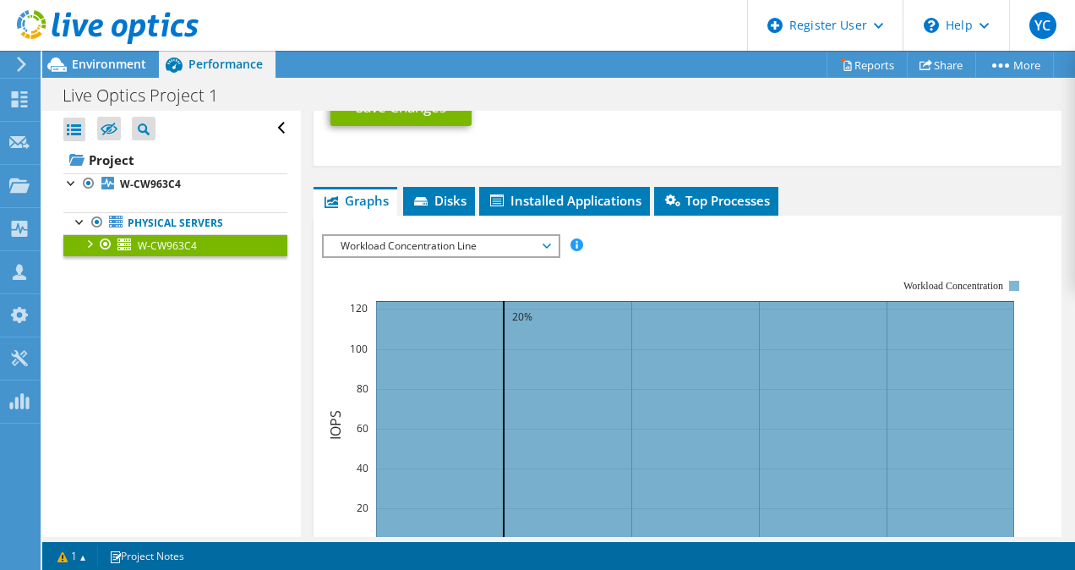
click at [493, 257] on rect at bounding box center [675, 426] width 706 height 338
click at [489, 236] on span "Workload Concentration Line" at bounding box center [440, 246] width 217 height 20
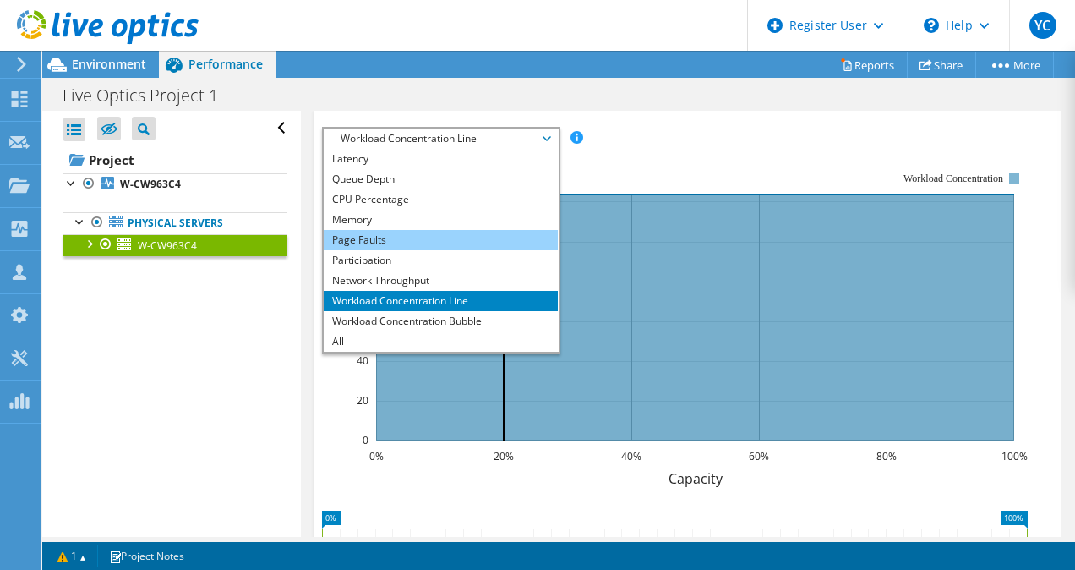
scroll to position [1265, 0]
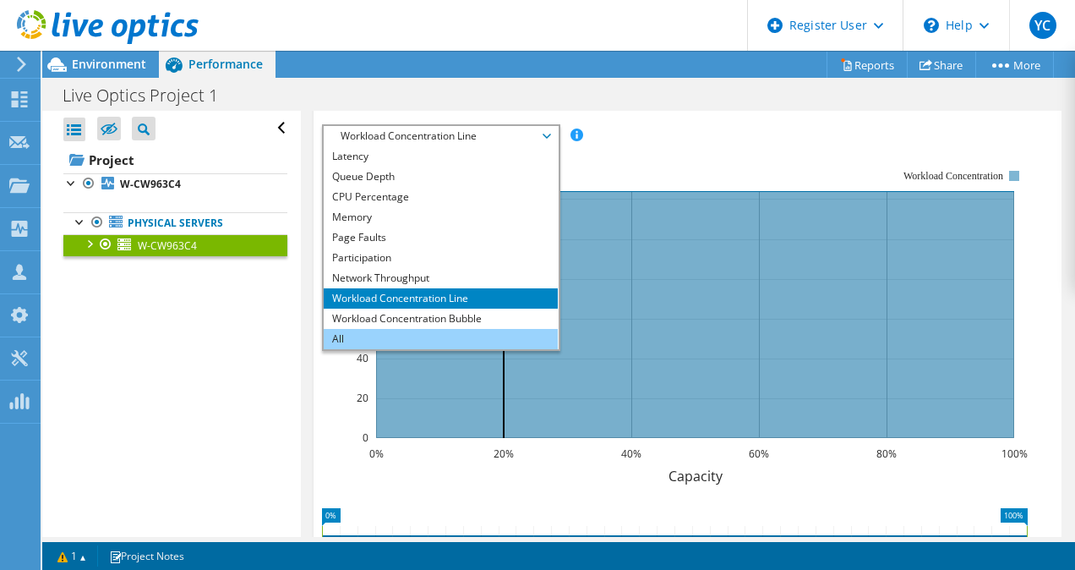
click at [434, 329] on li "All" at bounding box center [441, 339] width 234 height 20
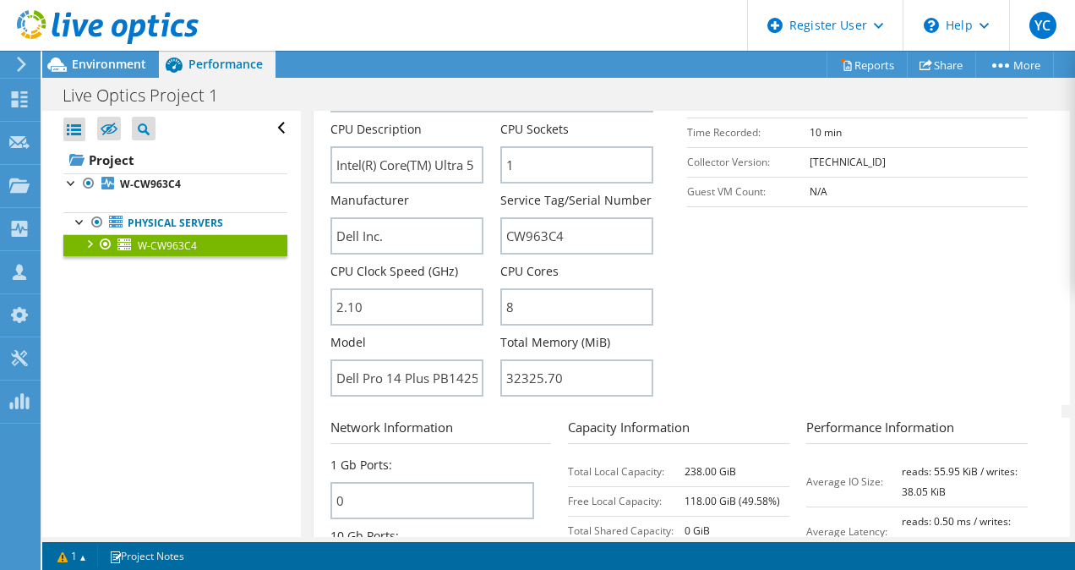
scroll to position [0, 0]
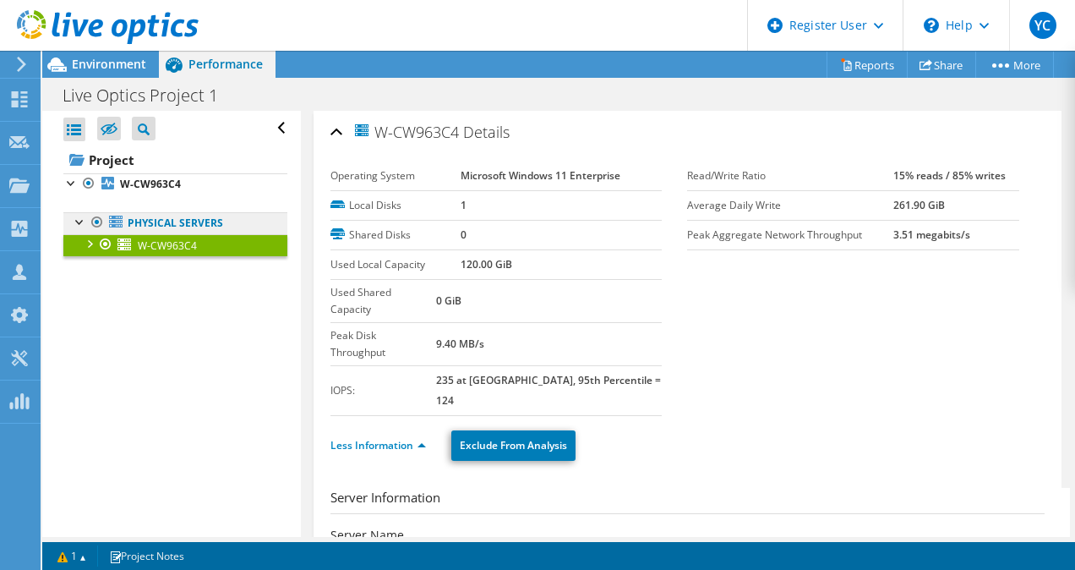
click at [136, 228] on link "Physical Servers" at bounding box center [175, 223] width 224 height 22
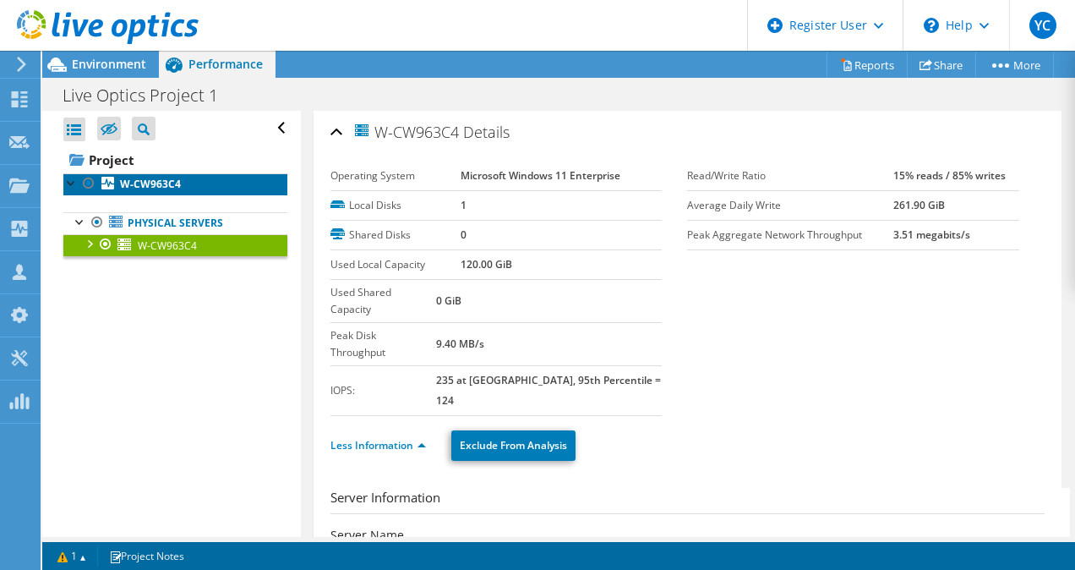
click at [146, 175] on link "W-CW963C4" at bounding box center [175, 184] width 224 height 22
